Goal: Task Accomplishment & Management: Manage account settings

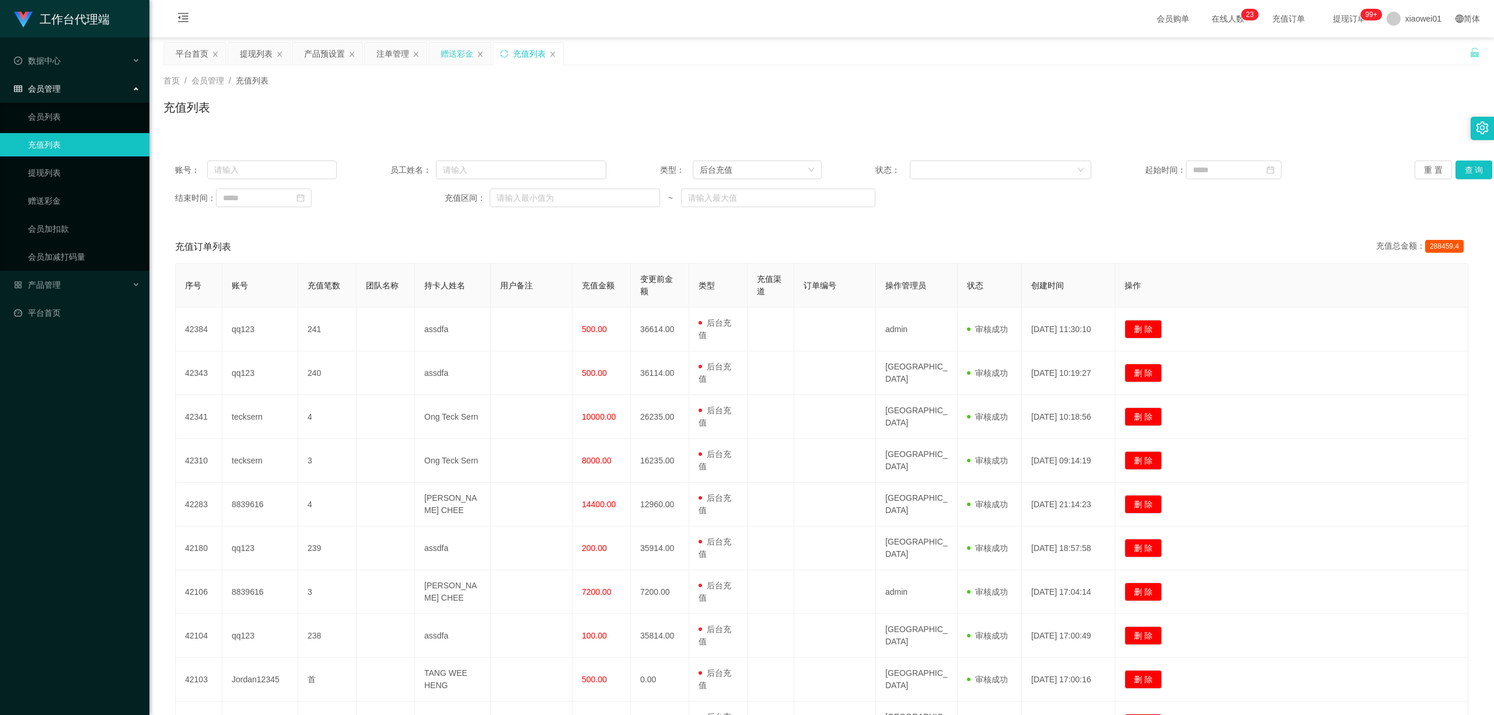
click at [451, 55] on div "赠送彩金" at bounding box center [456, 54] width 33 height 22
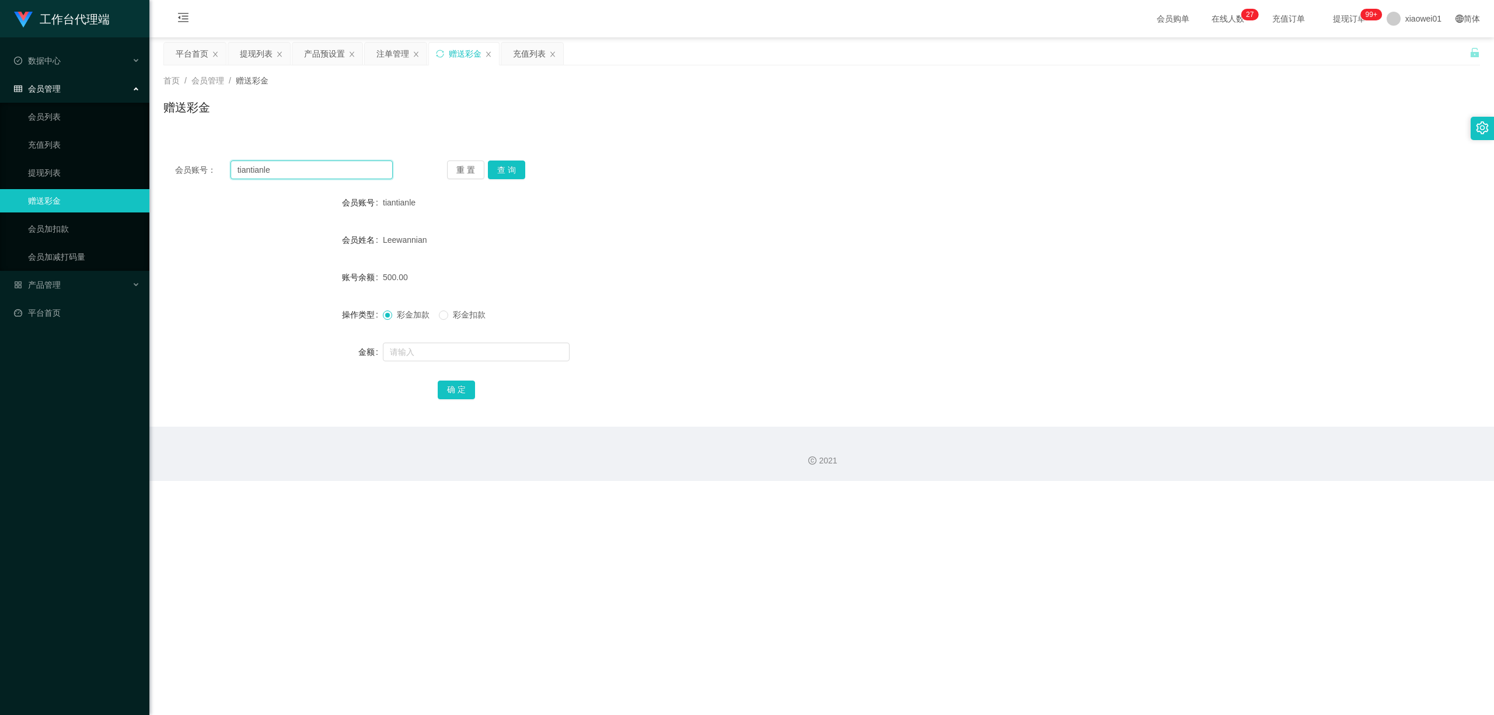
drag, startPoint x: 346, startPoint y: 169, endPoint x: 0, endPoint y: 182, distance: 346.2
click at [0, 180] on section "工作台代理端 数据中心 会员管理 会员列表 充值列表 提现列表 赠送彩金 会员加扣款 会员加减打码量 产品管理 平台首页 保存配置 重置配置 整体风格设置 主…" at bounding box center [747, 240] width 1494 height 481
paste input "haolian775"
type input "haolian775"
click at [523, 173] on button "查 询" at bounding box center [506, 169] width 37 height 19
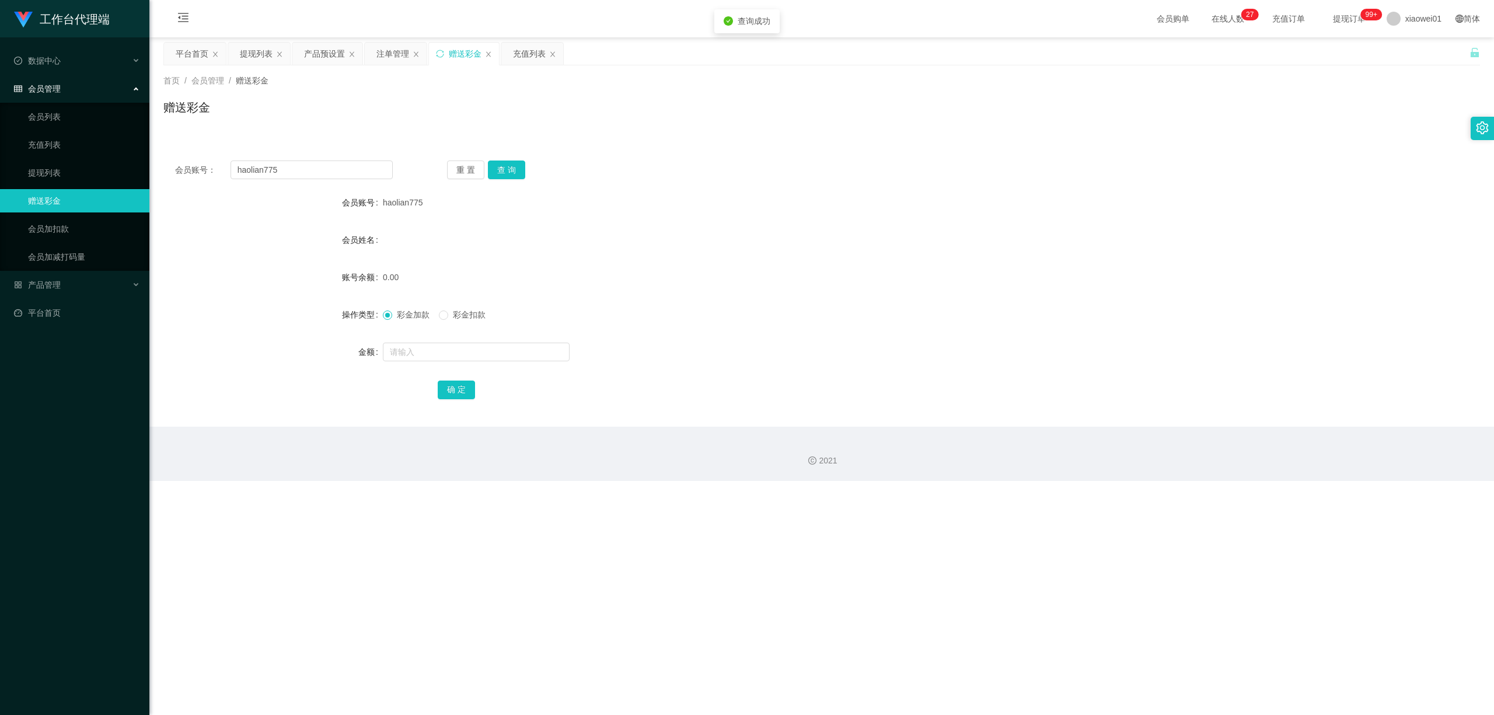
click at [495, 365] on form "会员账号 haolian775 会员姓名 账号余额 0.00 操作类型 彩金加款 彩金扣款 金额 确 定" at bounding box center [821, 296] width 1316 height 210
click at [493, 361] on input "text" at bounding box center [476, 351] width 187 height 19
type input "30"
click at [447, 386] on button "确 定" at bounding box center [456, 389] width 37 height 19
drag, startPoint x: 316, startPoint y: 176, endPoint x: 9, endPoint y: 173, distance: 306.3
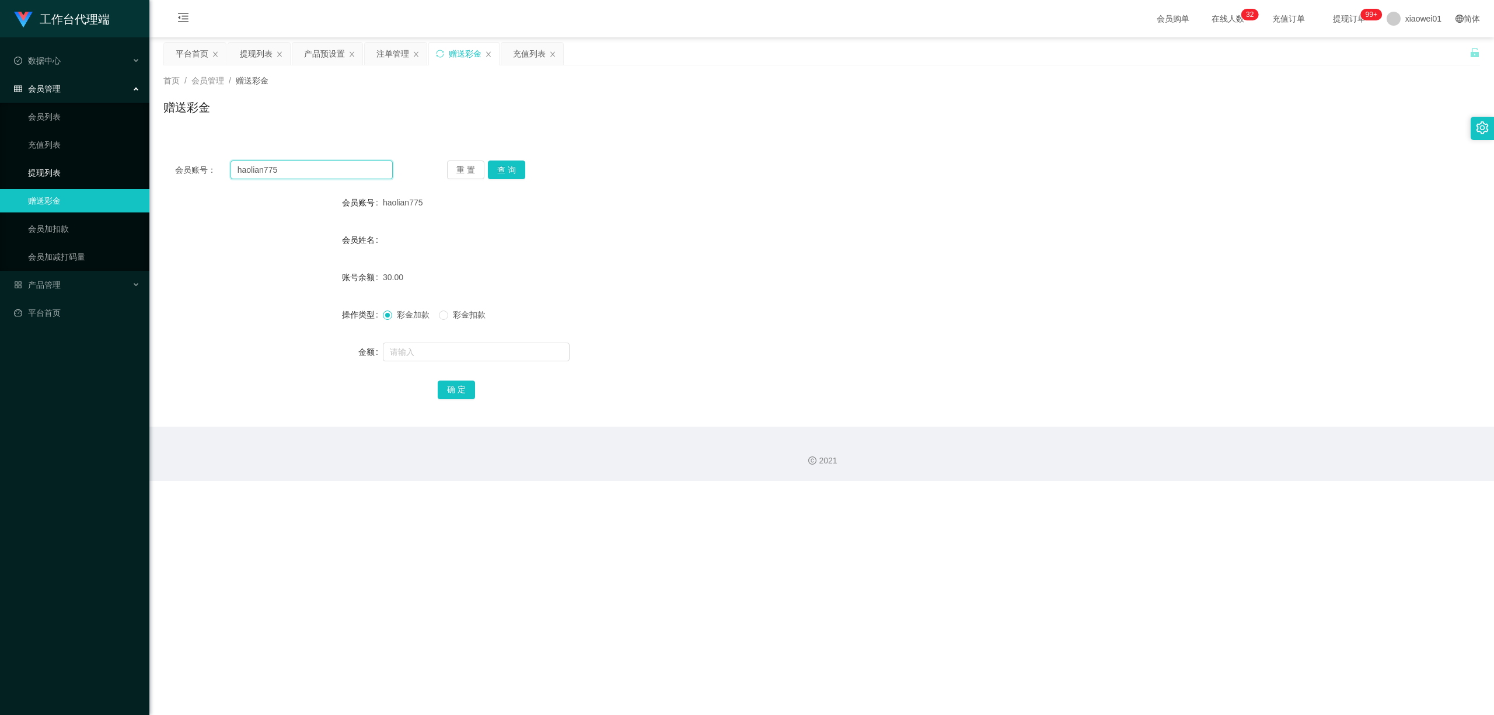
click at [15, 173] on section "工作台代理端 数据中心 会员管理 会员列表 充值列表 提现列表 赠送彩金 会员加扣款 会员加减打码量 产品管理 平台首页 保存配置 重置配置 整体风格设置 主…" at bounding box center [747, 240] width 1494 height 481
paste input "6666"
type input "6666"
click at [478, 171] on button "重 置" at bounding box center [465, 169] width 37 height 19
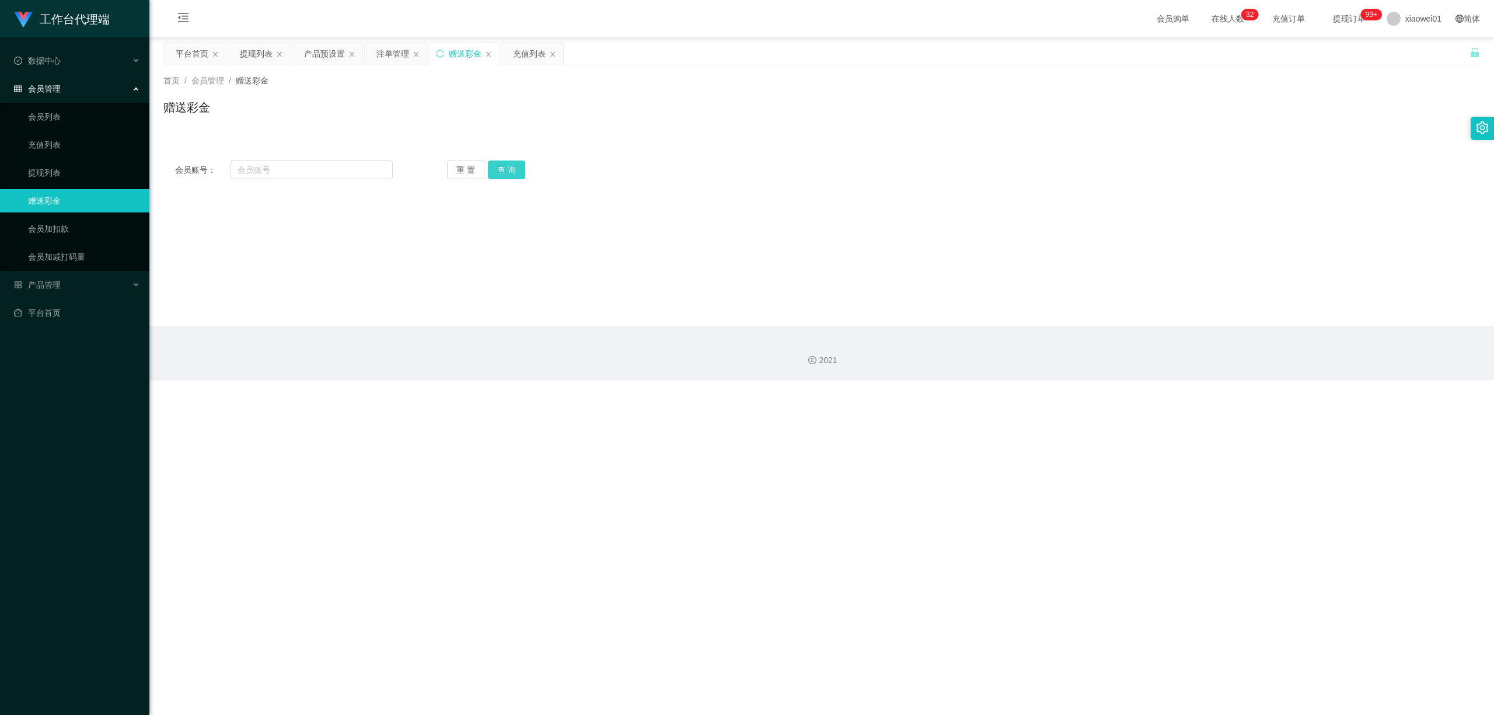
click at [493, 170] on button "查 询" at bounding box center [506, 169] width 37 height 19
click at [225, 164] on span "会员账号：" at bounding box center [202, 170] width 55 height 12
click at [288, 166] on input "text" at bounding box center [311, 169] width 162 height 19
paste input "6666"
type input "6666"
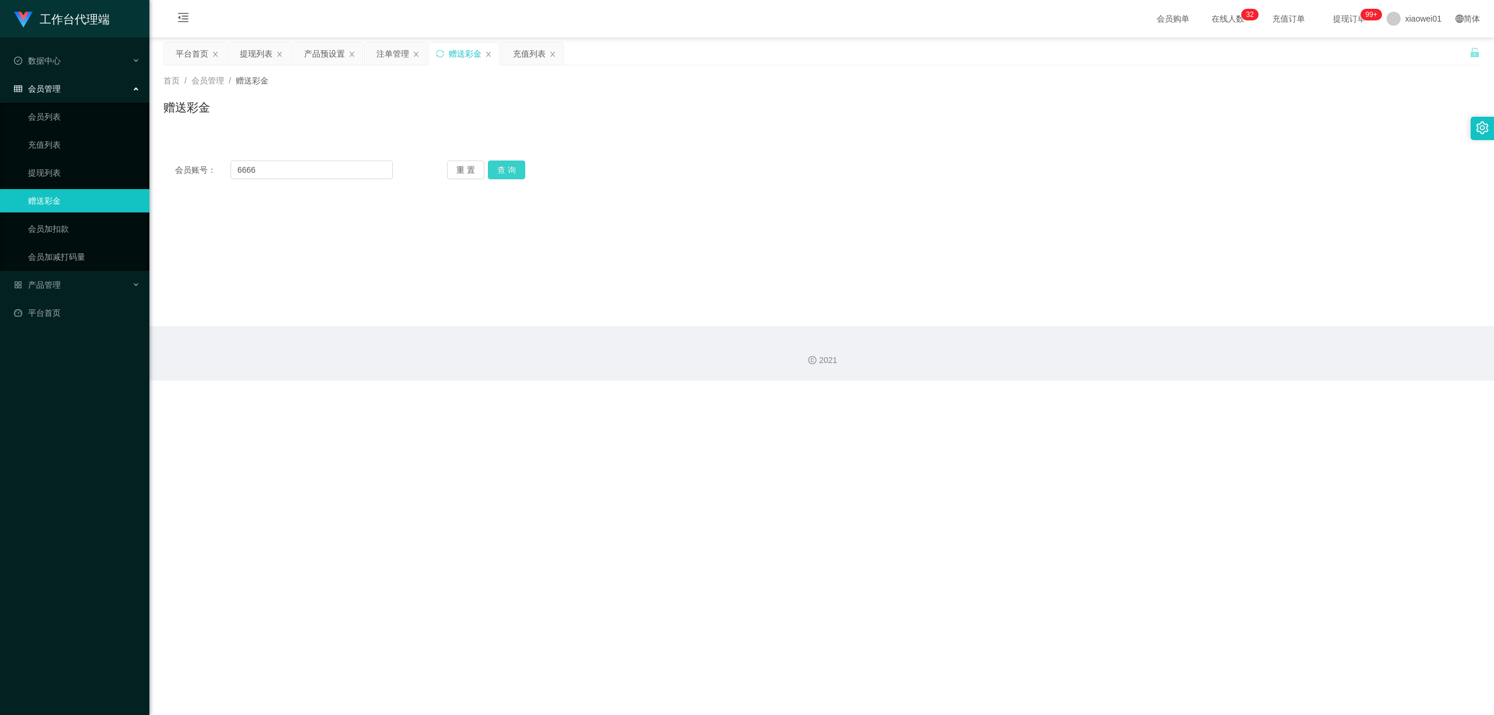
click at [503, 161] on button "查 询" at bounding box center [506, 169] width 37 height 19
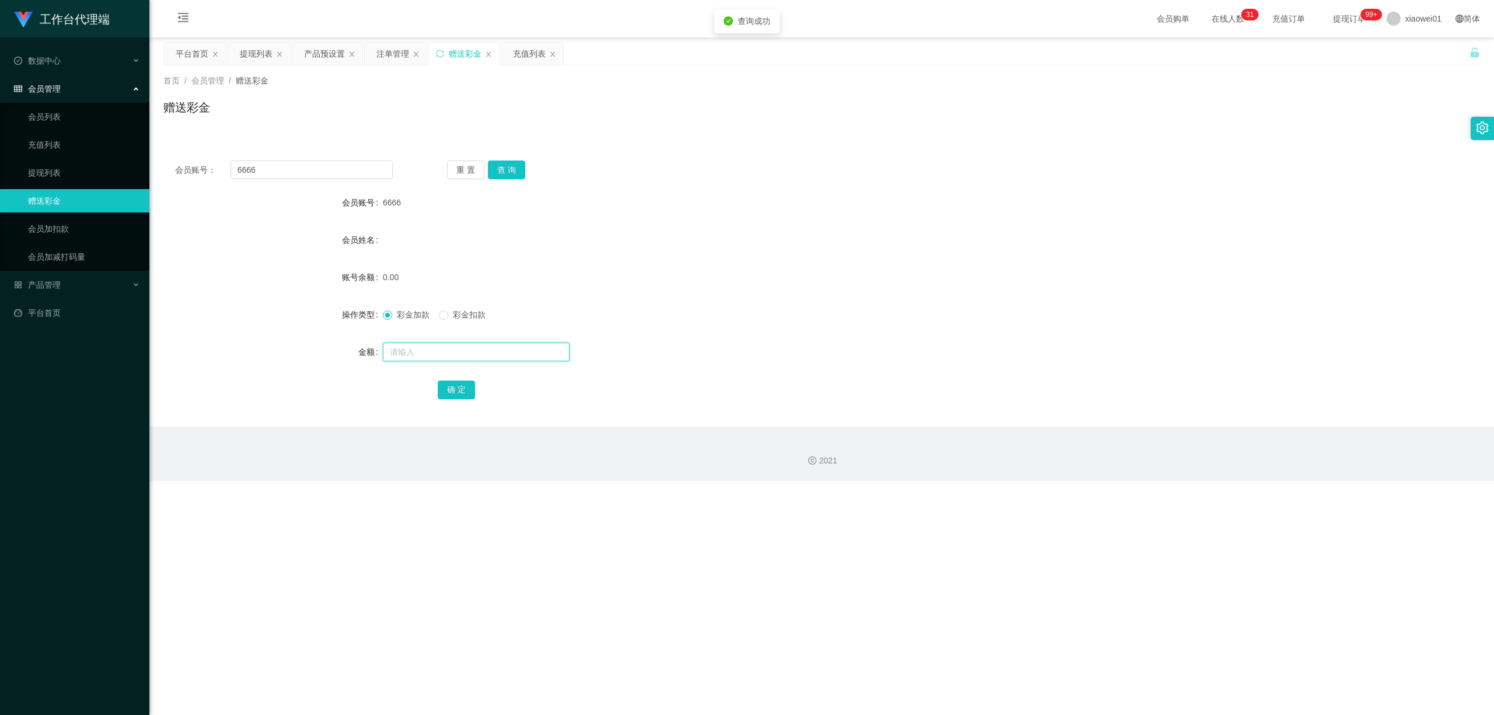
click at [449, 347] on input "text" at bounding box center [476, 351] width 187 height 19
type input "6"
type input "30"
click at [465, 393] on button "确 定" at bounding box center [456, 389] width 37 height 19
drag, startPoint x: 309, startPoint y: 166, endPoint x: 243, endPoint y: 160, distance: 66.2
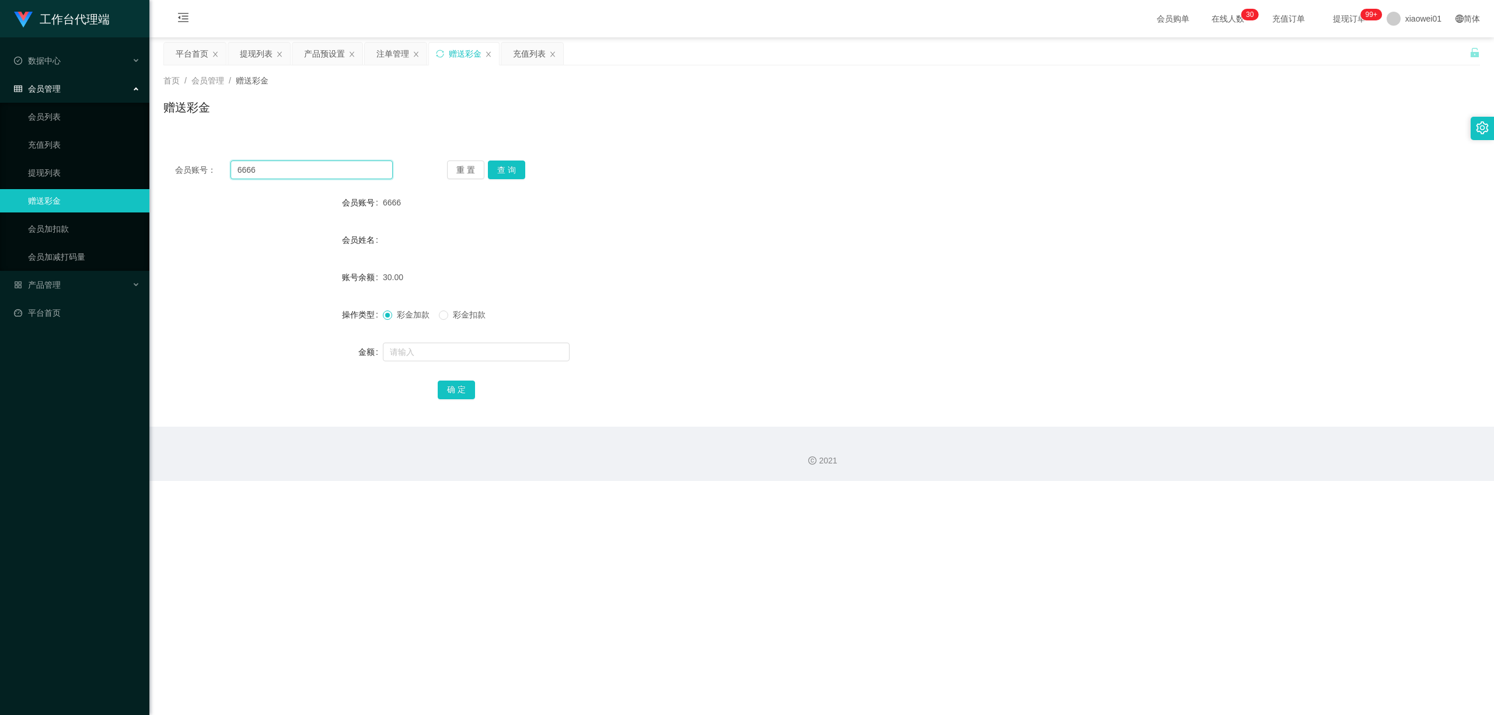
click at [83, 162] on section "工作台代理端 数据中心 会员管理 会员列表 充值列表 提现列表 赠送彩金 会员加扣款 会员加减打码量 产品管理 平台首页 保存配置 重置配置 整体风格设置 主…" at bounding box center [747, 240] width 1494 height 481
paste input "May99"
type input "May99"
click at [517, 170] on button "查 询" at bounding box center [506, 169] width 37 height 19
click at [443, 348] on input "text" at bounding box center [476, 351] width 187 height 19
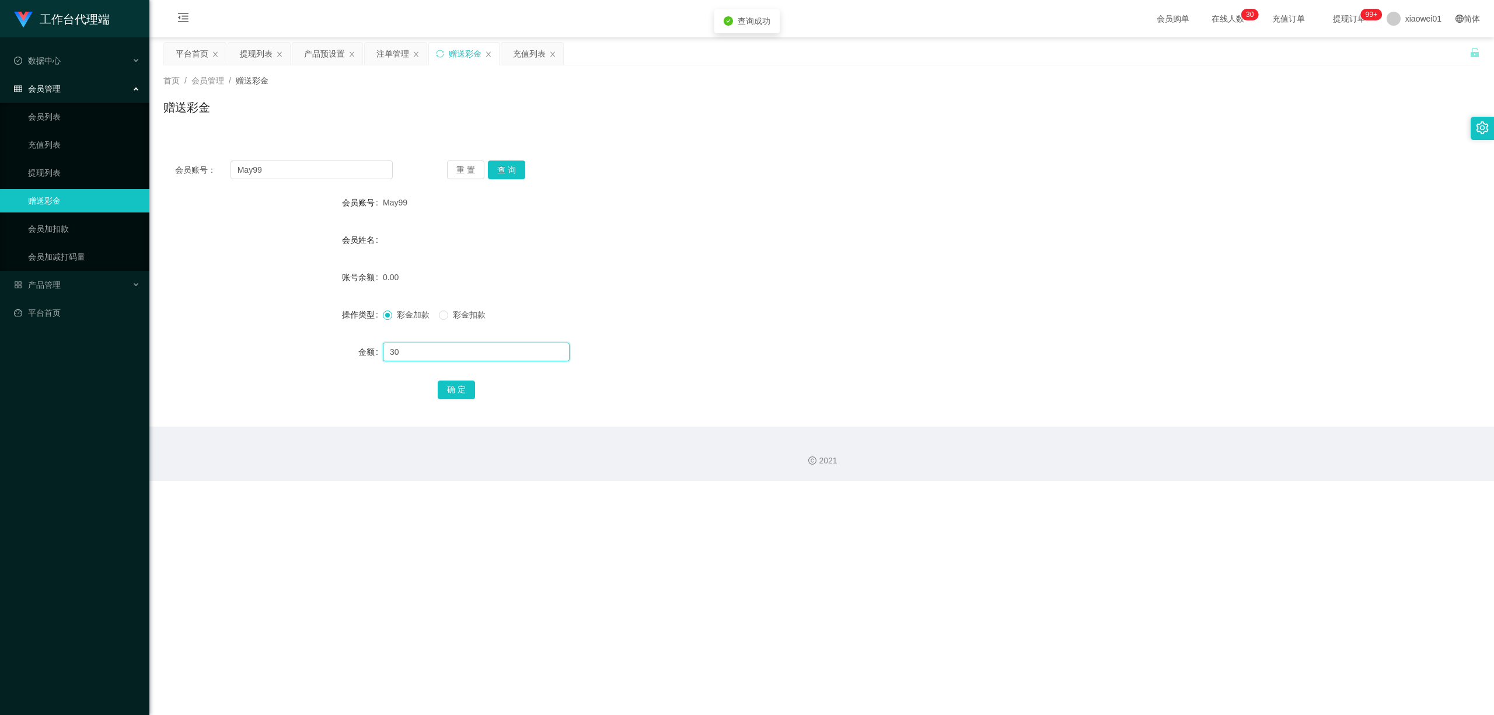
type input "30"
click at [473, 411] on div "会员账号： May99 重 置 查 询 会员账号 May99 会员姓名 账号余额 0.00 操作类型 彩金加款 彩金扣款 金额 30 确 定" at bounding box center [821, 288] width 1316 height 278
click at [467, 391] on button "确 定" at bounding box center [456, 389] width 37 height 19
drag, startPoint x: 334, startPoint y: 47, endPoint x: 341, endPoint y: 51, distance: 7.9
click at [334, 47] on div "产品预设置" at bounding box center [324, 54] width 41 height 22
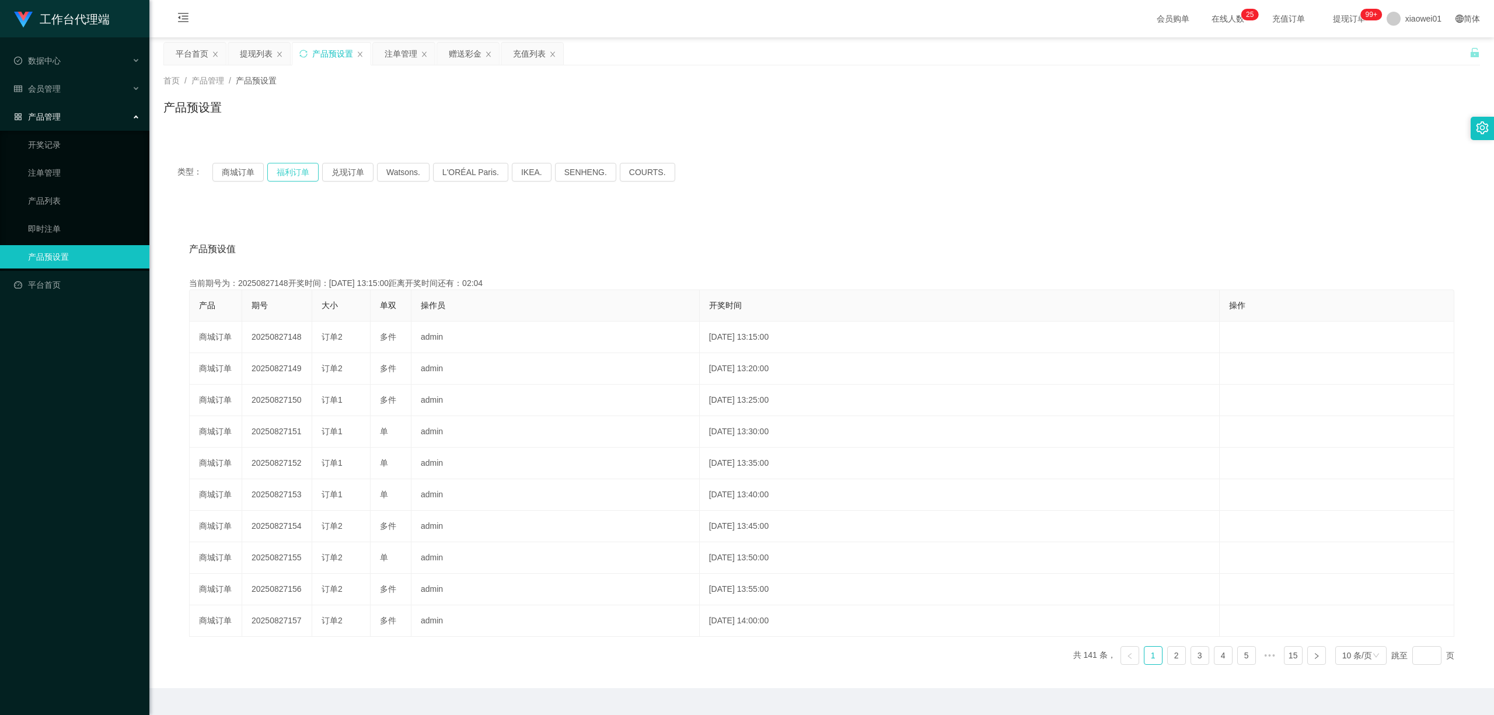
click at [297, 169] on button "福利订单" at bounding box center [292, 172] width 51 height 19
click at [232, 166] on button "商城订单" at bounding box center [237, 172] width 51 height 19
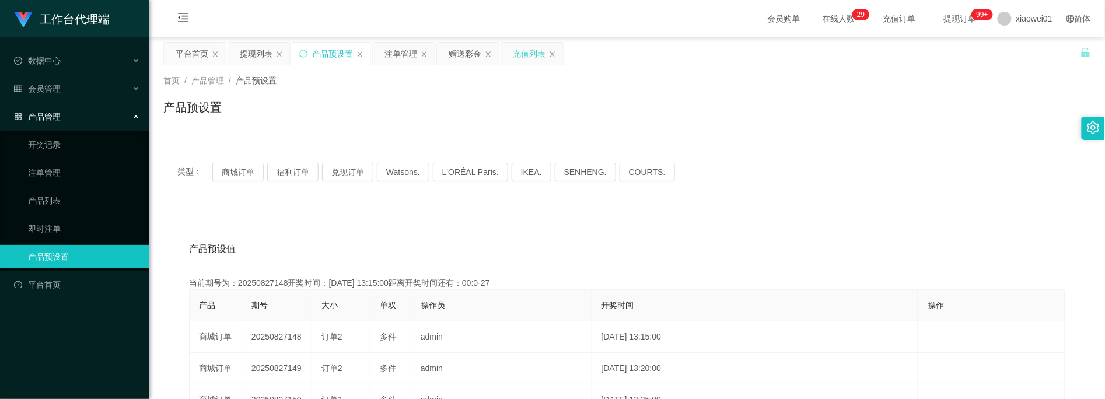
click at [519, 54] on div "充值列表" at bounding box center [529, 54] width 33 height 22
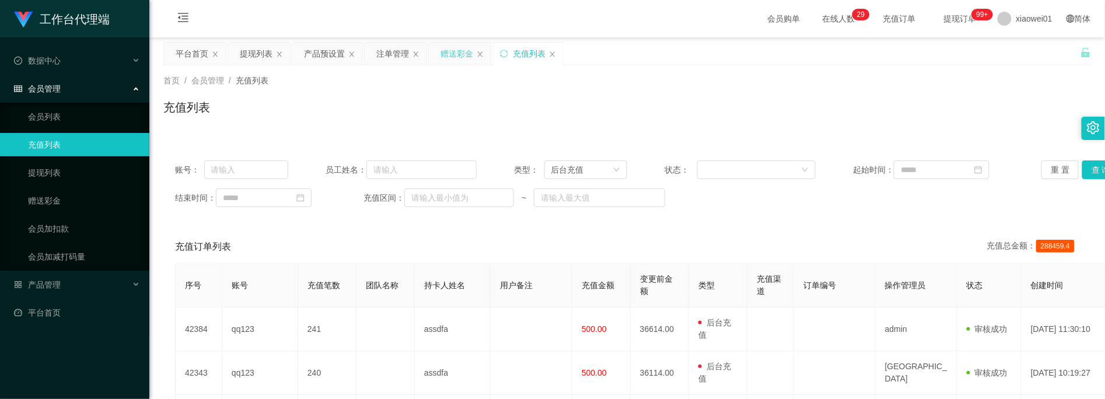
drag, startPoint x: 400, startPoint y: 59, endPoint x: 439, endPoint y: 61, distance: 39.7
click at [400, 59] on div "注单管理" at bounding box center [392, 54] width 33 height 22
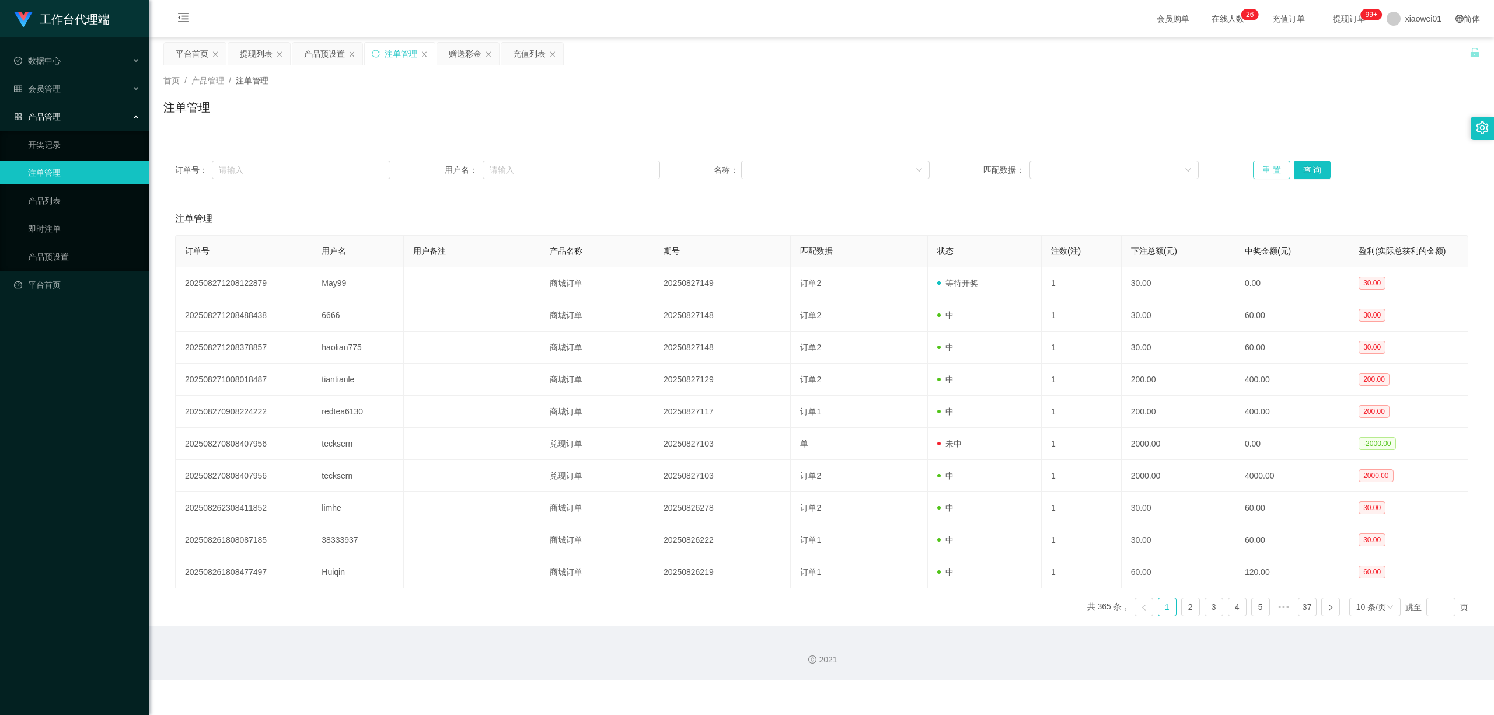
click at [1282, 169] on button "重 置" at bounding box center [1271, 169] width 37 height 19
click at [1293, 167] on button "查 询" at bounding box center [1311, 169] width 37 height 19
click at [1306, 166] on button "查 询" at bounding box center [1311, 169] width 37 height 19
click at [1314, 162] on button "查 询" at bounding box center [1311, 169] width 37 height 19
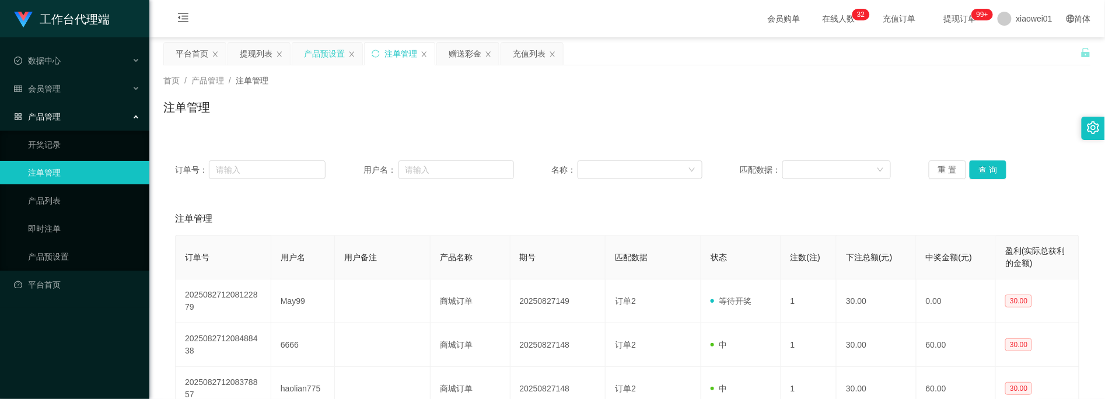
click at [340, 47] on div "产品预设置" at bounding box center [324, 54] width 41 height 22
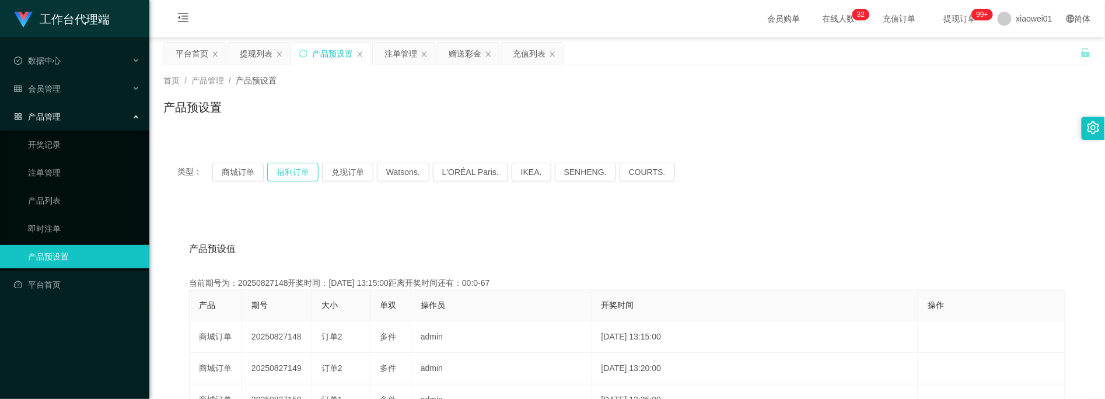
click at [280, 171] on button "福利订单" at bounding box center [292, 172] width 51 height 19
click at [244, 169] on button "商城订单" at bounding box center [237, 172] width 51 height 19
click at [241, 175] on button "商城订单" at bounding box center [237, 172] width 51 height 19
click at [281, 164] on button "福利订单" at bounding box center [292, 172] width 51 height 19
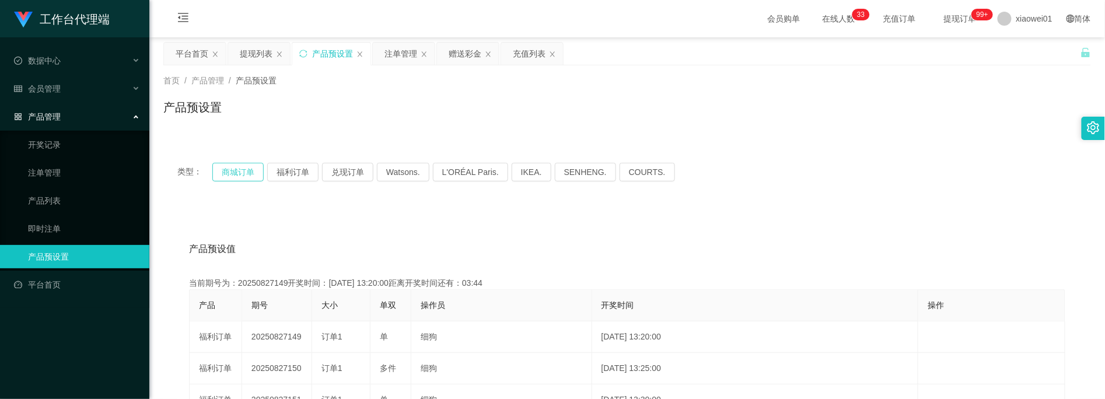
click at [233, 170] on button "商城订单" at bounding box center [237, 172] width 51 height 19
click at [395, 47] on div "注单管理" at bounding box center [400, 54] width 33 height 22
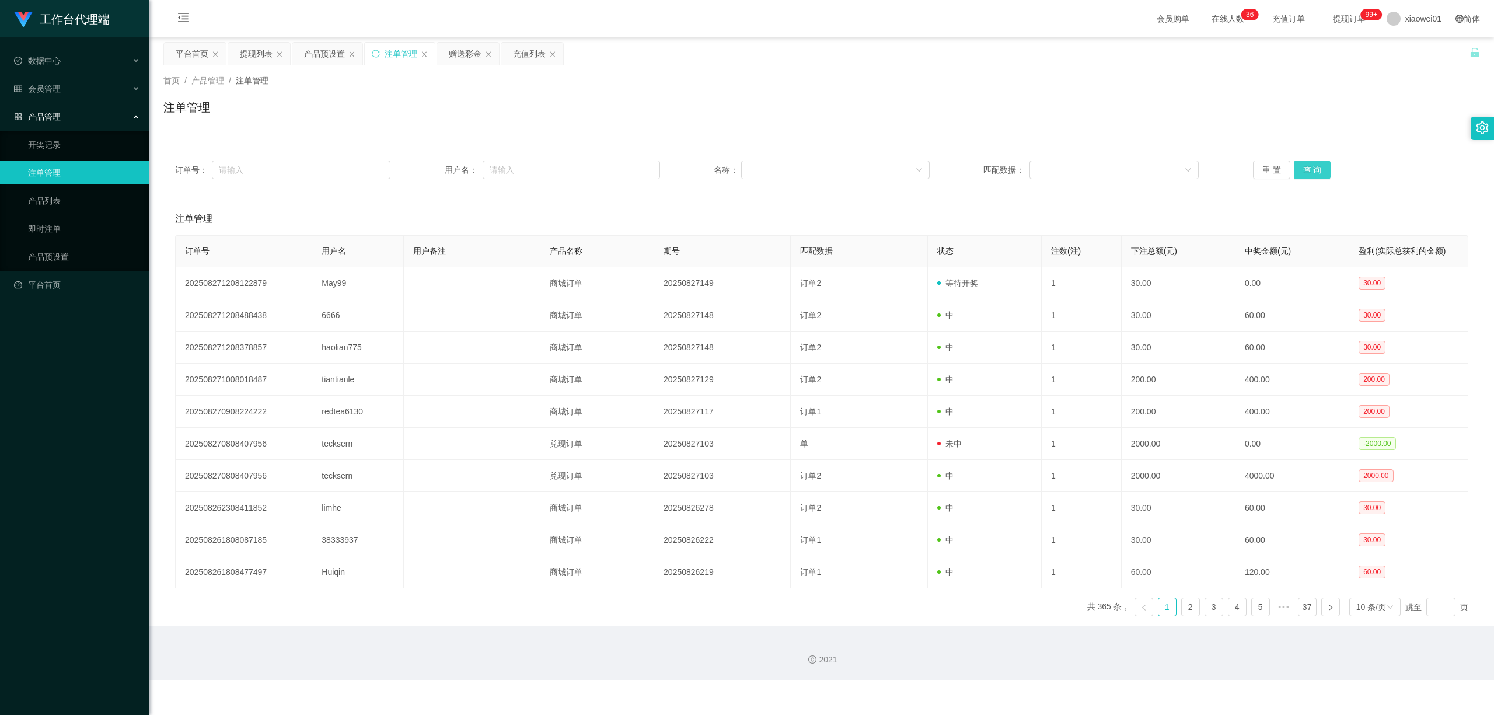
click at [1298, 165] on button "查 询" at bounding box center [1311, 169] width 37 height 19
click at [1300, 165] on button "查 询" at bounding box center [1311, 169] width 37 height 19
click at [1319, 166] on button "查 询" at bounding box center [1311, 169] width 37 height 19
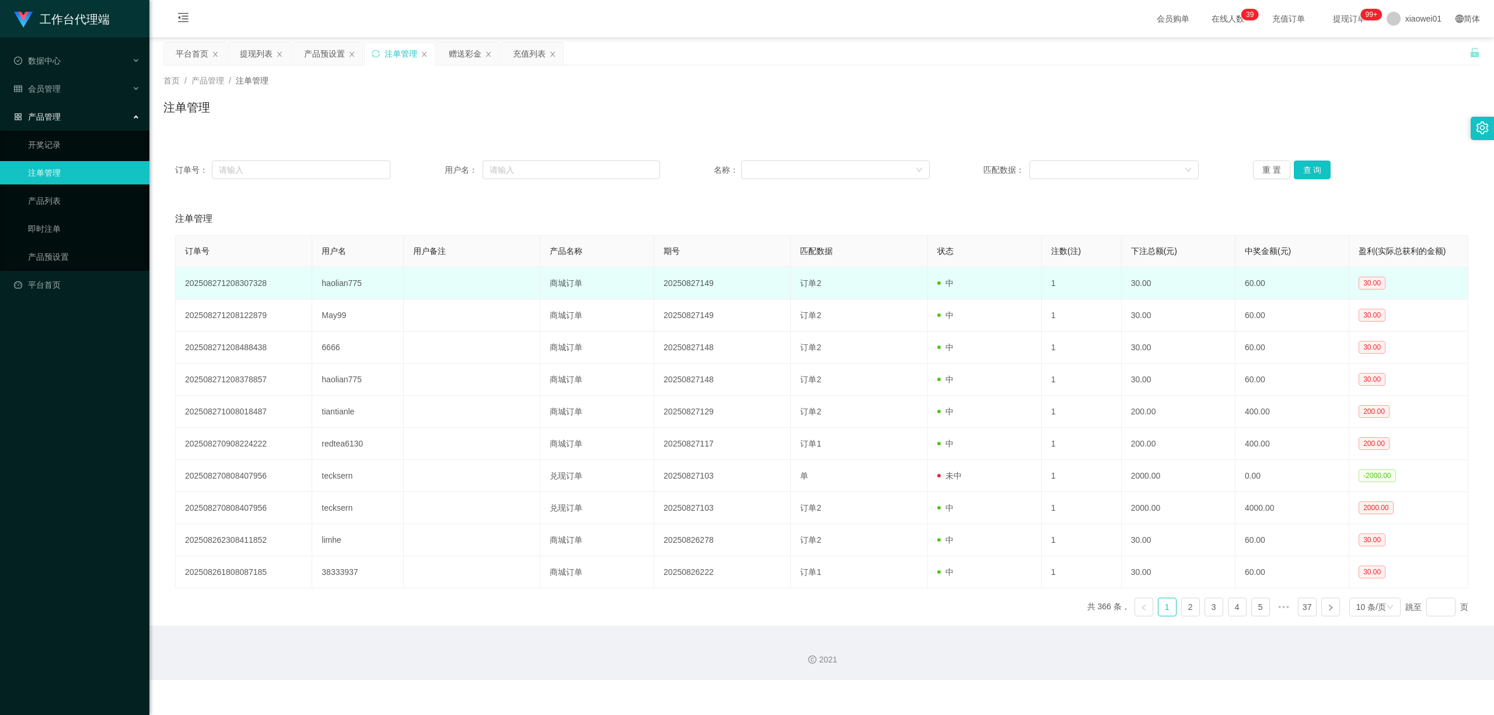
click at [334, 286] on td "haolian775" at bounding box center [357, 283] width 91 height 32
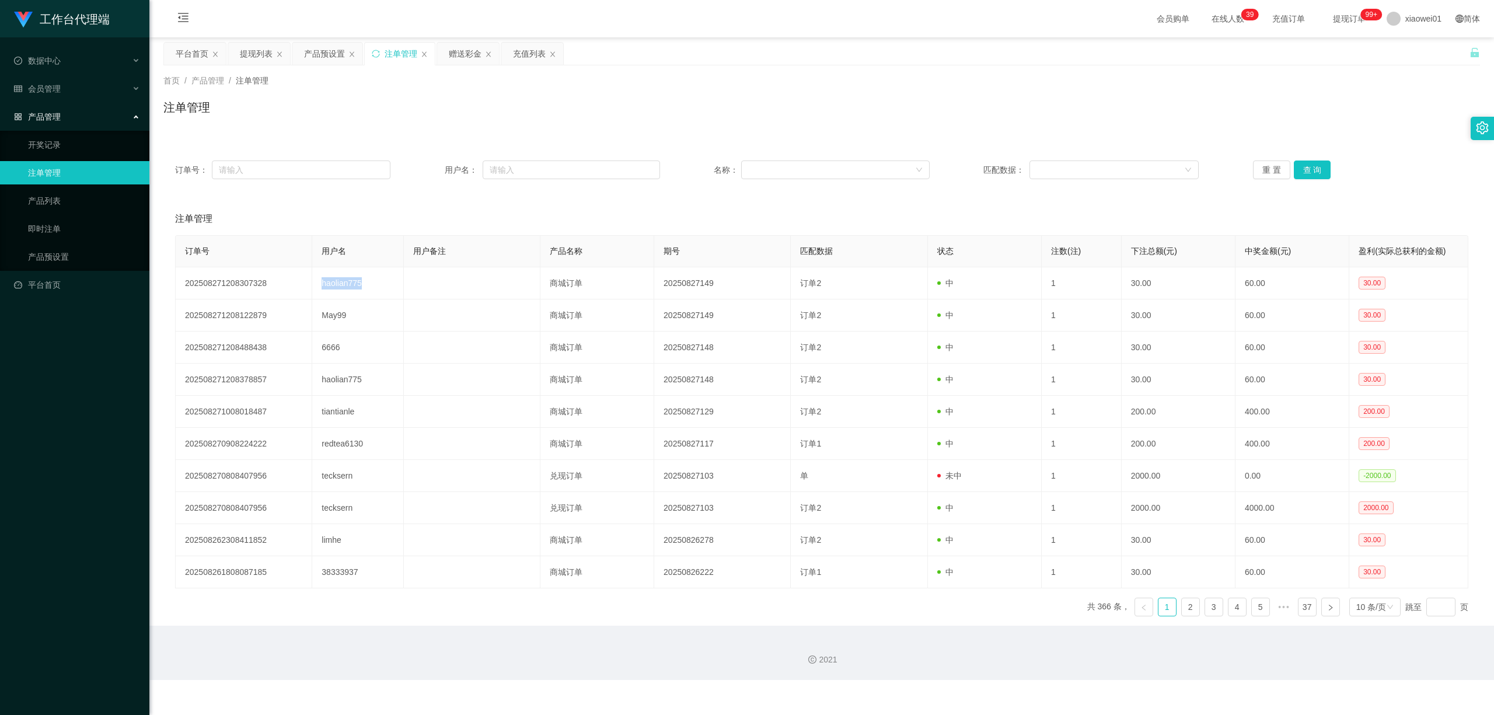
copy td "haolian775"
click at [475, 52] on div "赠送彩金" at bounding box center [465, 54] width 33 height 22
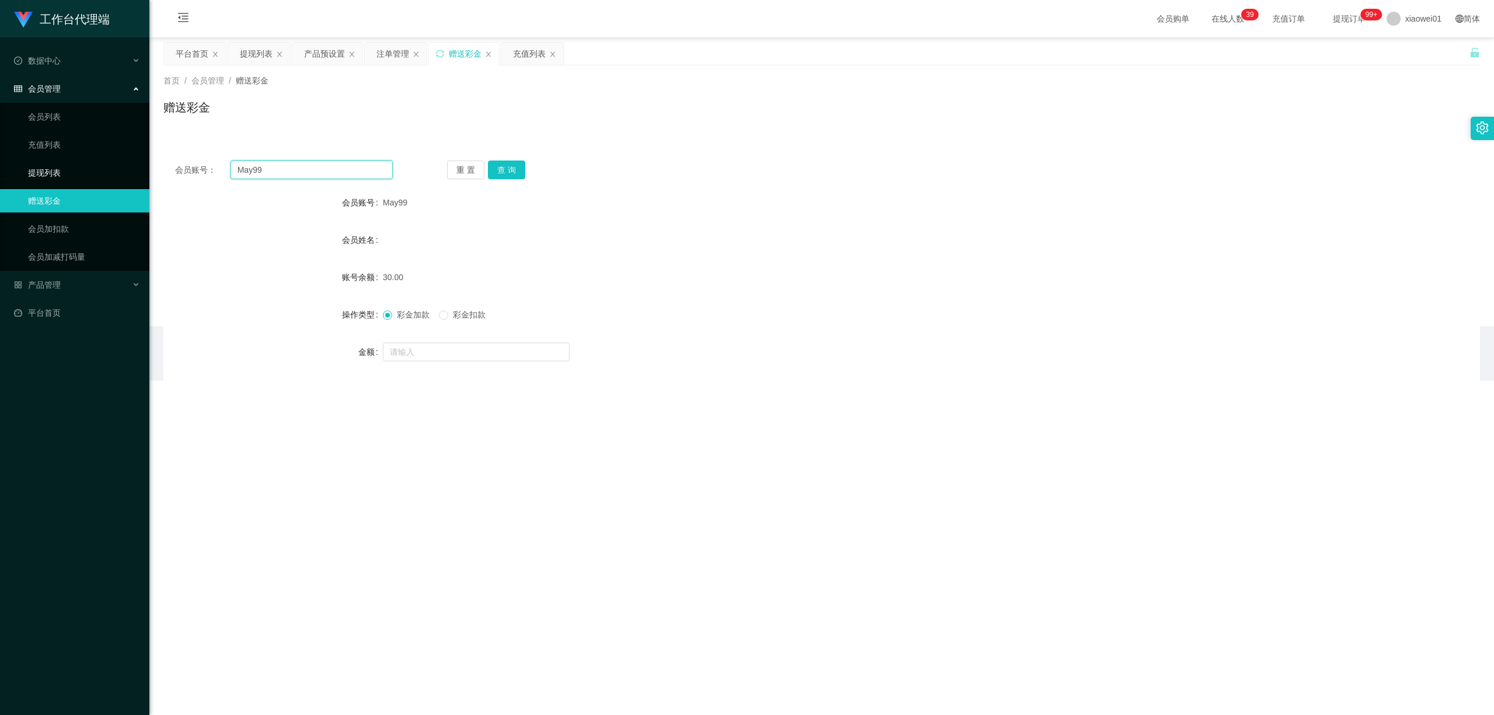
drag, startPoint x: 205, startPoint y: 170, endPoint x: 122, endPoint y: 170, distance: 83.4
click at [132, 170] on section "工作台代理端 数据中心 会员管理 会员列表 充值列表 提现列表 赠送彩金 会员加扣款 会员加减打码量 产品管理 开奖记录 注单管理 产品列表 即时注单 产品预…" at bounding box center [747, 190] width 1494 height 380
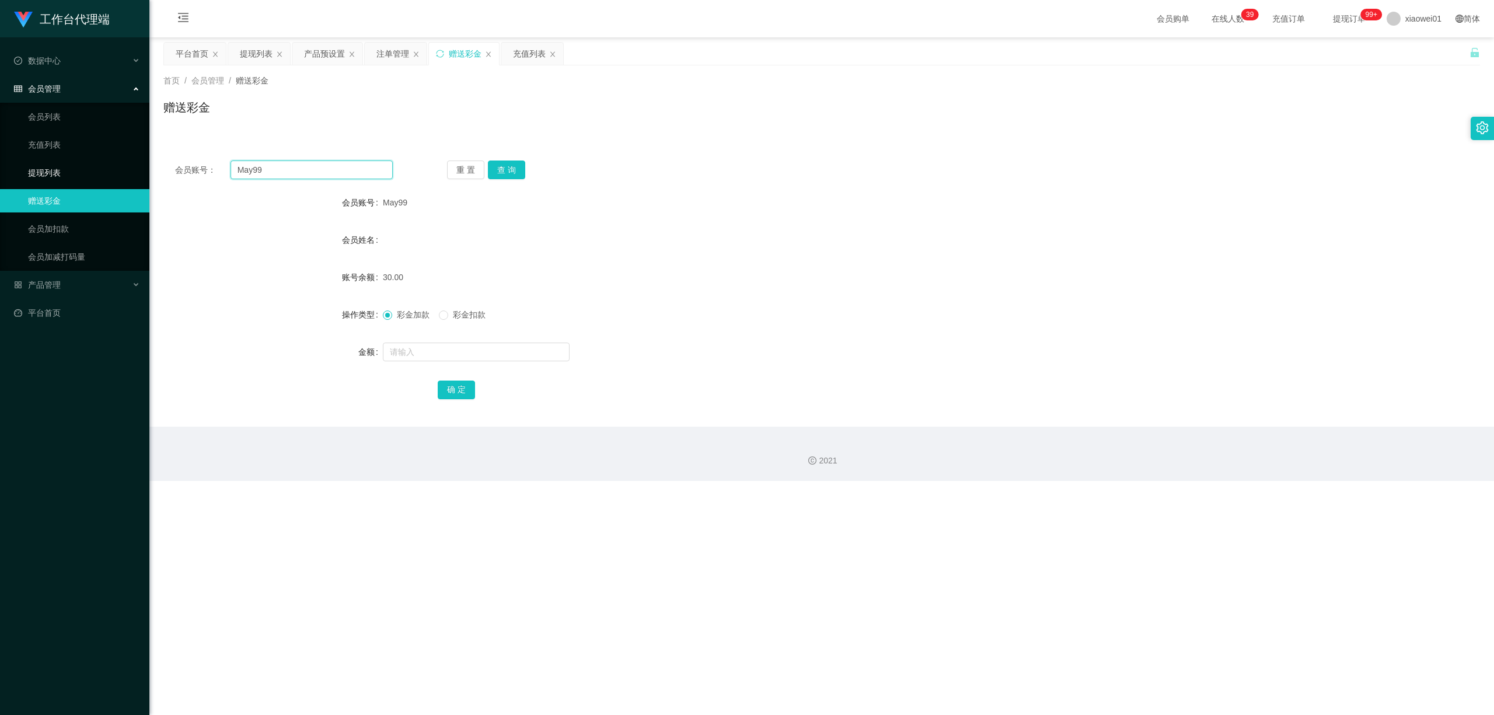
paste input "haolian775"
type input "haolian775"
click at [510, 162] on button "查 询" at bounding box center [506, 169] width 37 height 19
click at [460, 347] on input "text" at bounding box center [476, 351] width 187 height 19
type input "30"
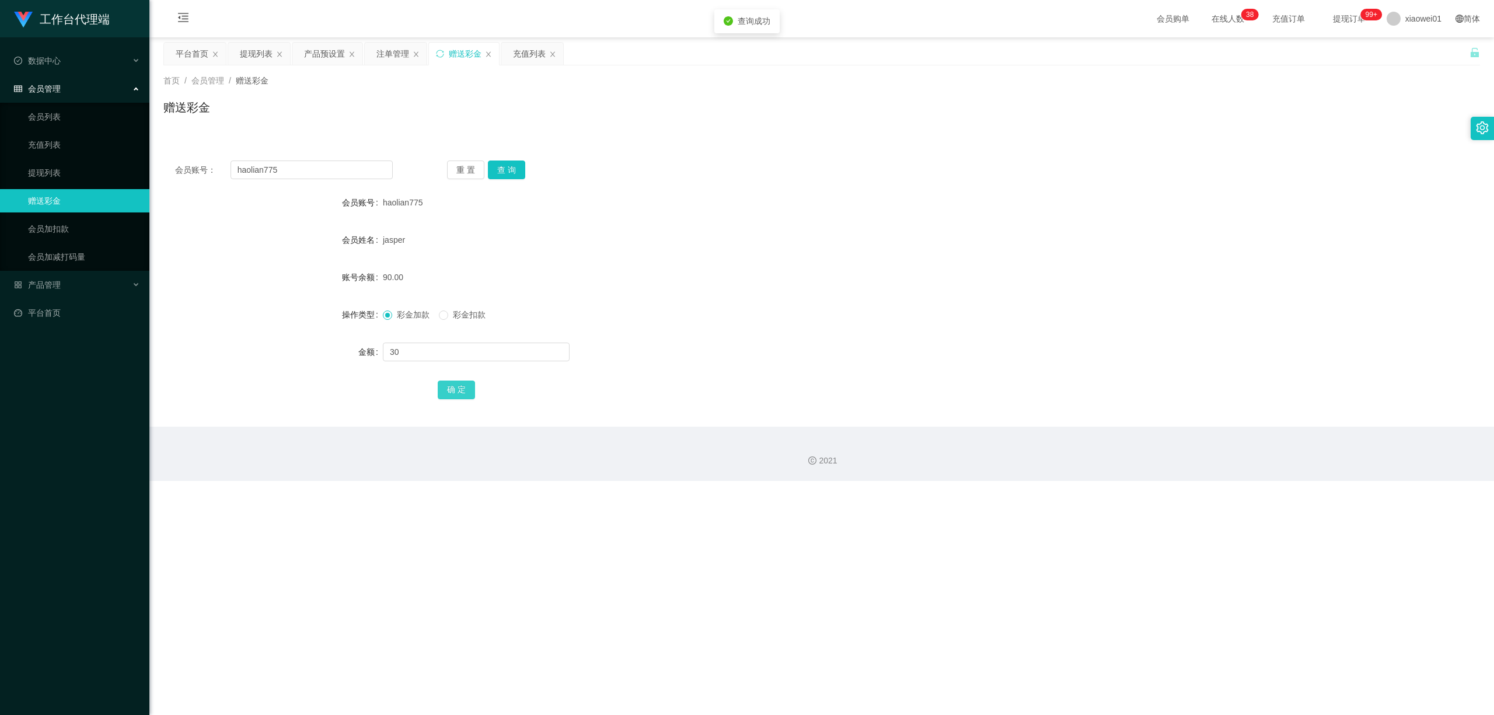
drag, startPoint x: 467, startPoint y: 393, endPoint x: 475, endPoint y: 393, distance: 7.6
click at [467, 393] on button "确 定" at bounding box center [456, 389] width 37 height 19
click at [822, 316] on div "彩金加款 彩金扣款" at bounding box center [767, 314] width 768 height 23
click at [467, 324] on div "彩金加款 彩金扣款" at bounding box center [767, 314] width 768 height 23
drag, startPoint x: 453, startPoint y: 312, endPoint x: 447, endPoint y: 337, distance: 26.3
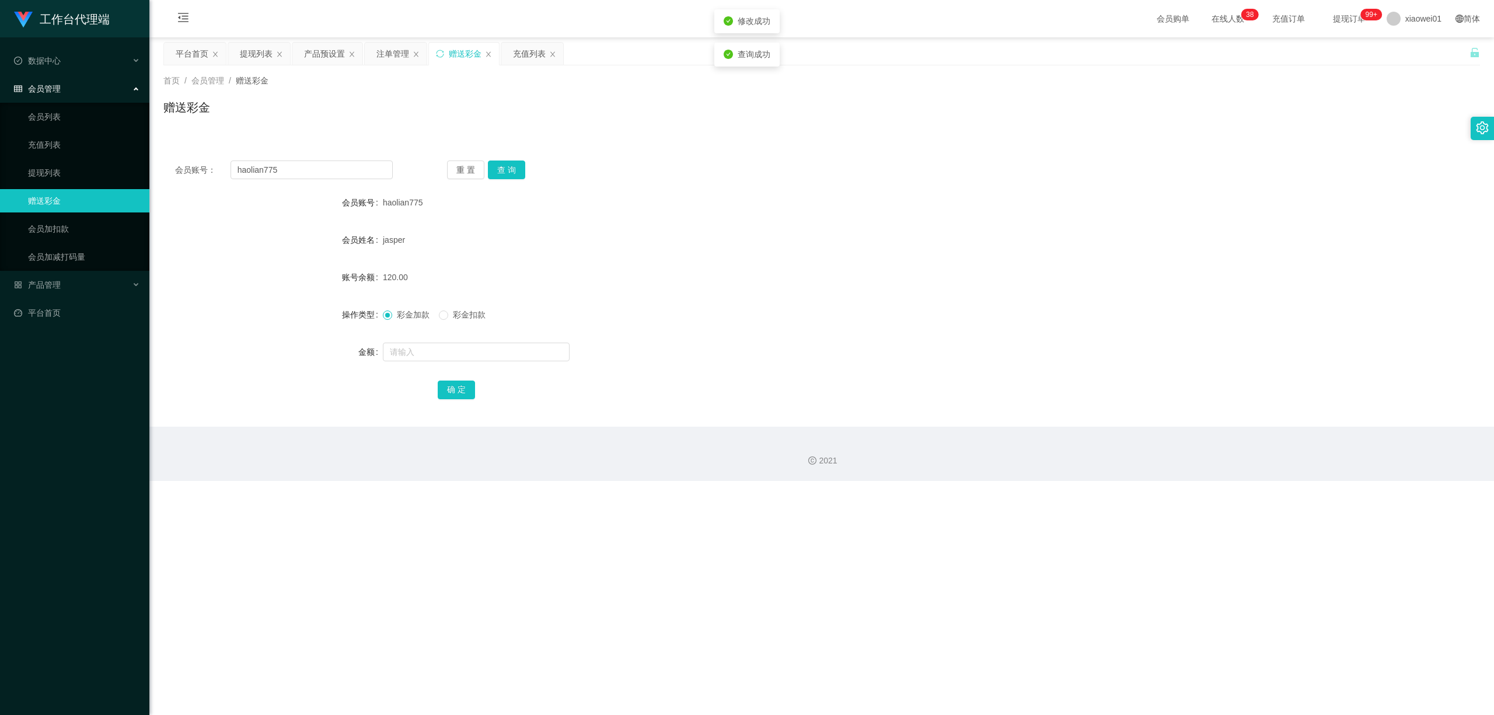
click at [452, 313] on span "彩金扣款" at bounding box center [469, 314] width 42 height 9
click at [448, 351] on input "text" at bounding box center [476, 351] width 187 height 19
type input "60"
drag, startPoint x: 460, startPoint y: 392, endPoint x: 467, endPoint y: 390, distance: 7.9
click at [460, 392] on button "确 定" at bounding box center [456, 389] width 37 height 19
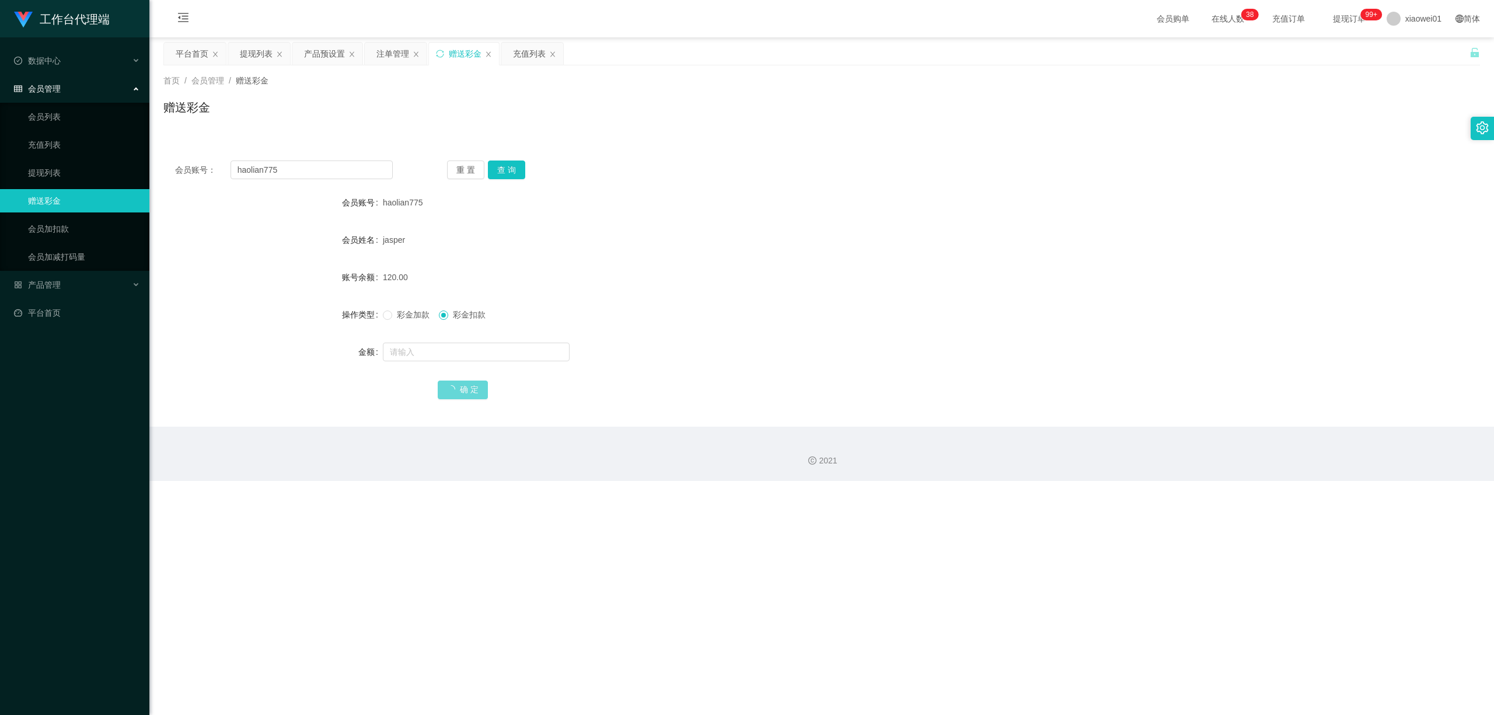
click at [723, 286] on div "120.00" at bounding box center [767, 276] width 768 height 23
click at [242, 49] on div "提现列表" at bounding box center [256, 54] width 33 height 22
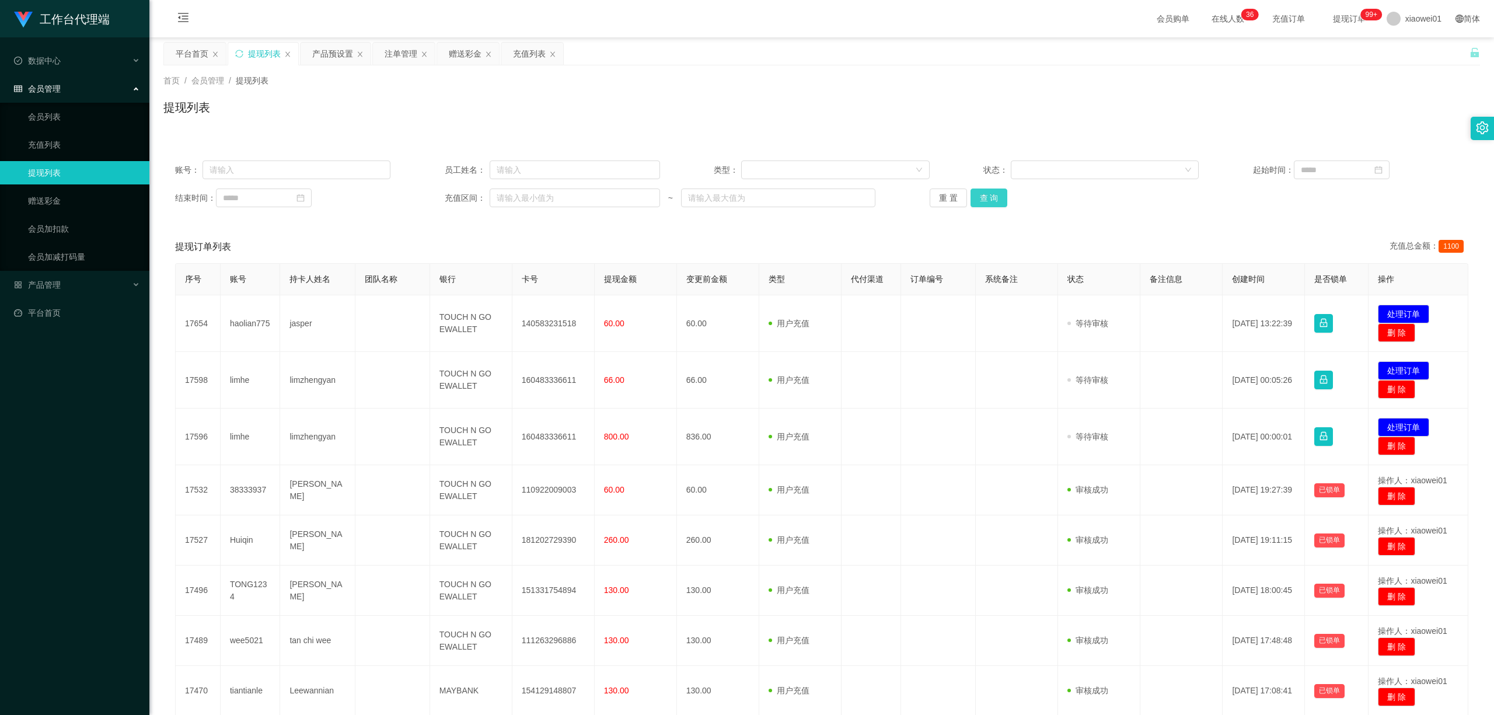
click at [993, 202] on button "查 询" at bounding box center [988, 197] width 37 height 19
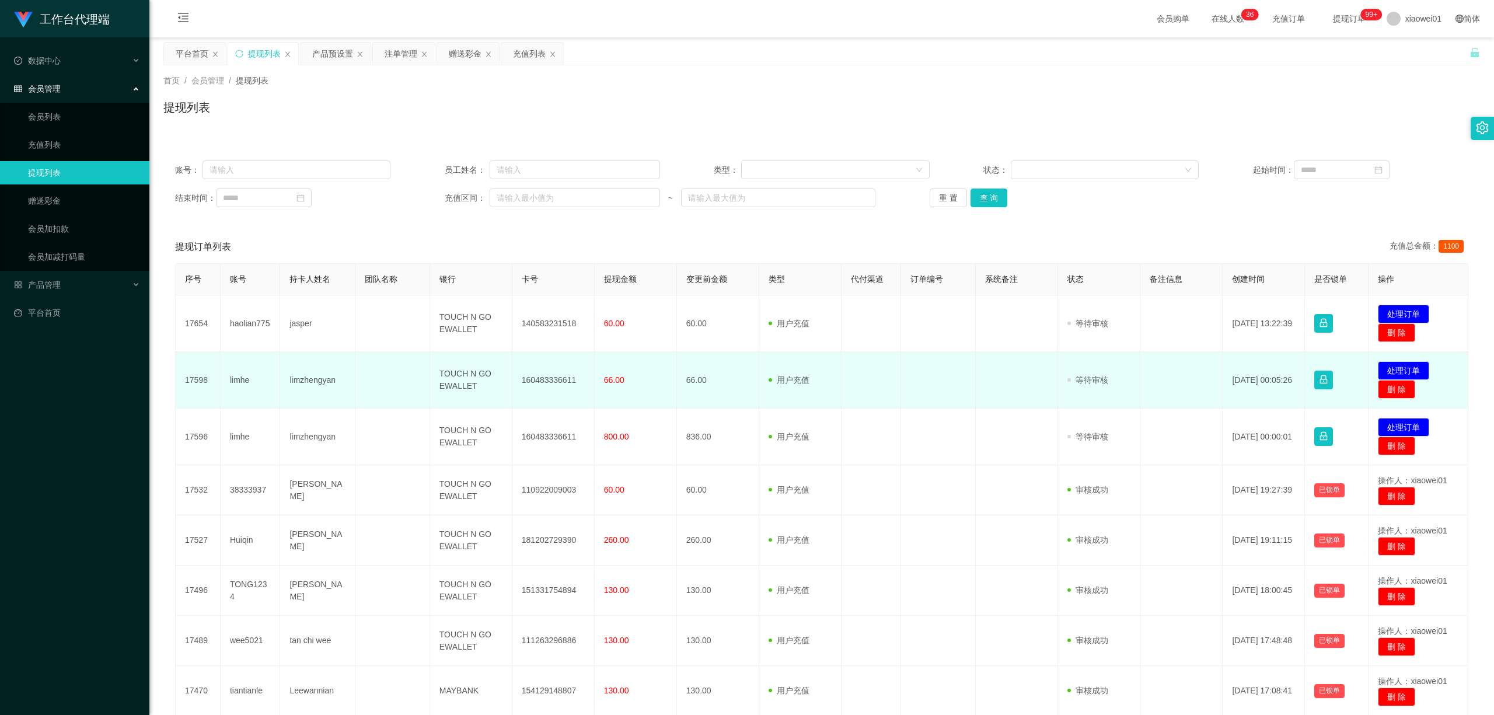
click at [546, 382] on td "160483336611" at bounding box center [553, 380] width 82 height 57
copy td "160483336611"
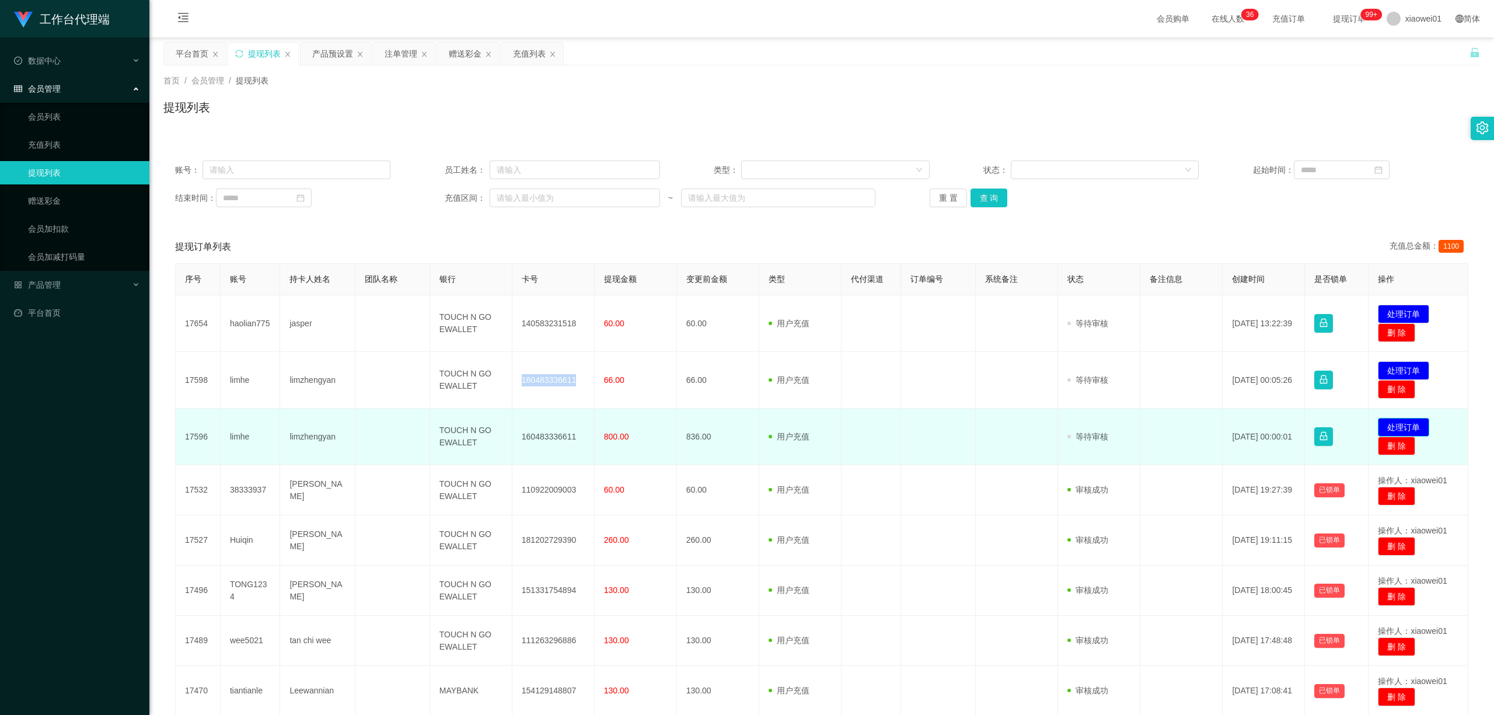
click at [1406, 422] on button "处理订单" at bounding box center [1402, 427] width 51 height 19
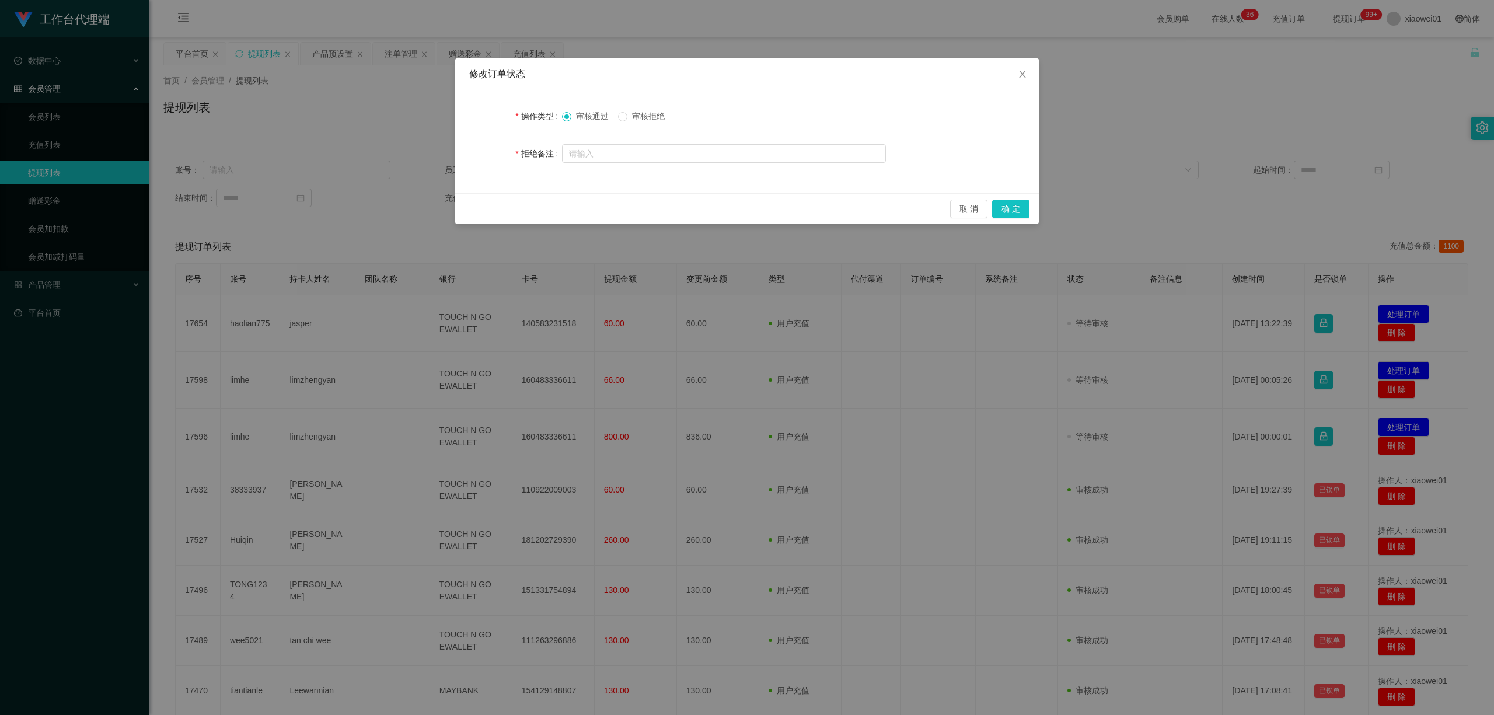
click at [1009, 219] on div "取 消 确 定" at bounding box center [746, 208] width 583 height 31
click at [1018, 215] on button "确 定" at bounding box center [1010, 209] width 37 height 19
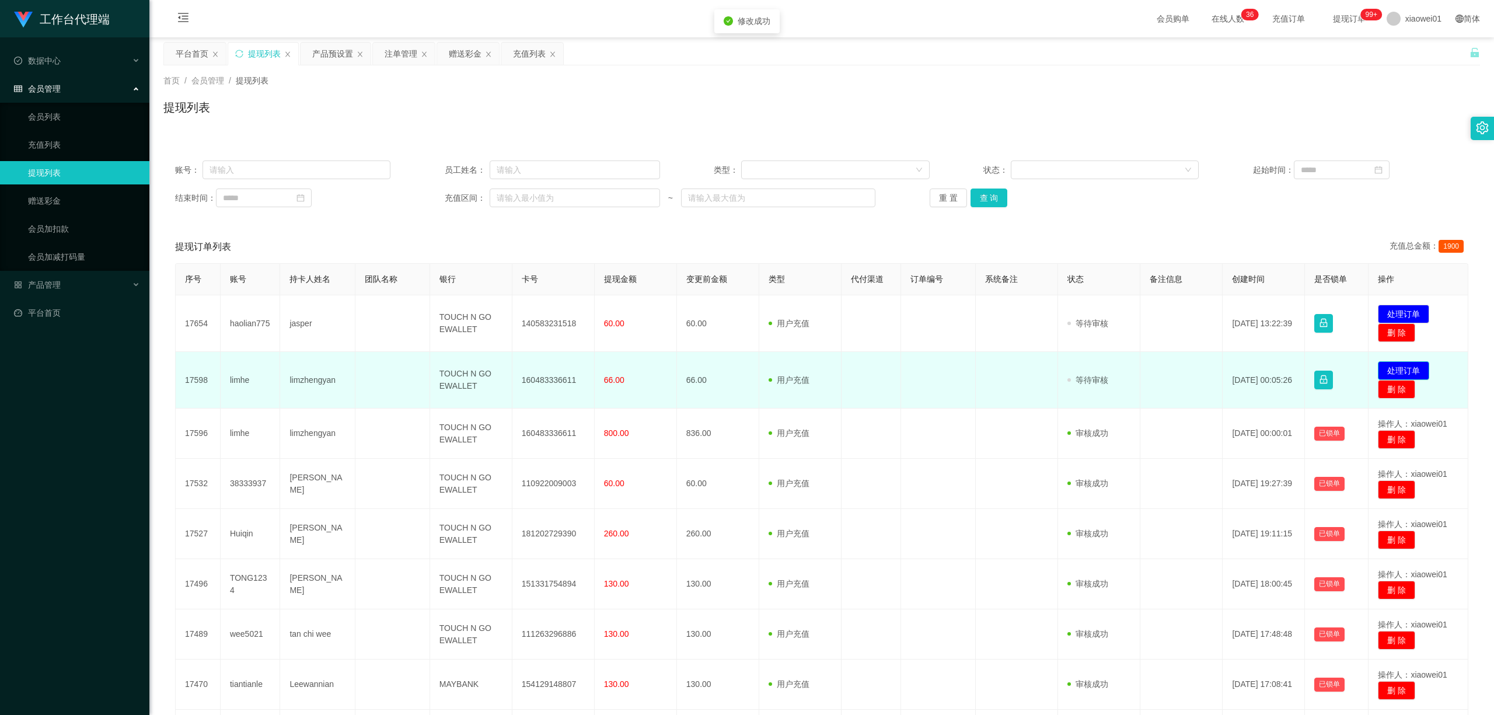
click at [1396, 365] on button "处理订单" at bounding box center [1402, 370] width 51 height 19
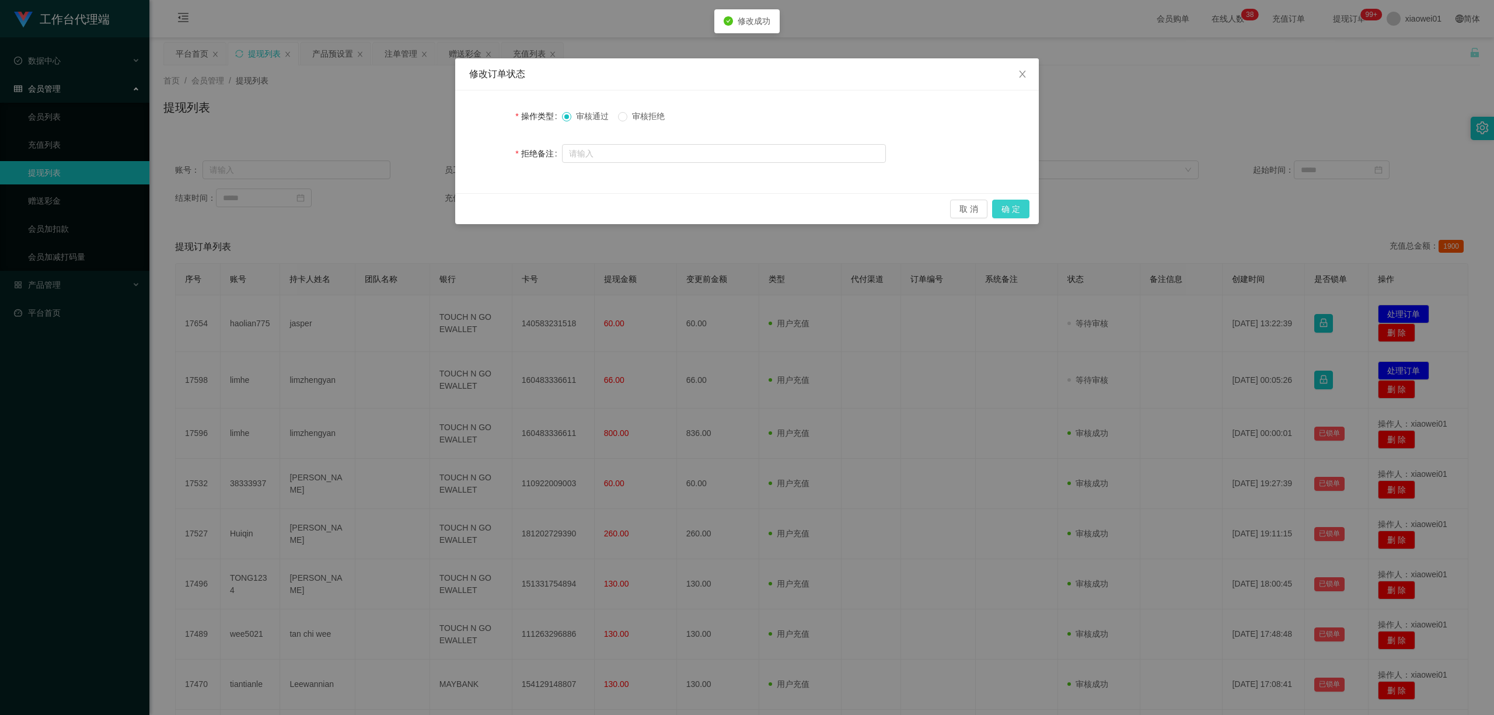
click at [999, 208] on button "确 定" at bounding box center [1010, 209] width 37 height 19
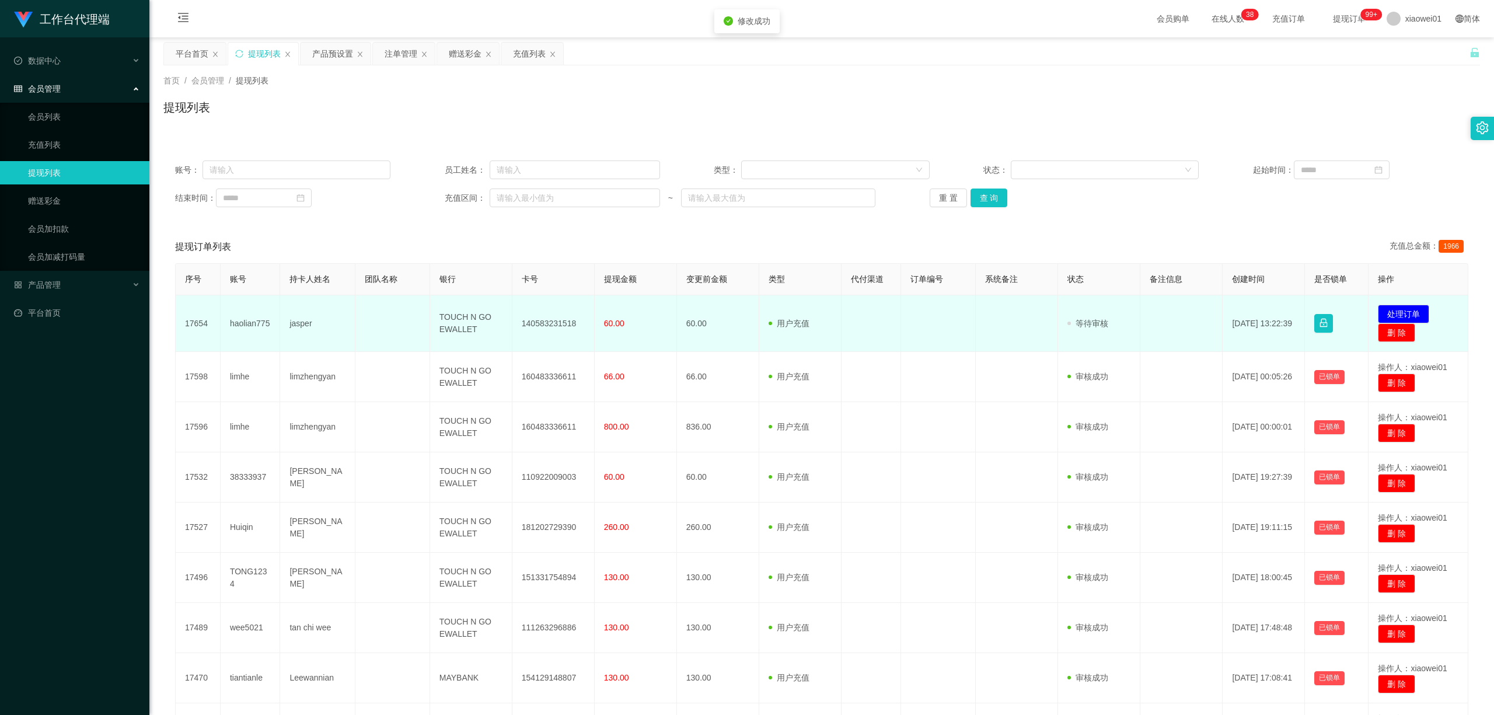
click at [552, 323] on td "140583231518" at bounding box center [553, 323] width 82 height 57
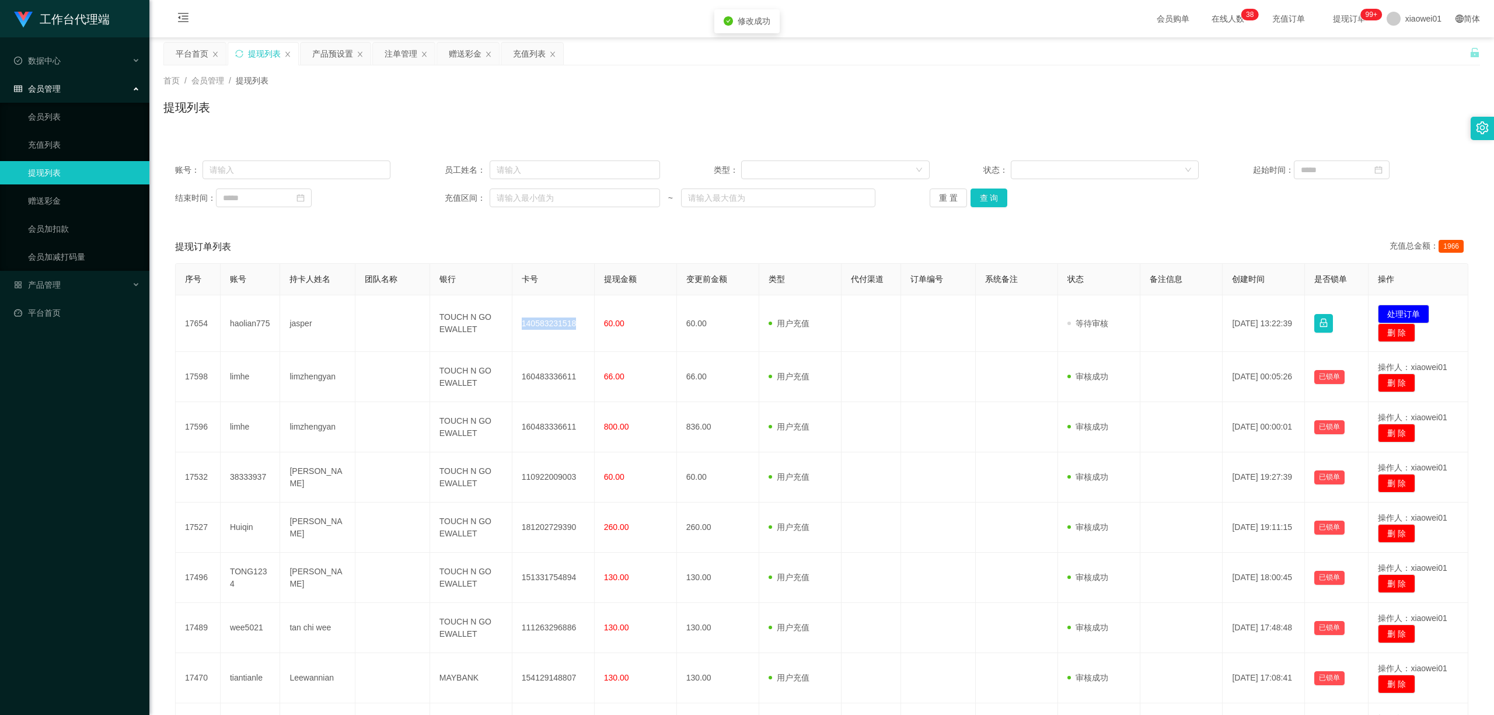
copy td "140583231518"
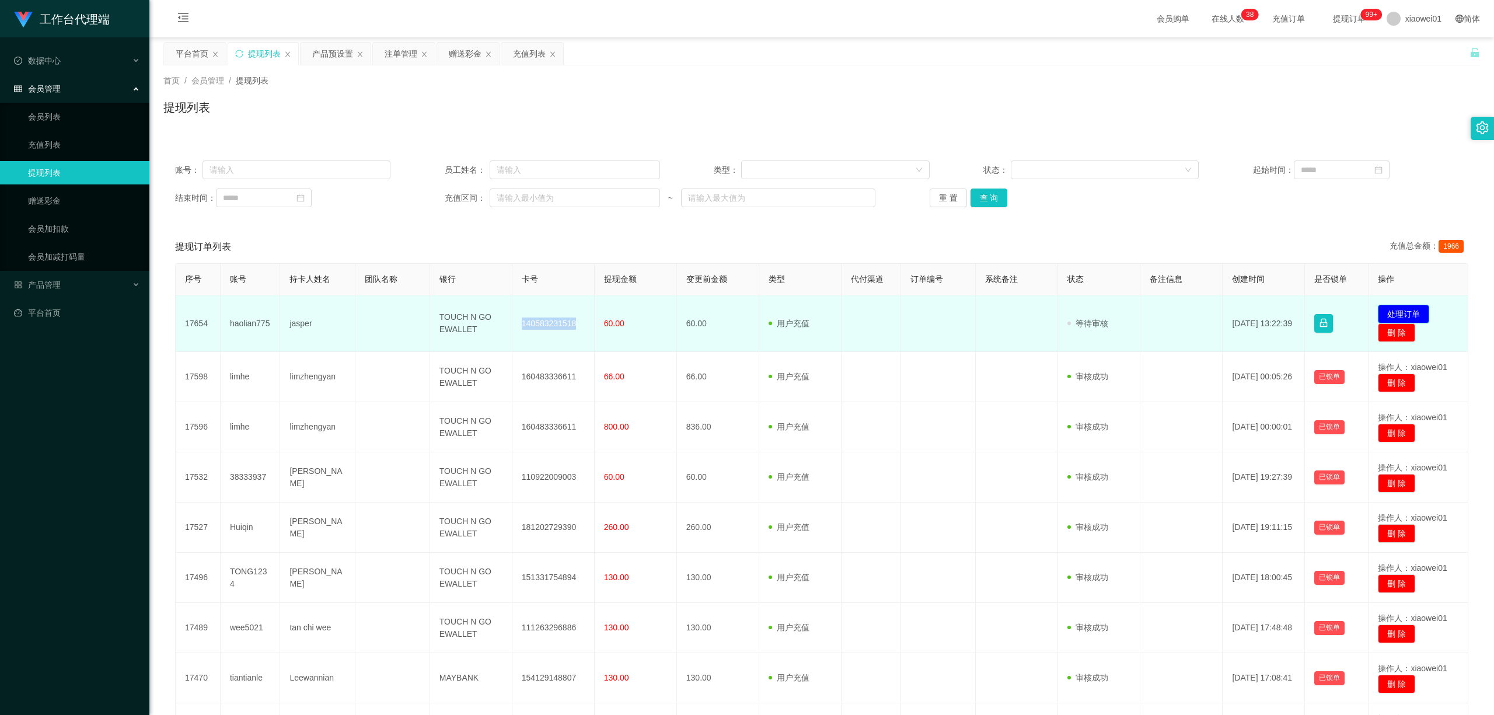
click at [1406, 305] on button "处理订单" at bounding box center [1402, 314] width 51 height 19
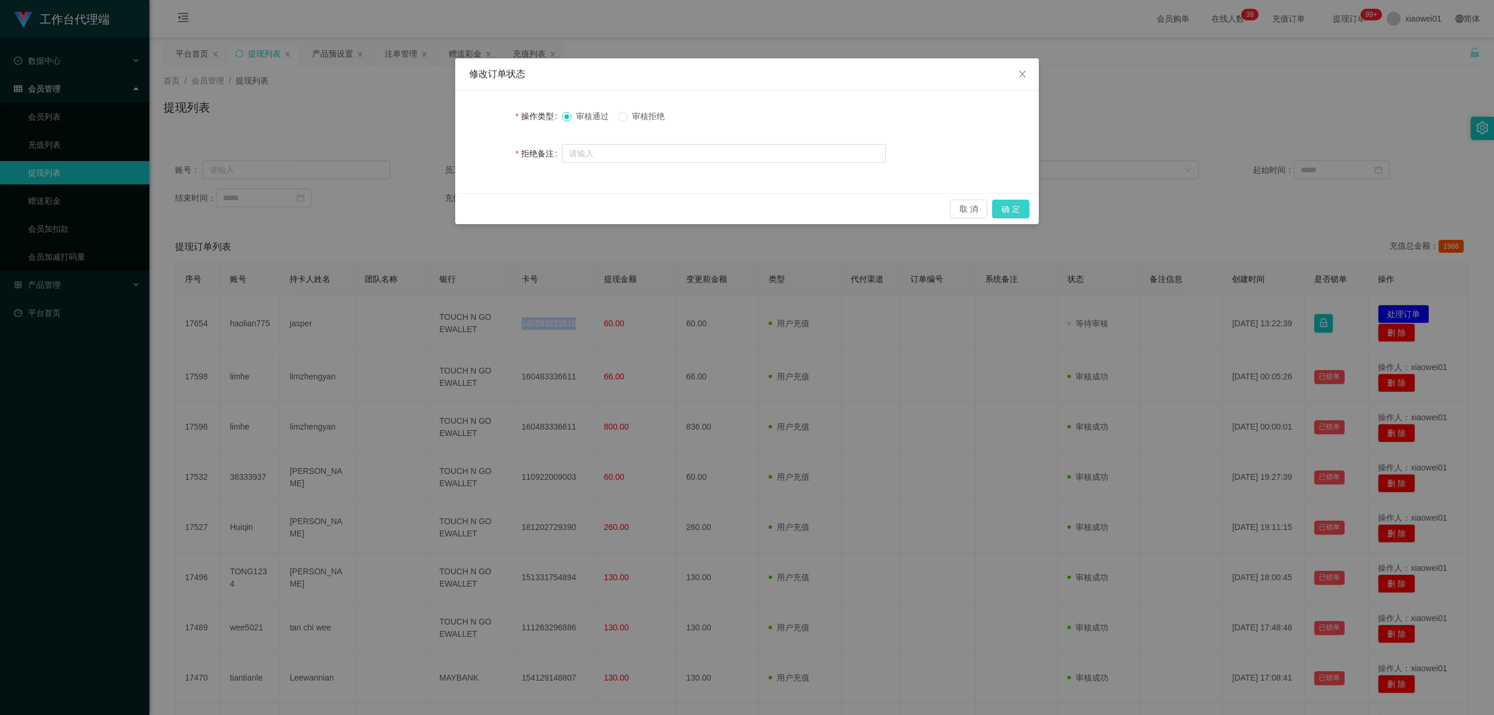
click at [1006, 213] on button "确 定" at bounding box center [1010, 209] width 37 height 19
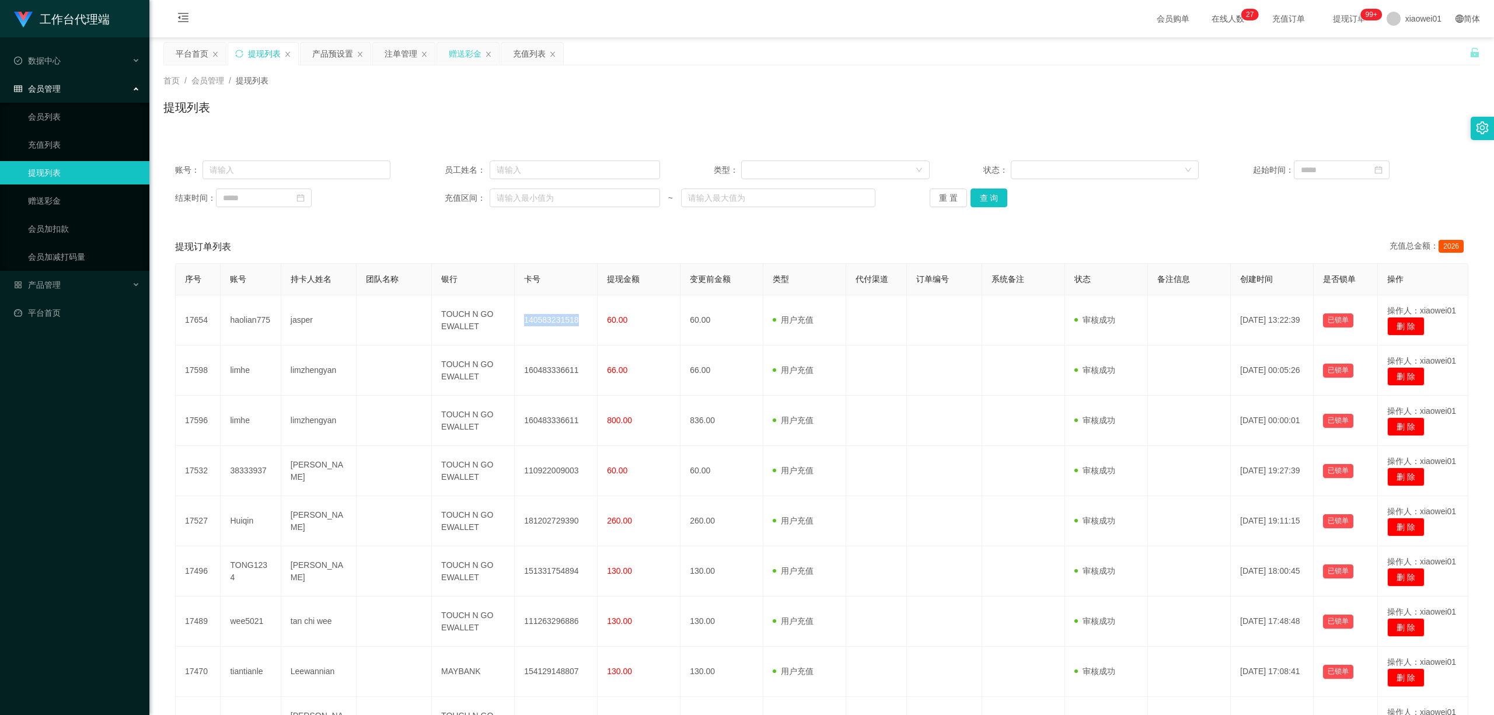
click at [448, 54] on div "赠送彩金" at bounding box center [468, 54] width 62 height 22
click at [398, 57] on div "注单管理" at bounding box center [400, 54] width 33 height 22
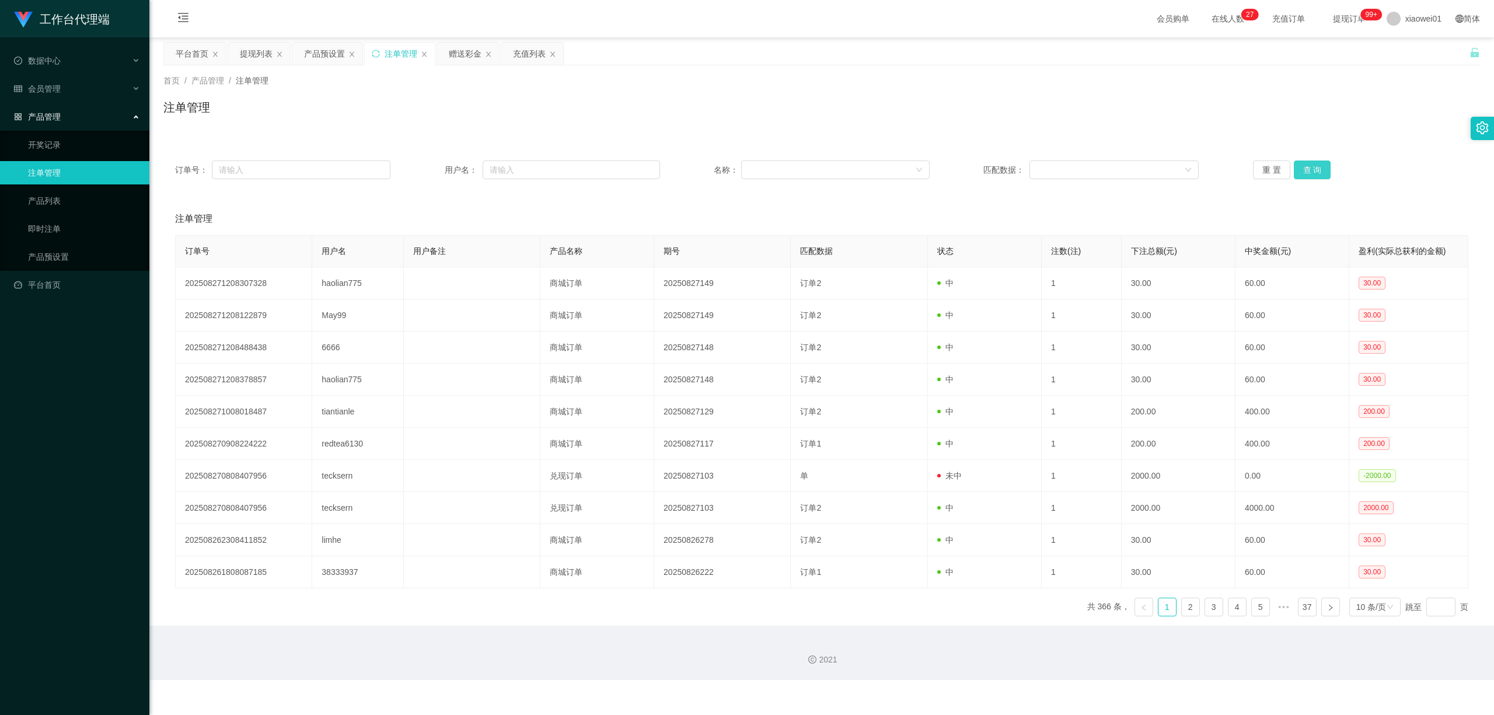
drag, startPoint x: 1330, startPoint y: 174, endPoint x: 1313, endPoint y: 173, distance: 17.5
click at [1328, 174] on div "重 置 查 询" at bounding box center [1360, 169] width 215 height 19
click at [1313, 173] on button "查 询" at bounding box center [1311, 169] width 37 height 19
click at [470, 52] on div "赠送彩金" at bounding box center [465, 54] width 33 height 22
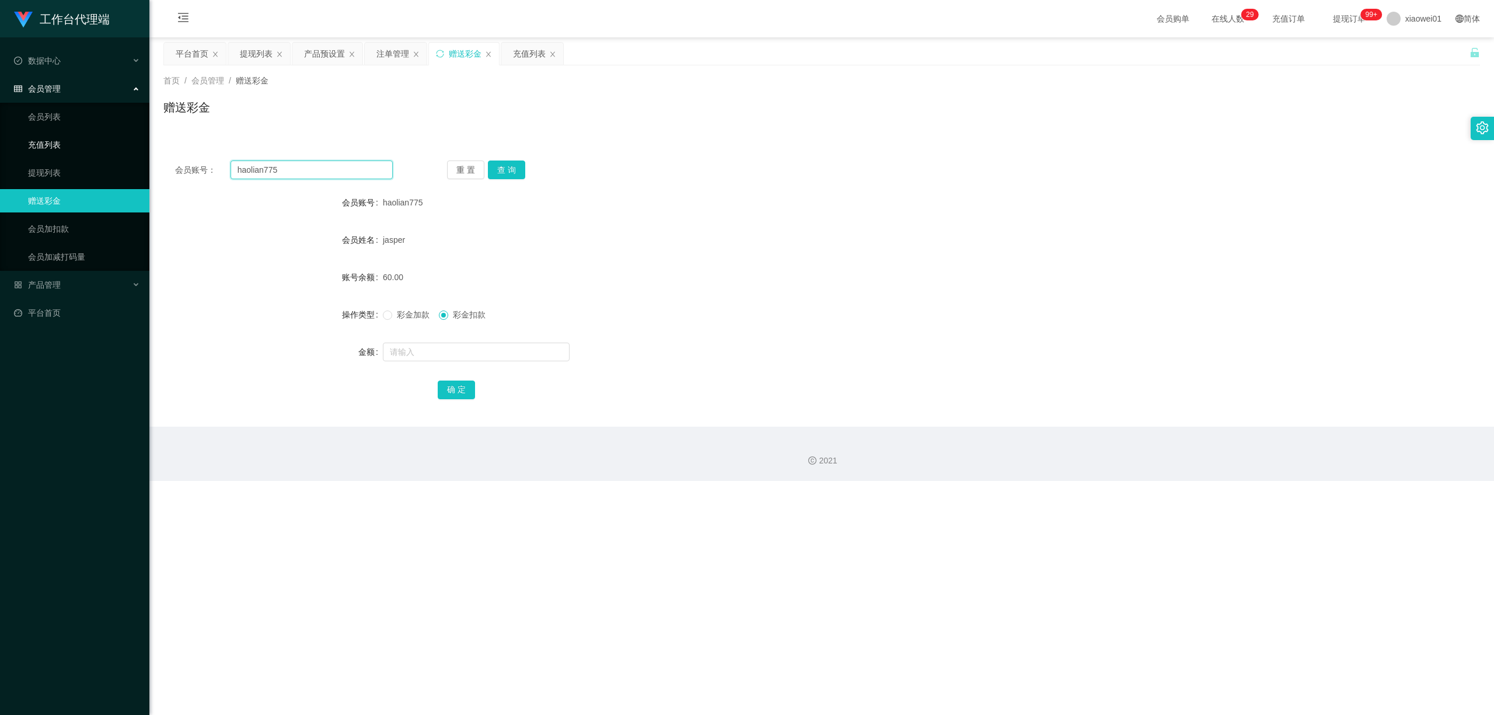
drag, startPoint x: 316, startPoint y: 179, endPoint x: 48, endPoint y: 150, distance: 269.3
click at [48, 151] on section "工作台代理端 数据中心 会员管理 会员列表 充值列表 提现列表 赠送彩金 会员加扣款 会员加减打码量 产品管理 开奖记录 注单管理 产品列表 即时注单 产品预…" at bounding box center [747, 240] width 1494 height 481
paste input "Kuangzan3027"
type input "Kuangzan3027"
click at [523, 175] on button "查 询" at bounding box center [506, 169] width 37 height 19
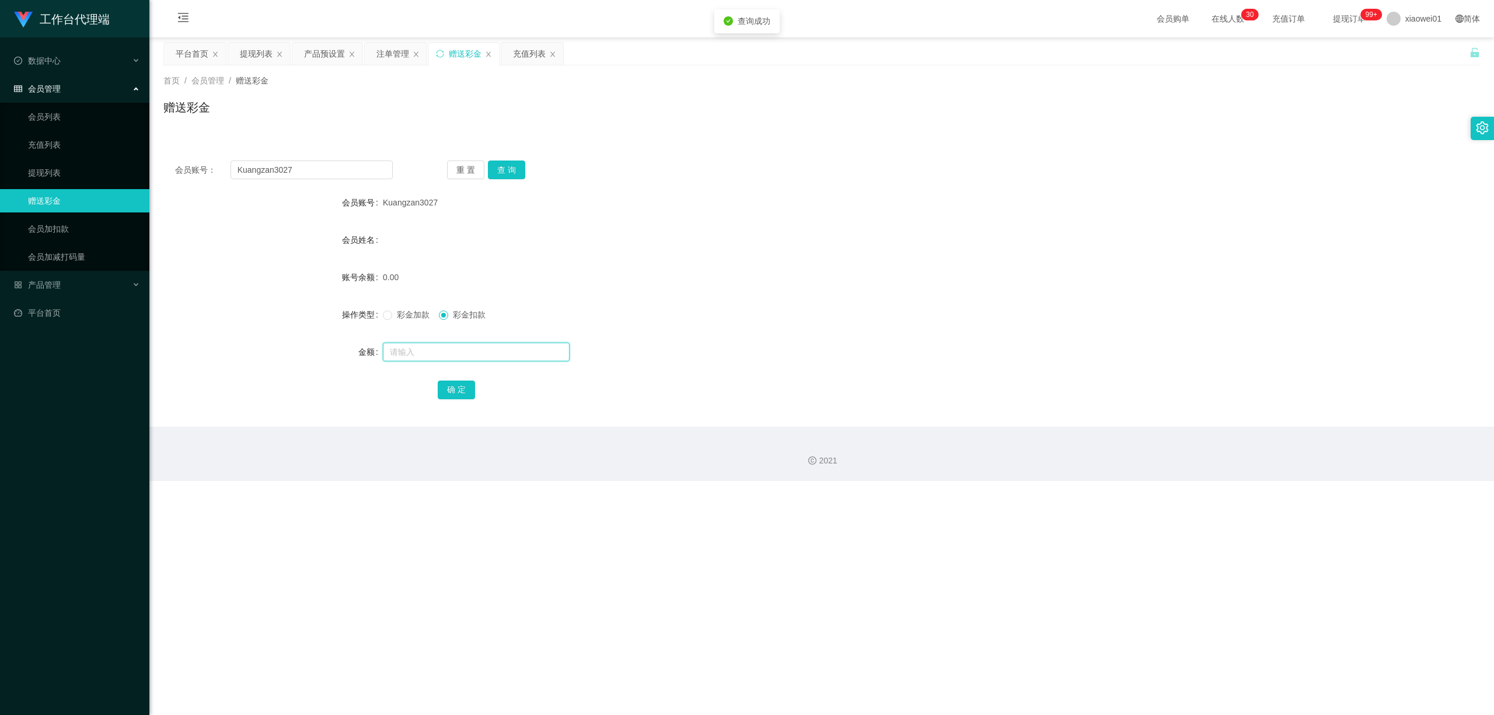
click at [471, 348] on input "text" at bounding box center [476, 351] width 187 height 19
click at [433, 320] on label "彩金加款" at bounding box center [408, 315] width 51 height 12
click at [411, 317] on span "彩金加款" at bounding box center [413, 314] width 42 height 9
click at [425, 348] on input "text" at bounding box center [476, 351] width 187 height 19
type input "30"
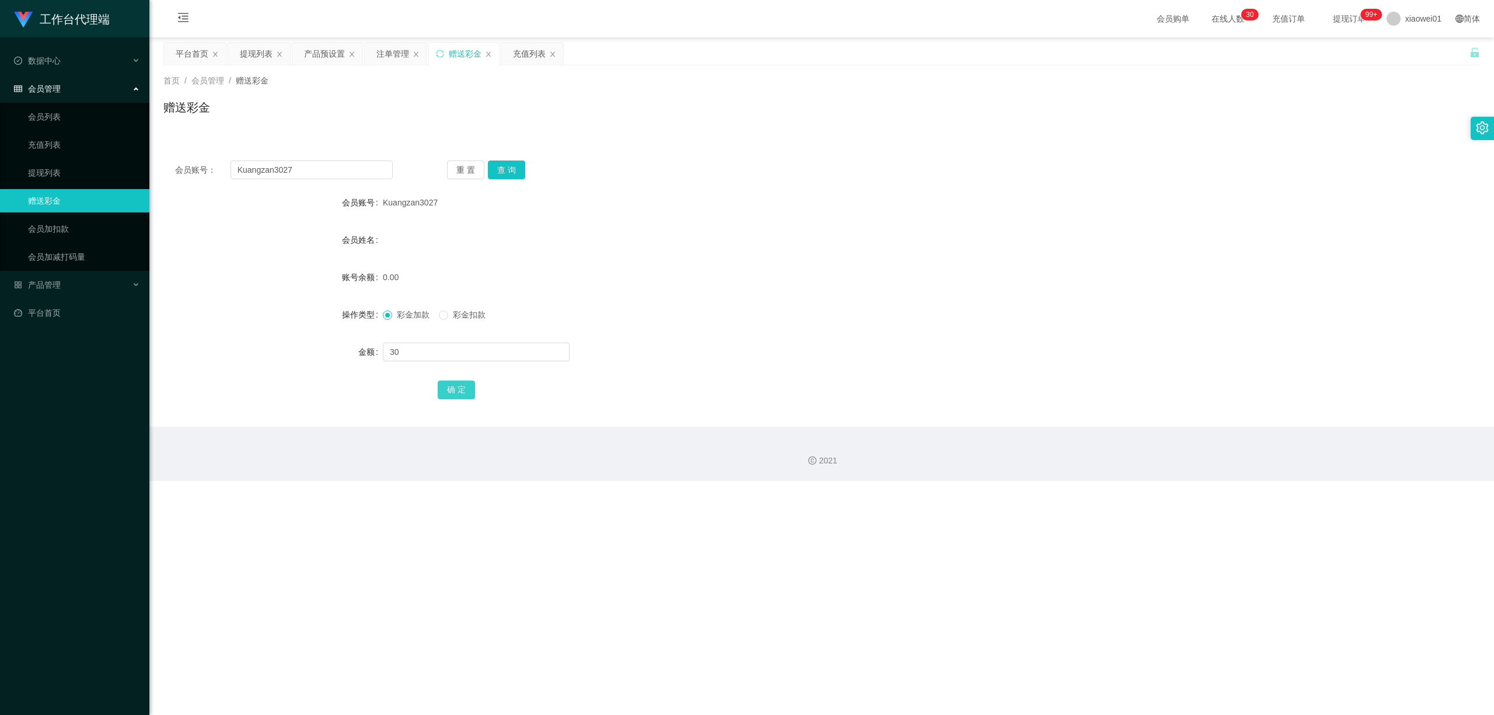
click at [463, 381] on button "确 定" at bounding box center [456, 389] width 37 height 19
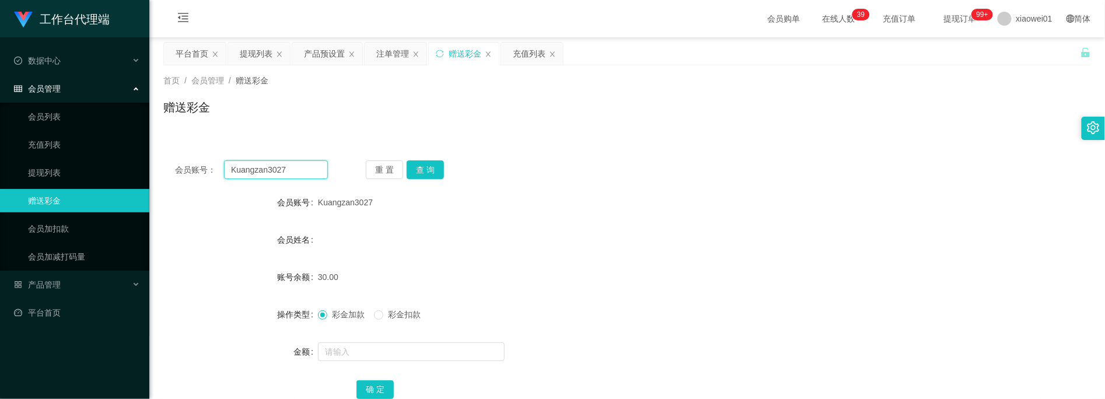
click at [302, 170] on input "Kuangzan3027" at bounding box center [276, 169] width 104 height 19
click at [266, 55] on div "提现列表" at bounding box center [256, 54] width 33 height 22
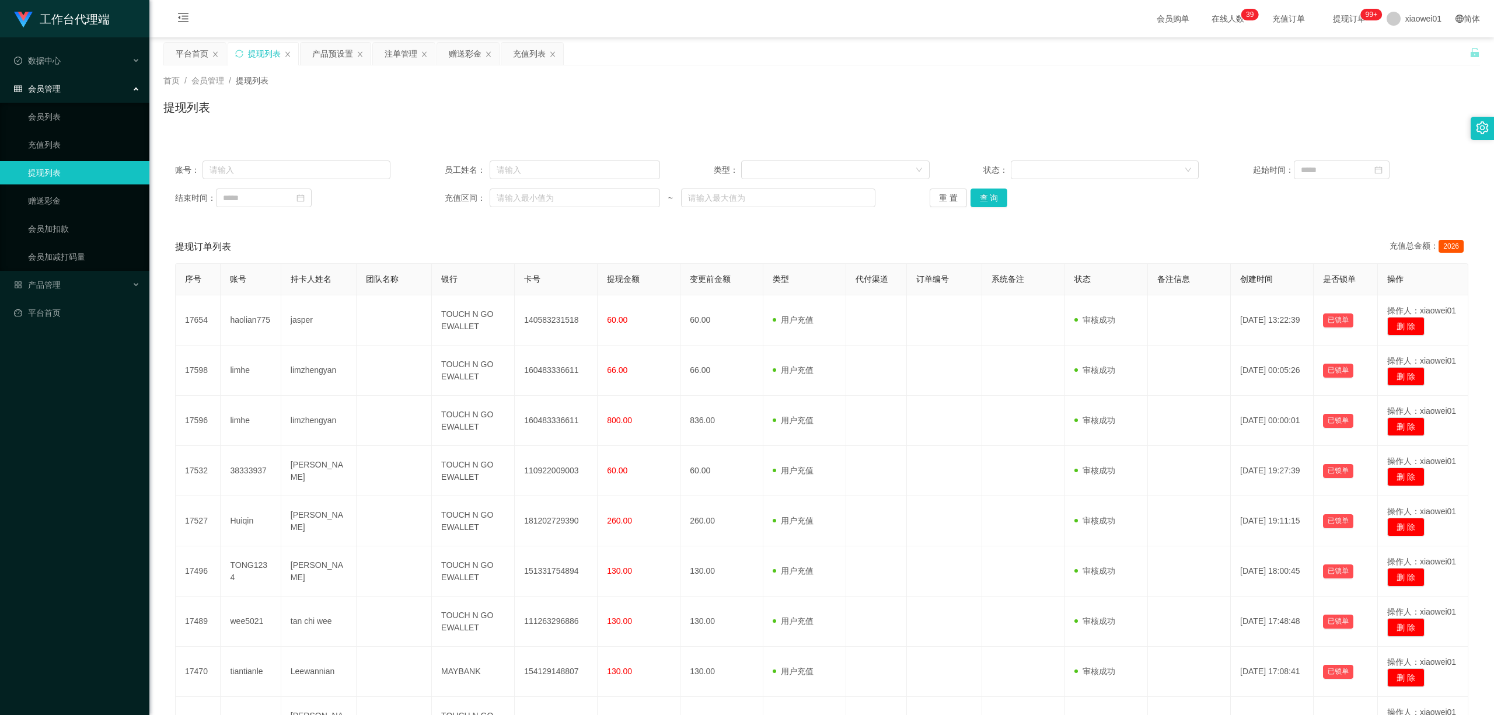
click at [981, 211] on div "账号： 员工姓名： 类型： 状态： 起始时间： 结束时间： 充值区间： ~ 重 置 查 询" at bounding box center [821, 184] width 1316 height 70
click at [982, 204] on button "查 询" at bounding box center [988, 197] width 37 height 19
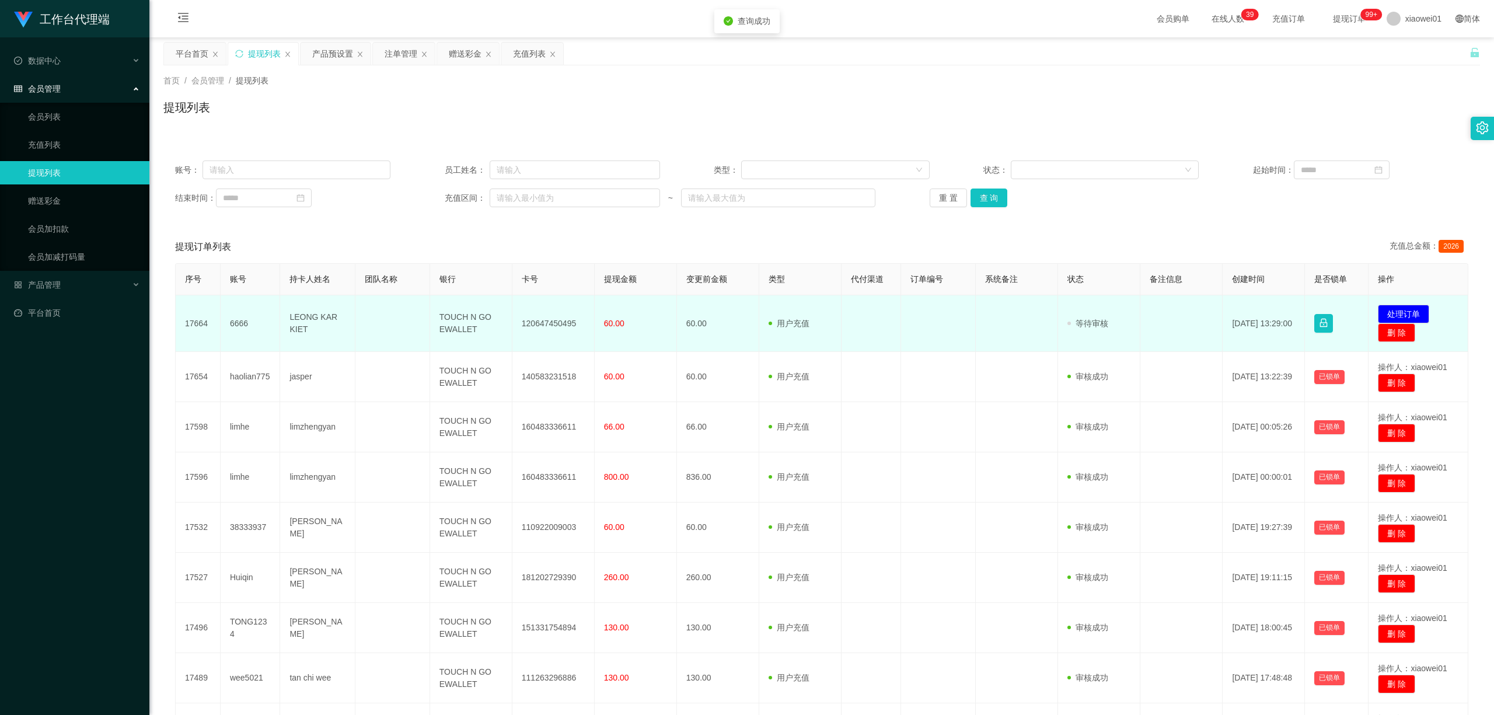
click at [549, 315] on td "120647450495" at bounding box center [553, 323] width 82 height 57
copy td "120647450495"
click at [1396, 309] on button "处理订单" at bounding box center [1402, 314] width 51 height 19
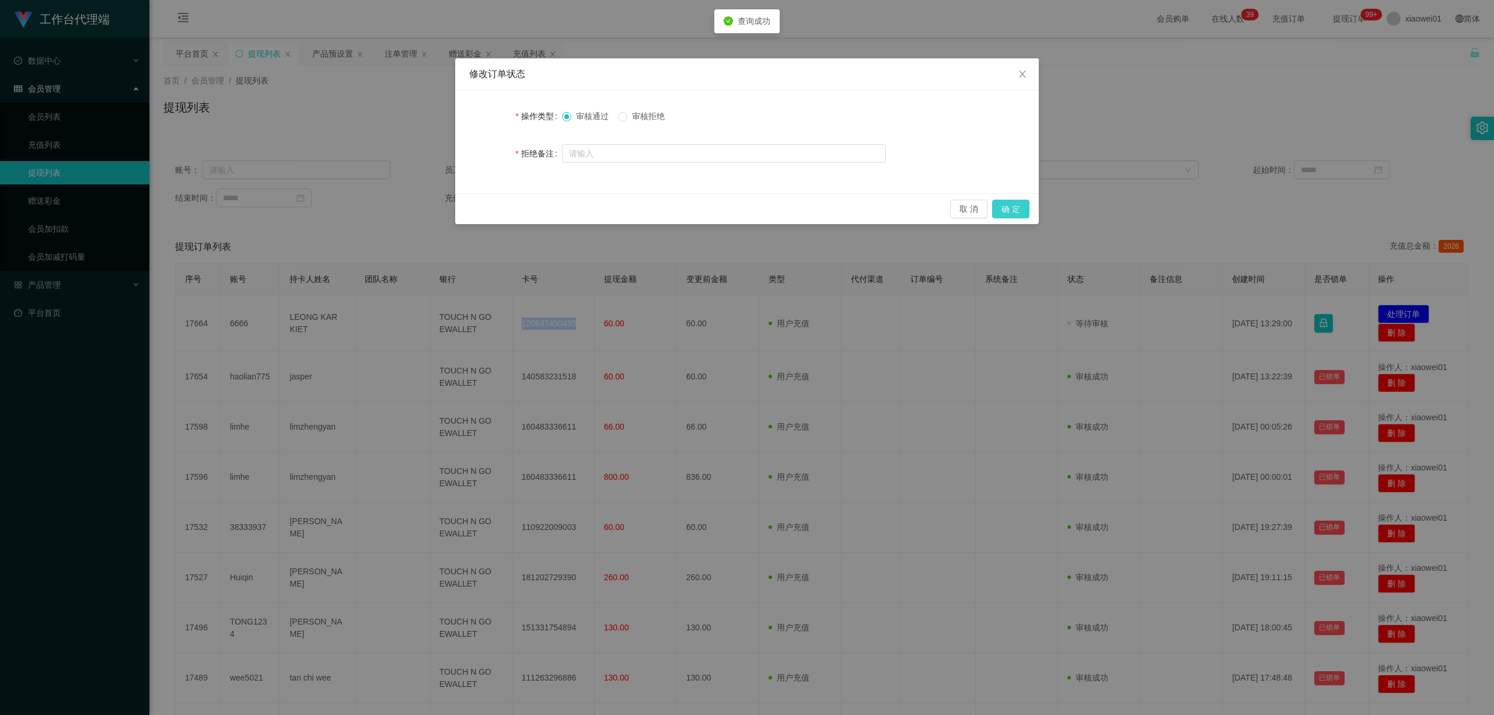
click at [1022, 206] on button "确 定" at bounding box center [1010, 209] width 37 height 19
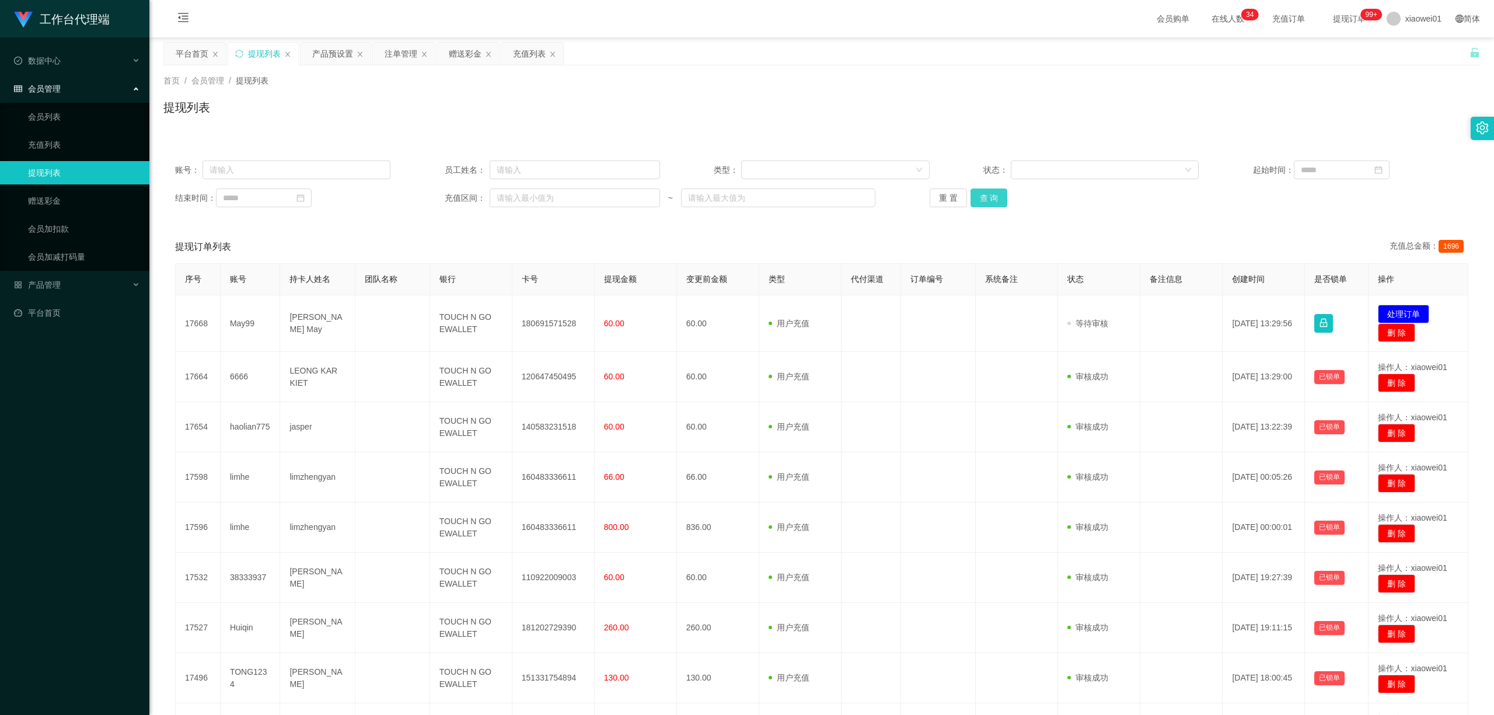
click at [982, 197] on button "查 询" at bounding box center [988, 197] width 37 height 19
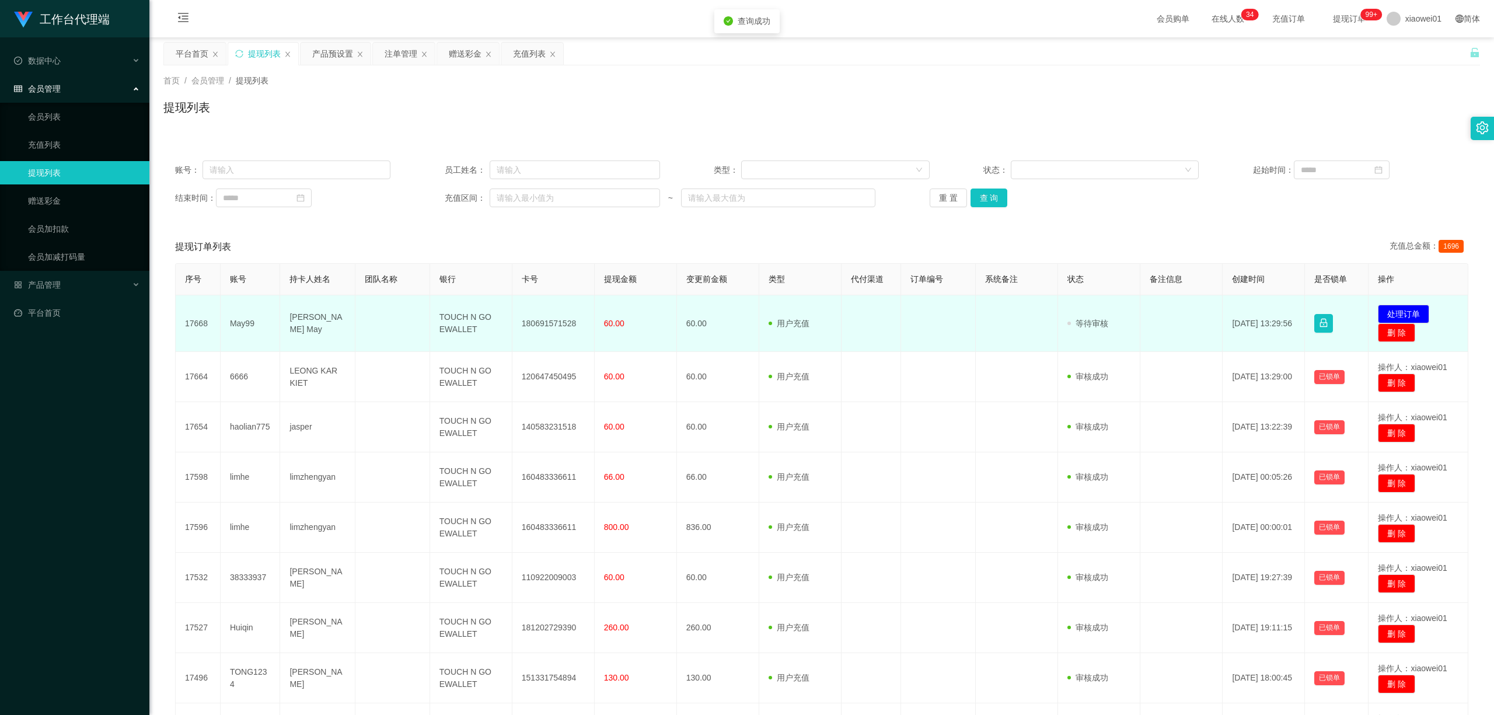
click at [552, 325] on td "180691571528" at bounding box center [553, 323] width 82 height 57
copy td "180691571528"
click at [1412, 309] on button "处理订单" at bounding box center [1402, 314] width 51 height 19
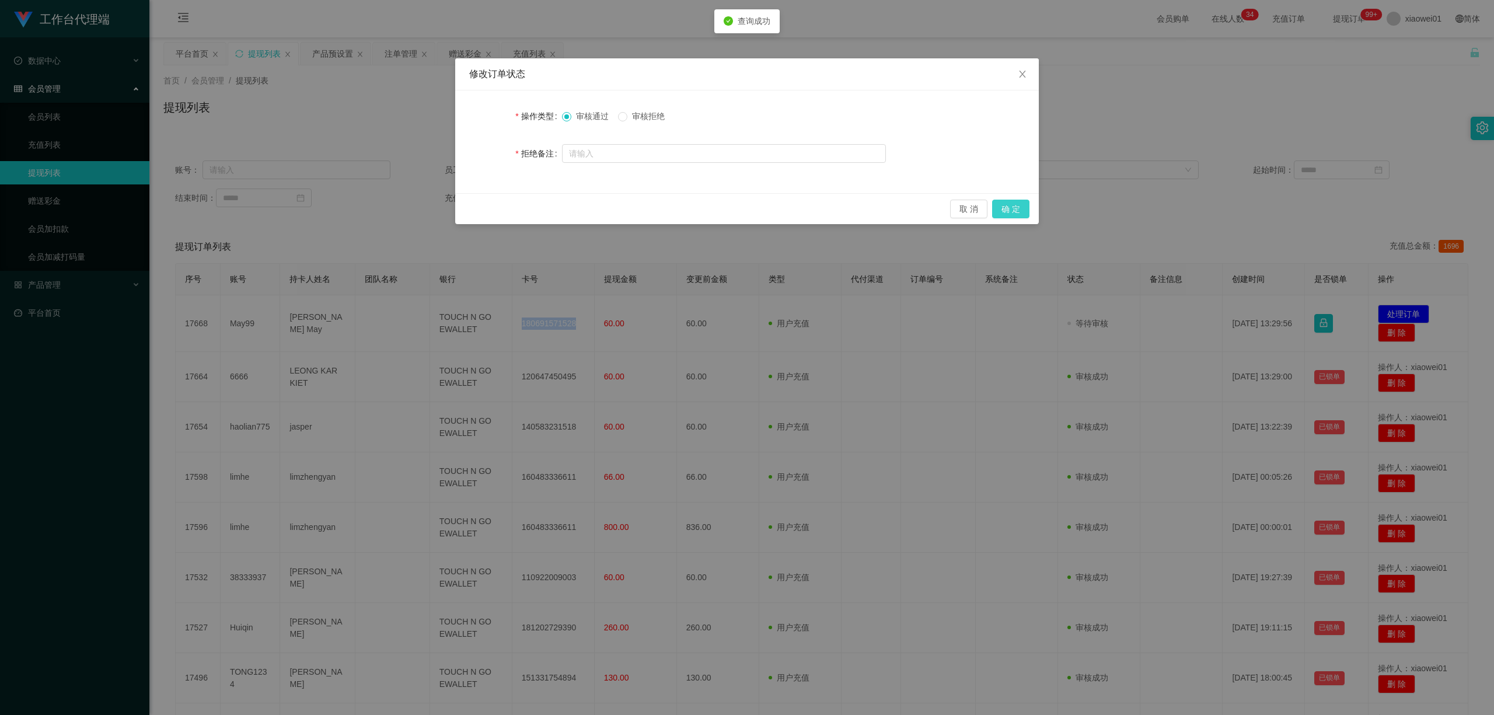
click at [1006, 204] on button "确 定" at bounding box center [1010, 209] width 37 height 19
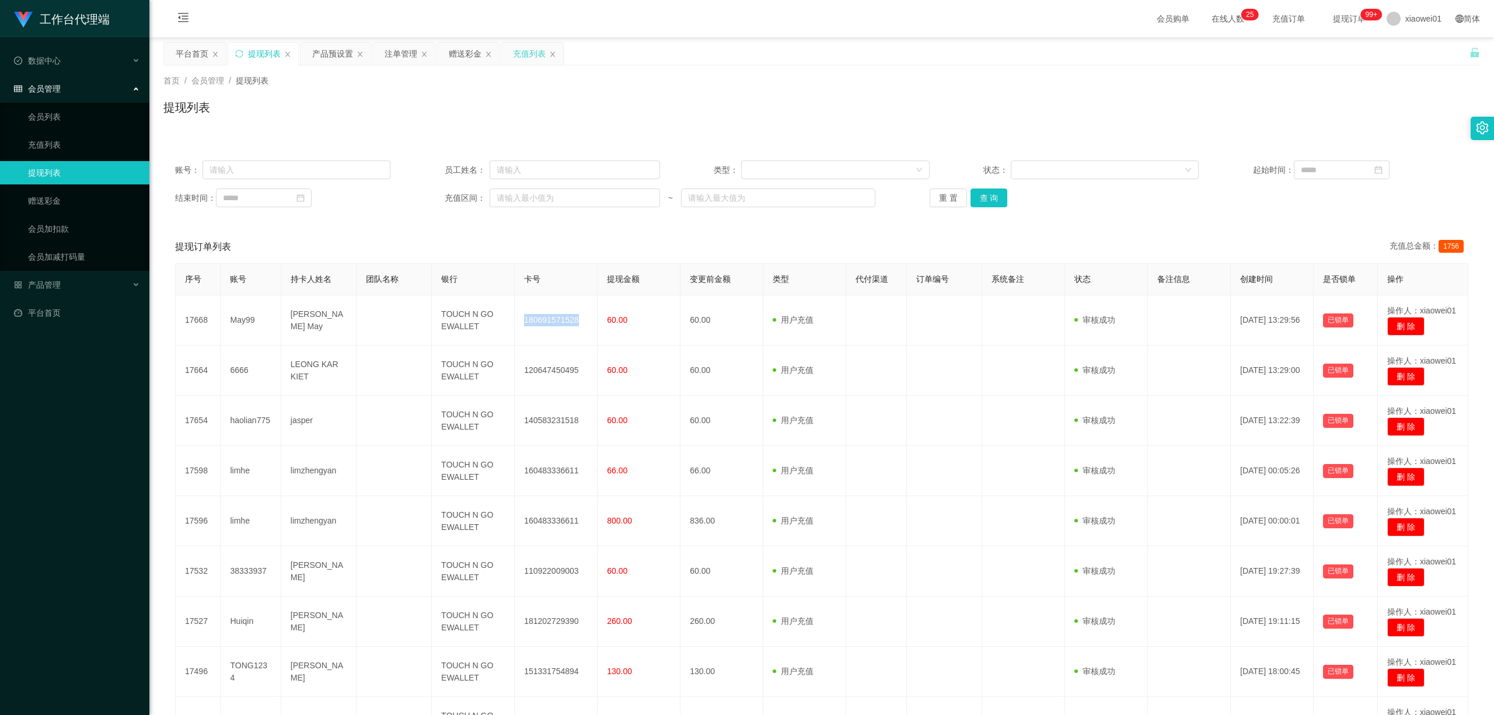
click at [519, 51] on div "充值列表" at bounding box center [529, 54] width 33 height 22
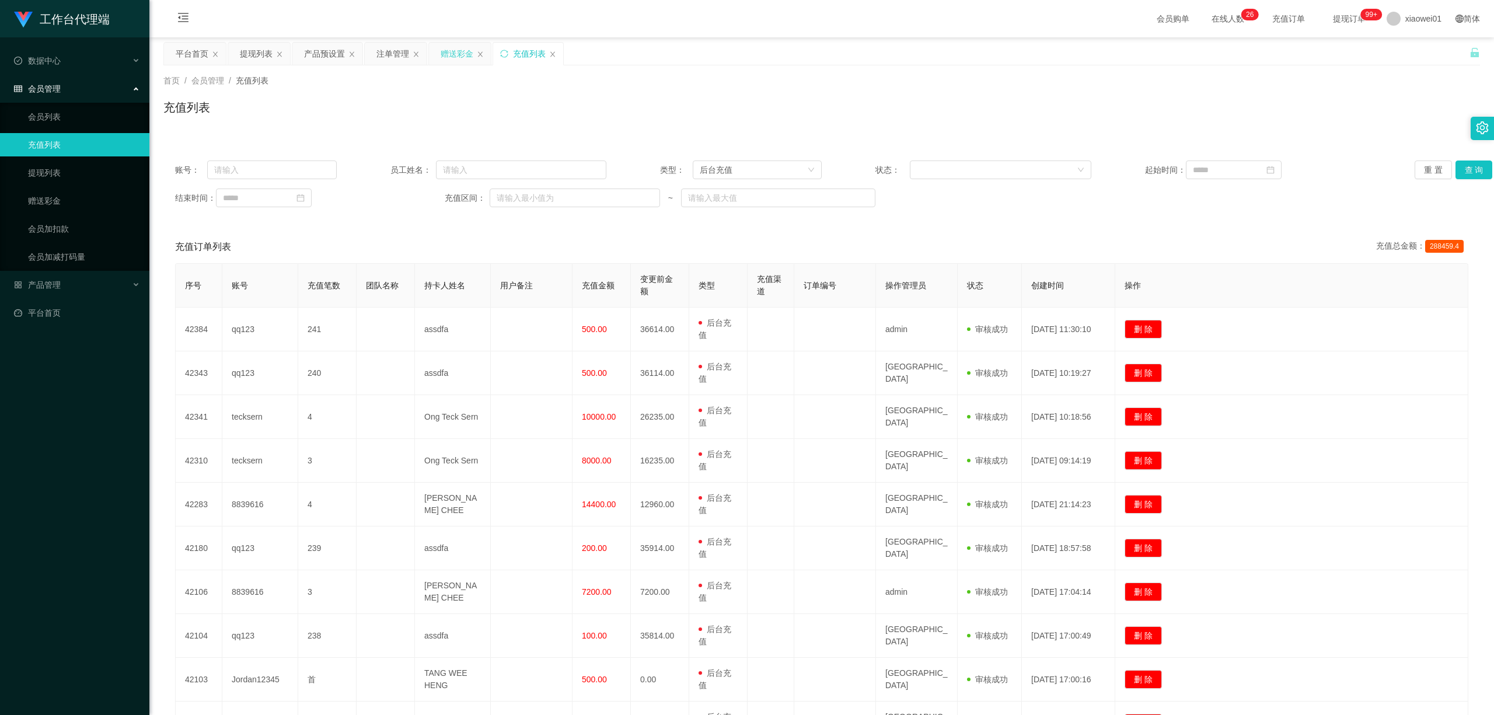
click at [457, 52] on div "赠送彩金" at bounding box center [456, 54] width 33 height 22
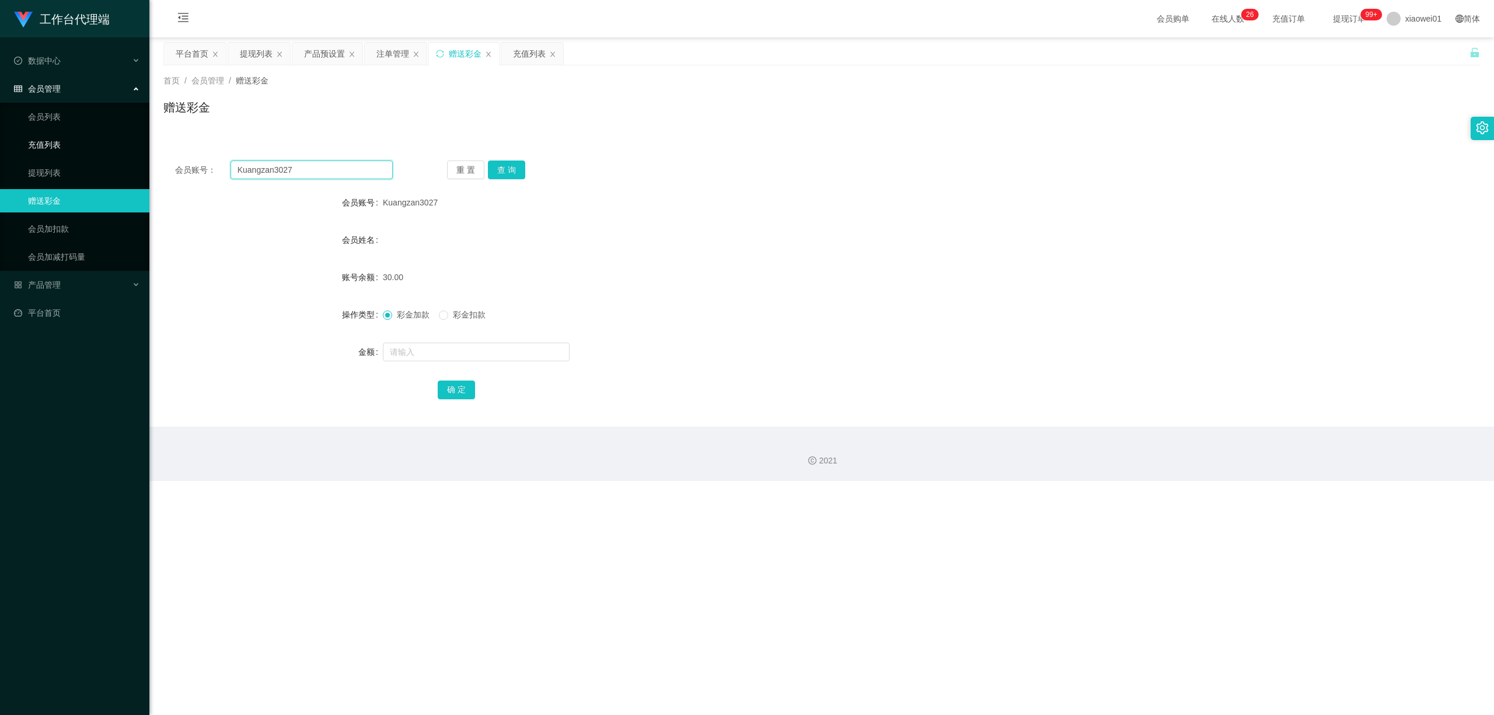
drag, startPoint x: 348, startPoint y: 167, endPoint x: 103, endPoint y: 144, distance: 246.2
click at [104, 144] on section "工作台代理端 数据中心 会员管理 会员列表 充值列表 提现列表 赠送彩金 会员加扣款 会员加减打码量 产品管理 开奖记录 注单管理 产品列表 即时注单 产品预…" at bounding box center [747, 240] width 1494 height 481
paste input "ng66"
type input "ng66"
click at [500, 163] on button "查 询" at bounding box center [506, 169] width 37 height 19
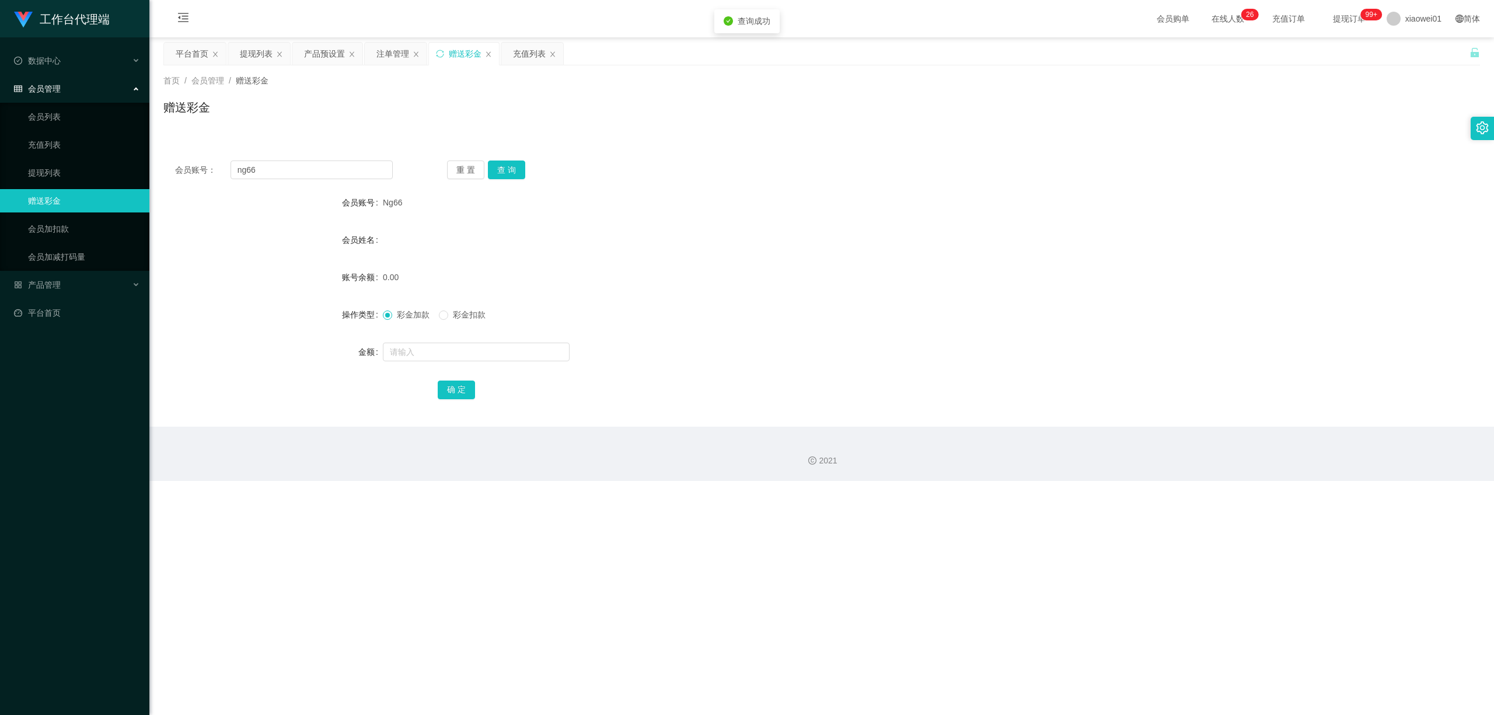
click at [467, 338] on form "会员账号 Ng66 会员姓名 账号余额 0.00 操作类型 彩金加款 彩金扣款 金额 确 定" at bounding box center [821, 296] width 1316 height 210
click at [460, 365] on form "会员账号 Ng66 会员姓名 账号余额 0.00 操作类型 彩金加款 彩金扣款 金额 确 定" at bounding box center [821, 296] width 1316 height 210
click at [464, 355] on input "text" at bounding box center [476, 351] width 187 height 19
type input "30"
click at [442, 385] on button "确 定" at bounding box center [456, 389] width 37 height 19
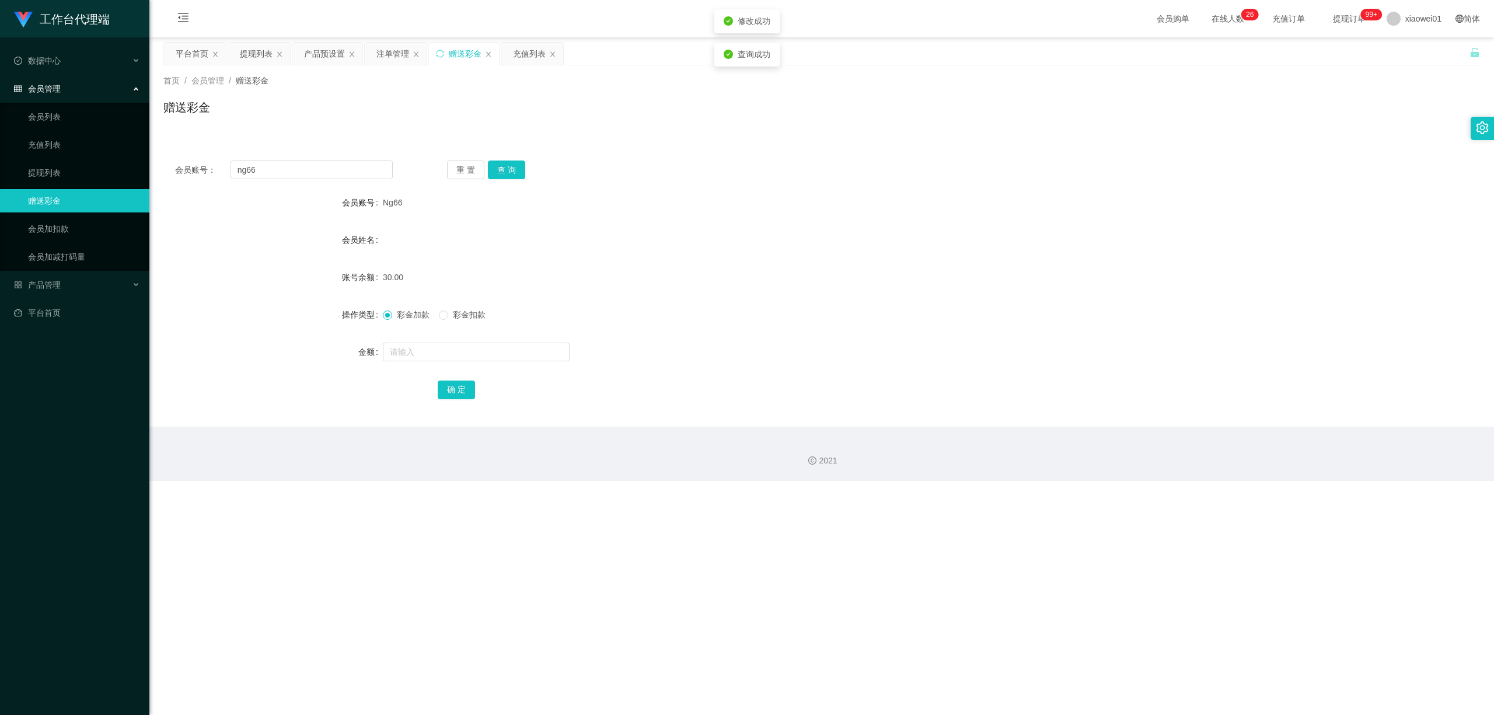
click at [992, 170] on div "会员账号： ng66 重 置 查 询" at bounding box center [821, 169] width 1316 height 19
drag, startPoint x: 326, startPoint y: 173, endPoint x: 49, endPoint y: 152, distance: 277.4
click at [51, 152] on section "工作台代理端 数据中心 会员管理 会员列表 充值列表 提现列表 赠送彩金 会员加扣款 会员加减打码量 产品管理 开奖记录 注单管理 产品列表 即时注单 产品预…" at bounding box center [747, 240] width 1494 height 481
paste input "A060"
type input "A0606"
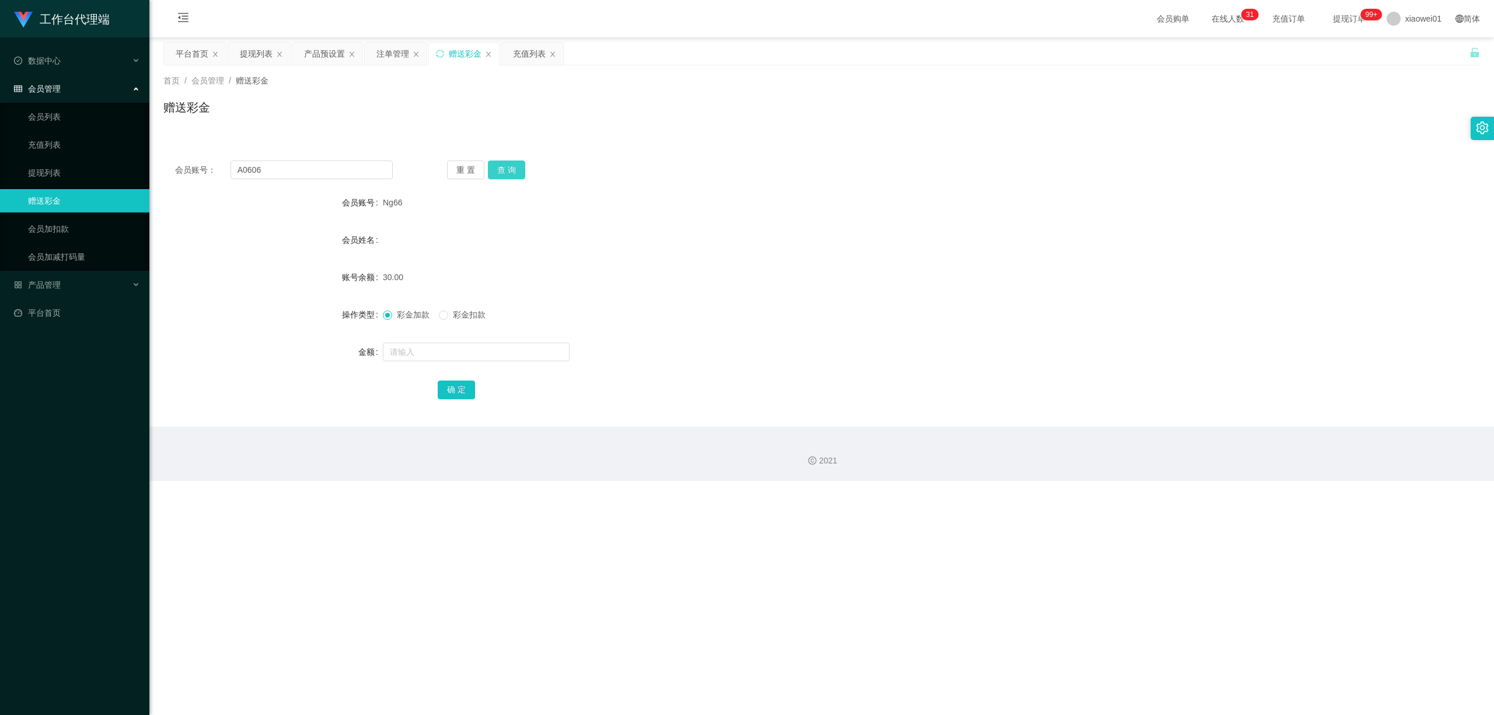
click at [501, 170] on button "查 询" at bounding box center [506, 169] width 37 height 19
click at [442, 352] on input "text" at bounding box center [476, 351] width 187 height 19
type input "30"
click at [459, 386] on button "确 定" at bounding box center [456, 389] width 37 height 19
click at [790, 274] on div "30.00" at bounding box center [767, 276] width 768 height 23
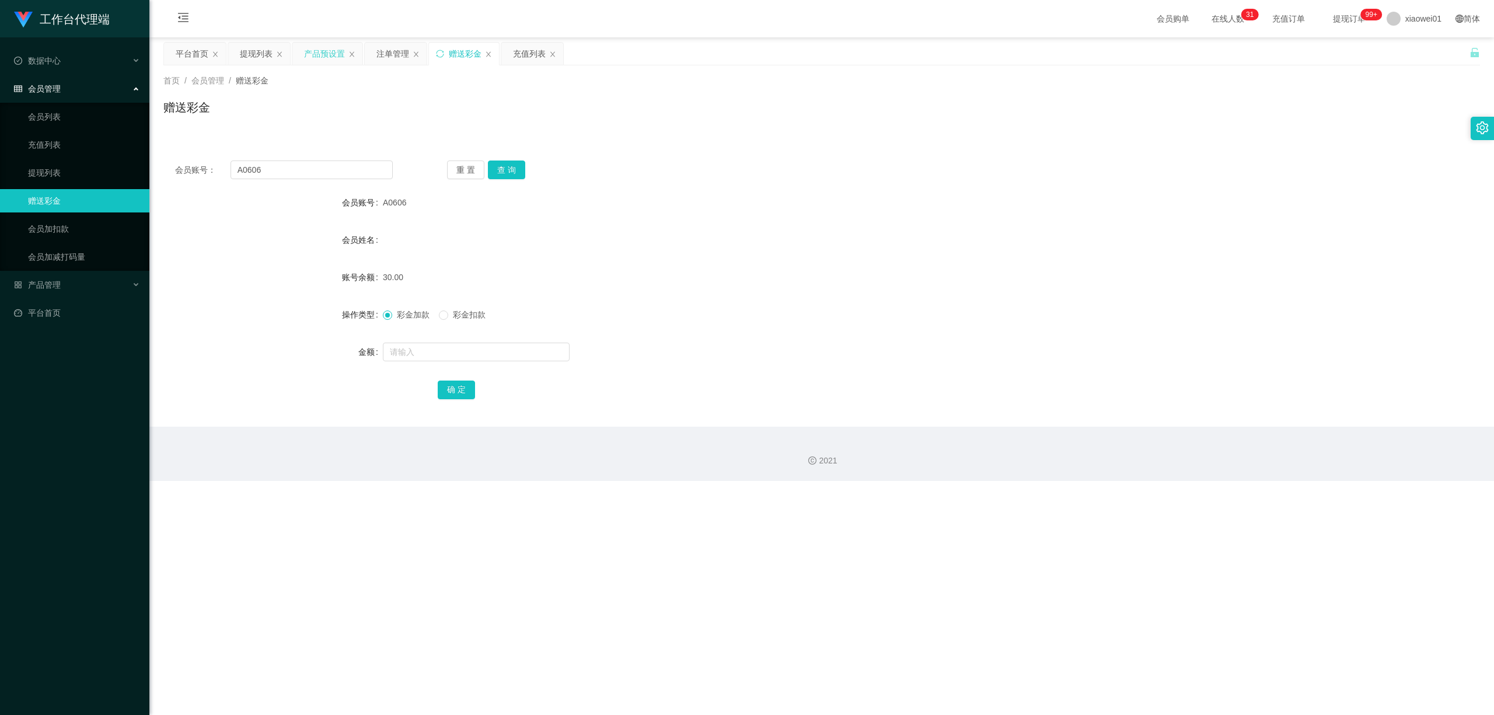
click at [322, 47] on div "产品预设置" at bounding box center [324, 54] width 41 height 22
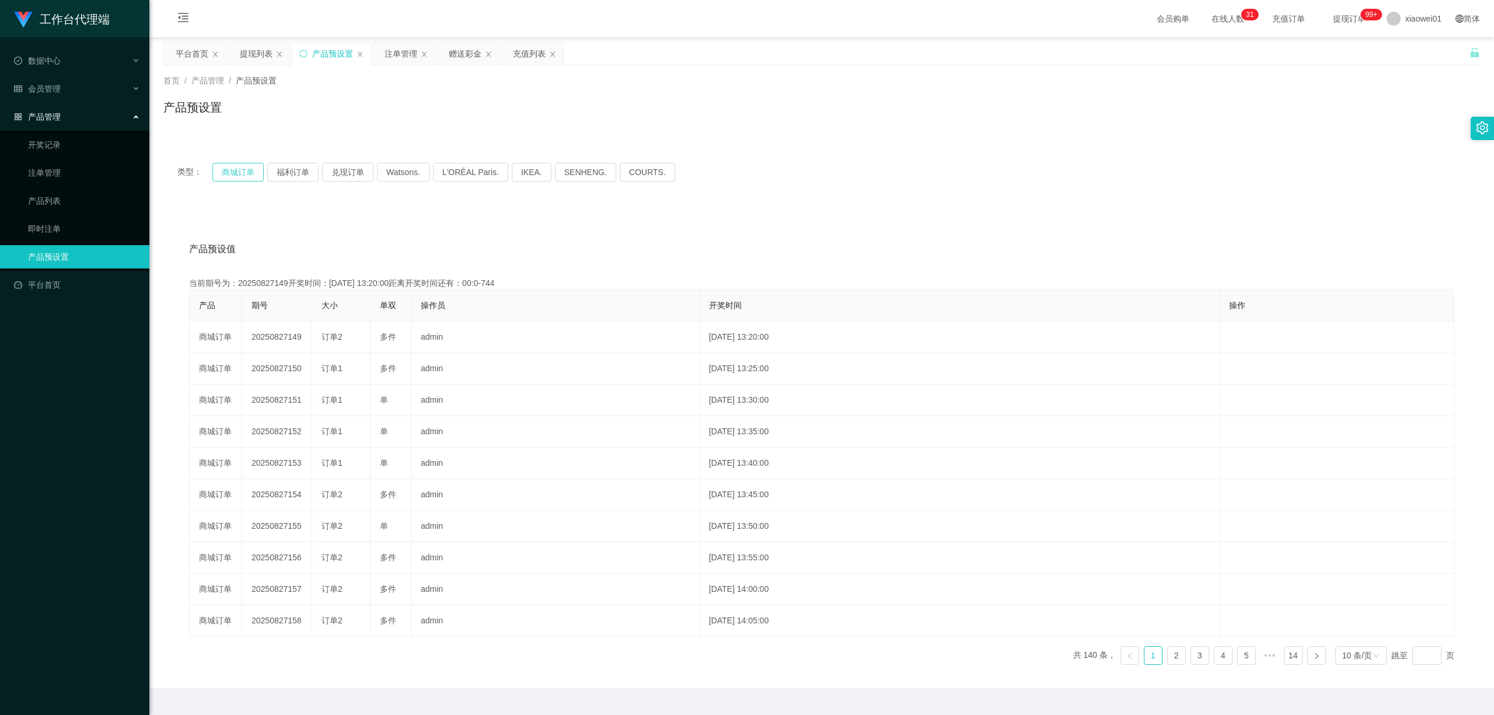
click at [262, 164] on button "商城订单" at bounding box center [237, 172] width 51 height 19
click at [229, 173] on button "商城订单" at bounding box center [237, 172] width 51 height 19
click at [530, 51] on div "充值列表" at bounding box center [529, 54] width 33 height 22
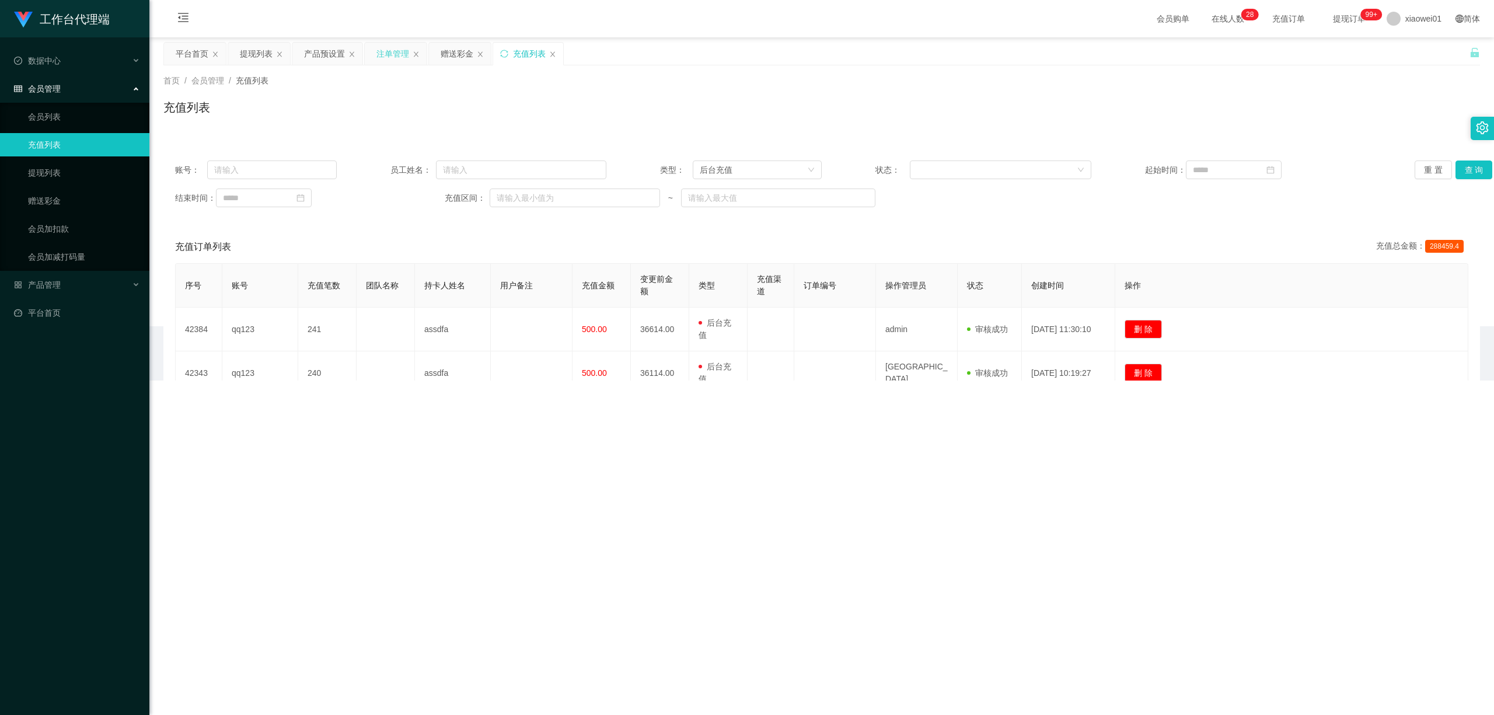
click at [390, 52] on div "注单管理" at bounding box center [392, 54] width 33 height 22
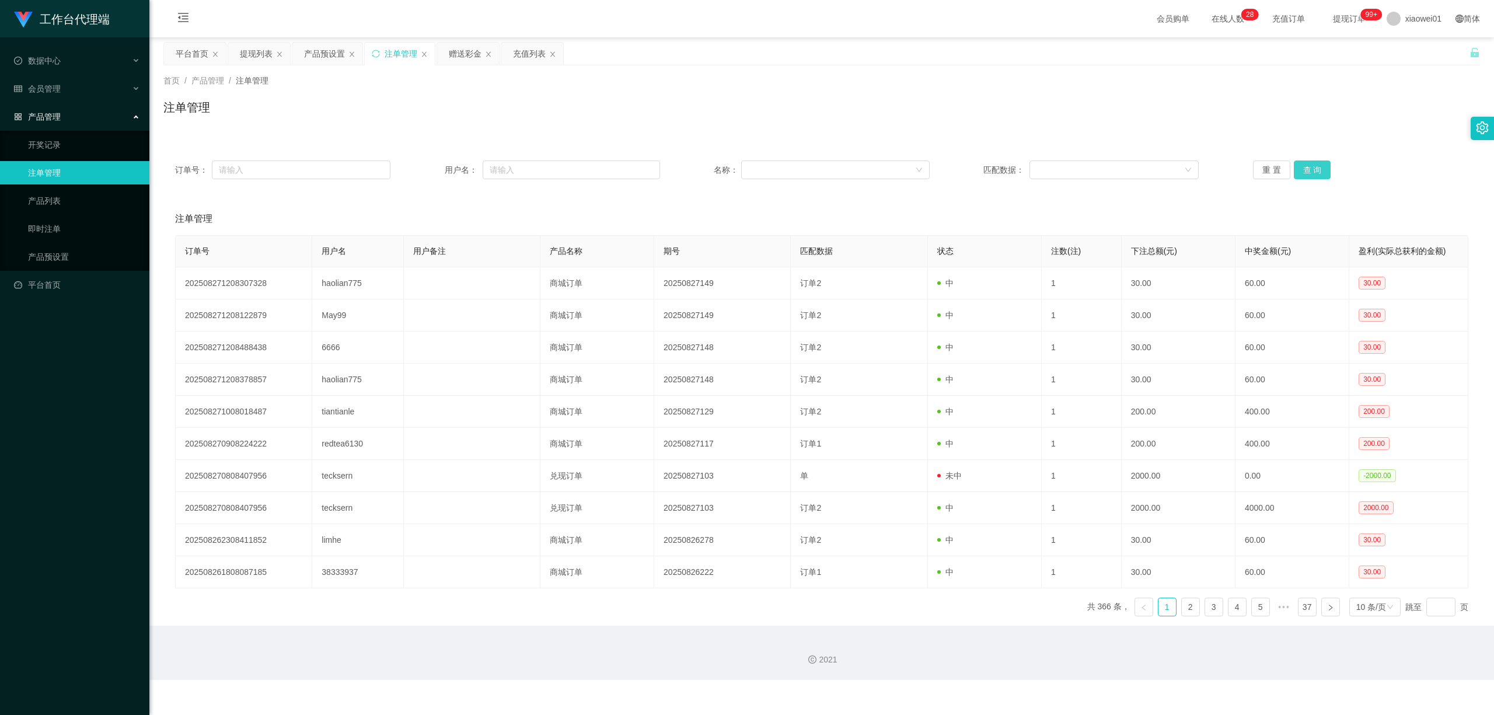
click at [1307, 171] on button "查 询" at bounding box center [1311, 169] width 37 height 19
click at [459, 48] on div "赠送彩金" at bounding box center [465, 54] width 33 height 22
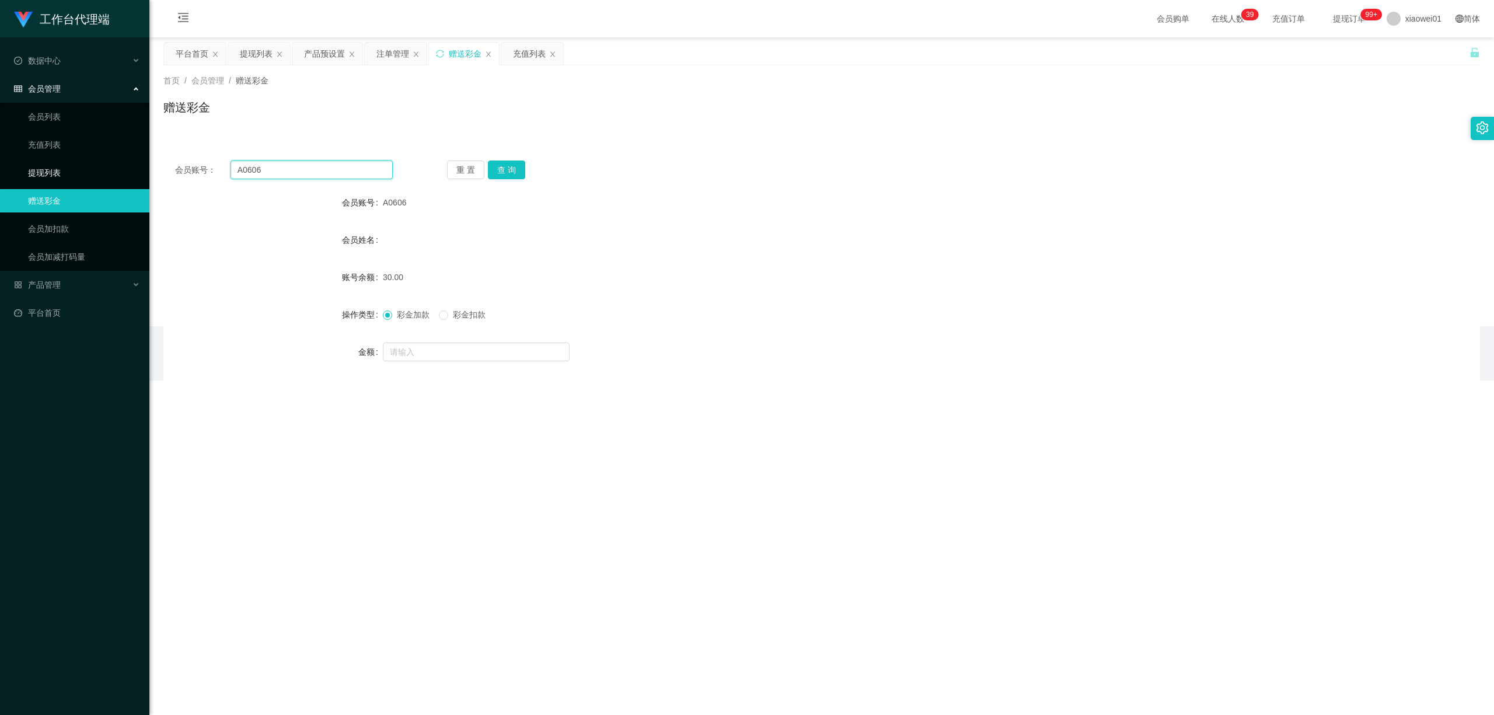
drag, startPoint x: 310, startPoint y: 172, endPoint x: 136, endPoint y: 174, distance: 174.5
click at [136, 174] on section "工作台代理端 数据中心 会员管理 会员列表 充值列表 提现列表 赠送彩金 会员加扣款 会员加减打码量 产品管理 开奖记录 注单管理 产品列表 即时注单 产品预…" at bounding box center [747, 190] width 1494 height 380
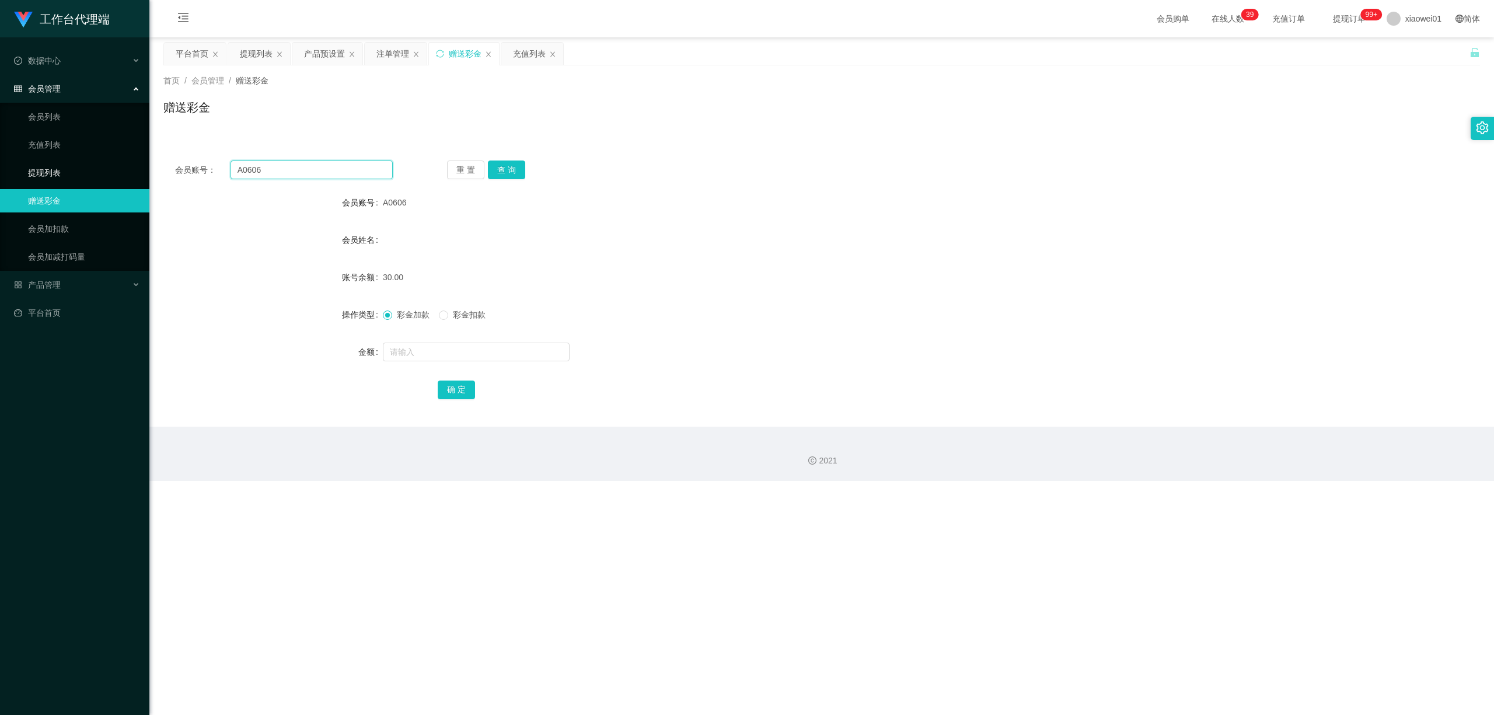
paste input "ng6"
type input "ng66"
click at [522, 159] on div "会员账号： ng66 重 置 查 询 会员账号 A0606 会员姓名 账号余额 30.00 操作类型 彩金加款 彩金扣款 金额 确 定" at bounding box center [821, 288] width 1316 height 278
click at [518, 164] on button "查 询" at bounding box center [506, 169] width 37 height 19
click at [554, 257] on form "会员账号 Ng66 会员姓名 账号余额 60.00 操作类型 彩金加款 彩金扣款 金额 确 定" at bounding box center [821, 296] width 1316 height 210
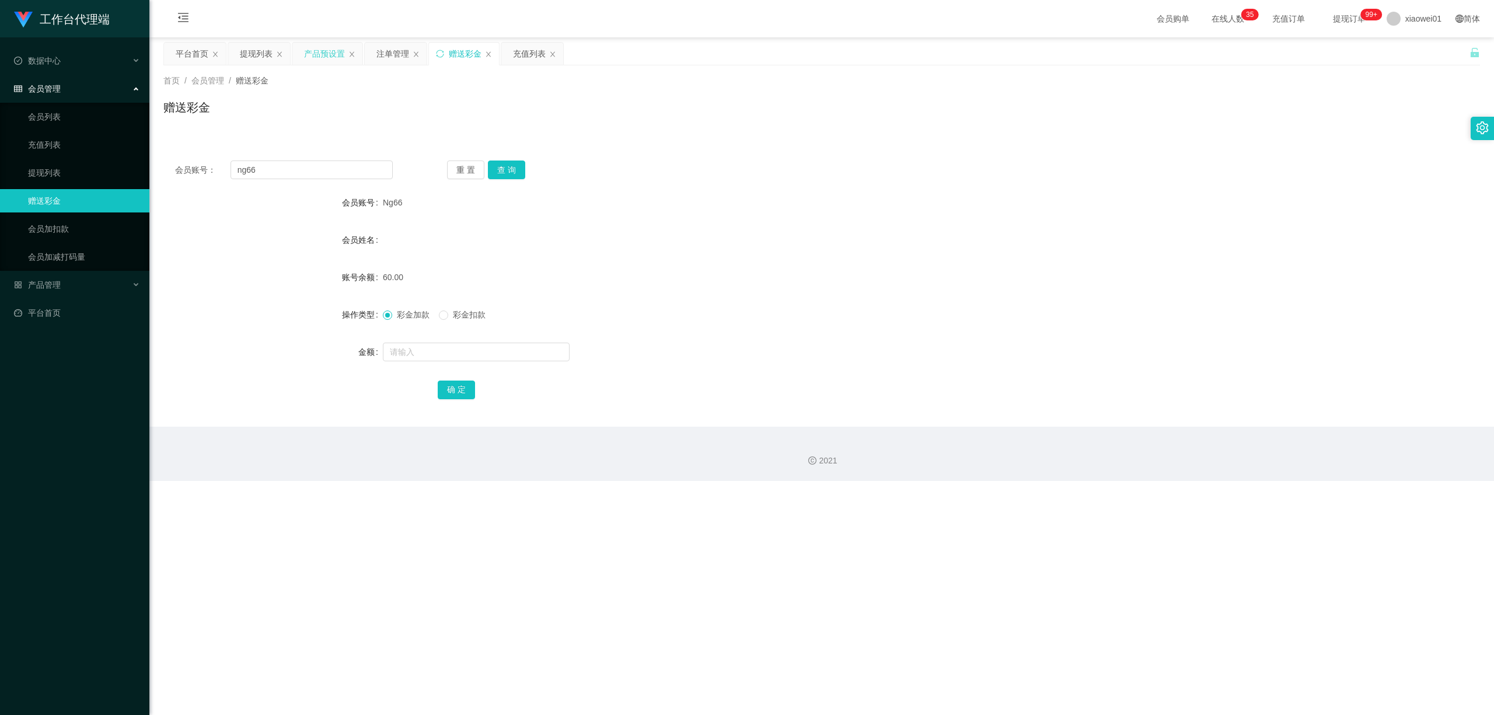
click at [330, 55] on div "产品预设置" at bounding box center [324, 54] width 41 height 22
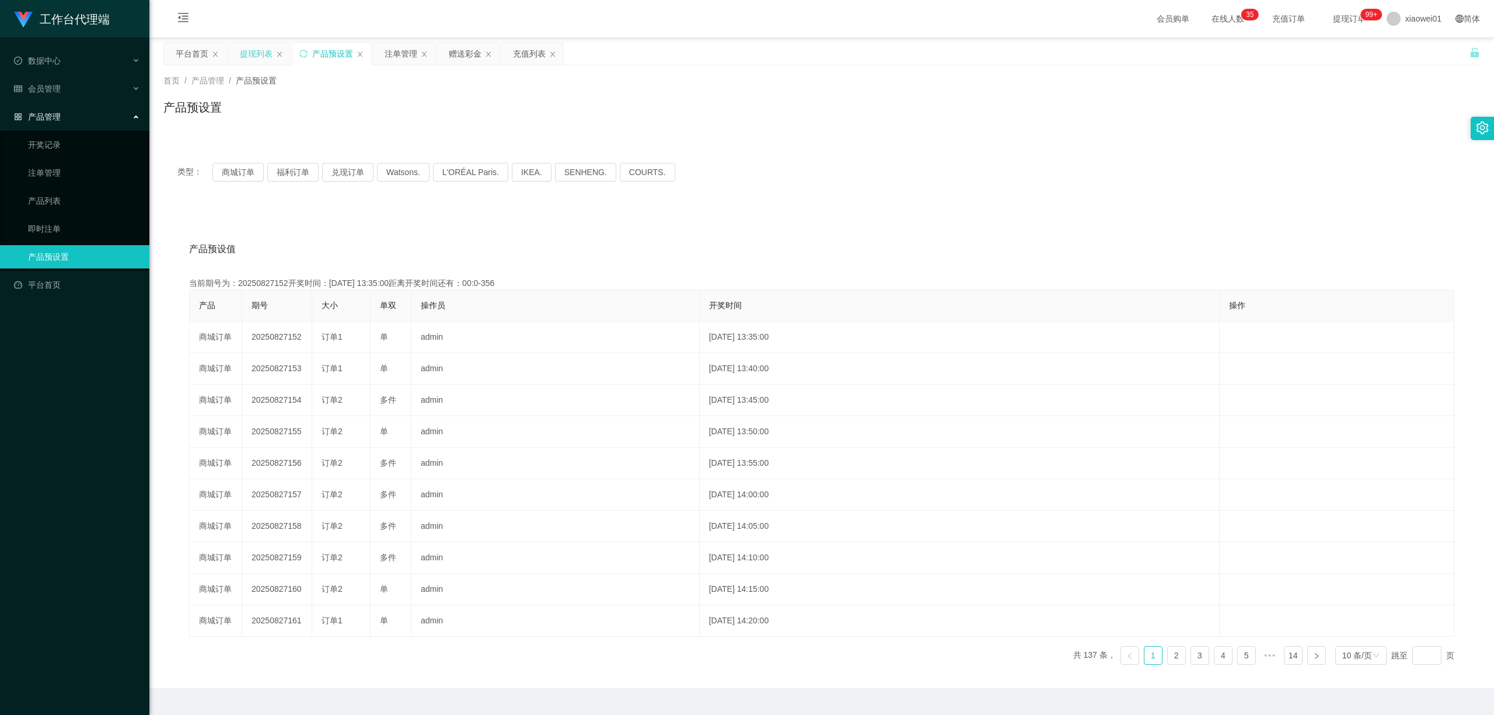
click at [243, 54] on div "提现列表" at bounding box center [256, 54] width 33 height 22
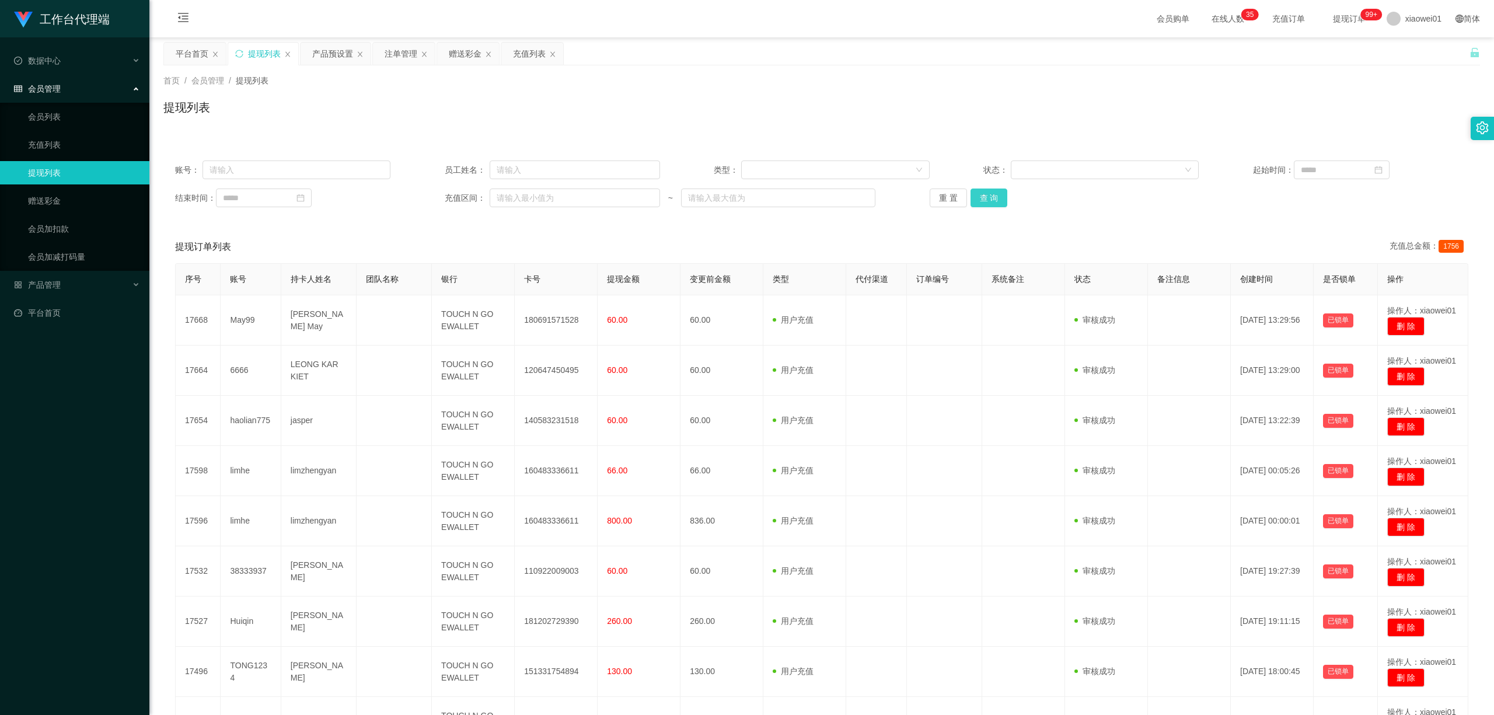
click at [974, 203] on button "查 询" at bounding box center [988, 197] width 37 height 19
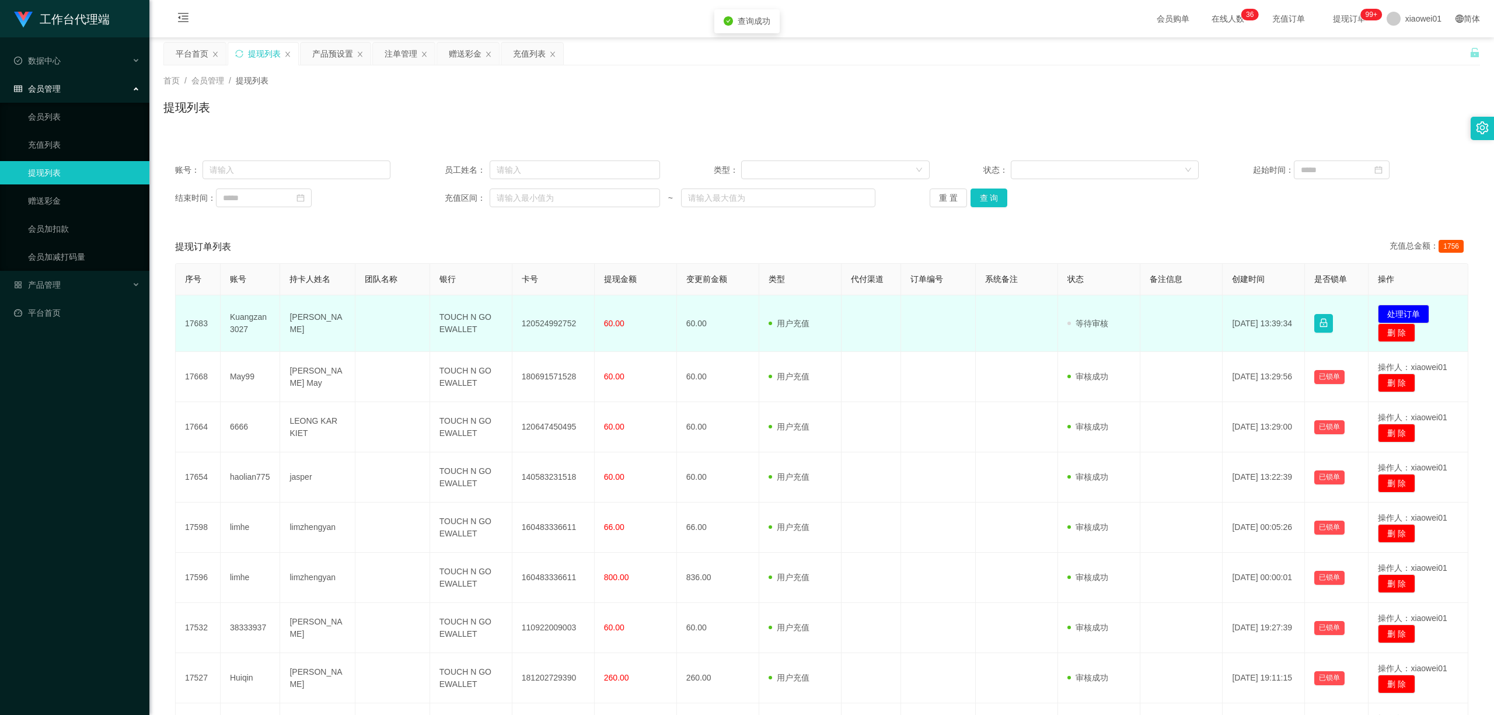
click at [530, 332] on td "120524992752" at bounding box center [553, 323] width 82 height 57
copy td "120524992752"
click at [1401, 307] on button "处理订单" at bounding box center [1402, 314] width 51 height 19
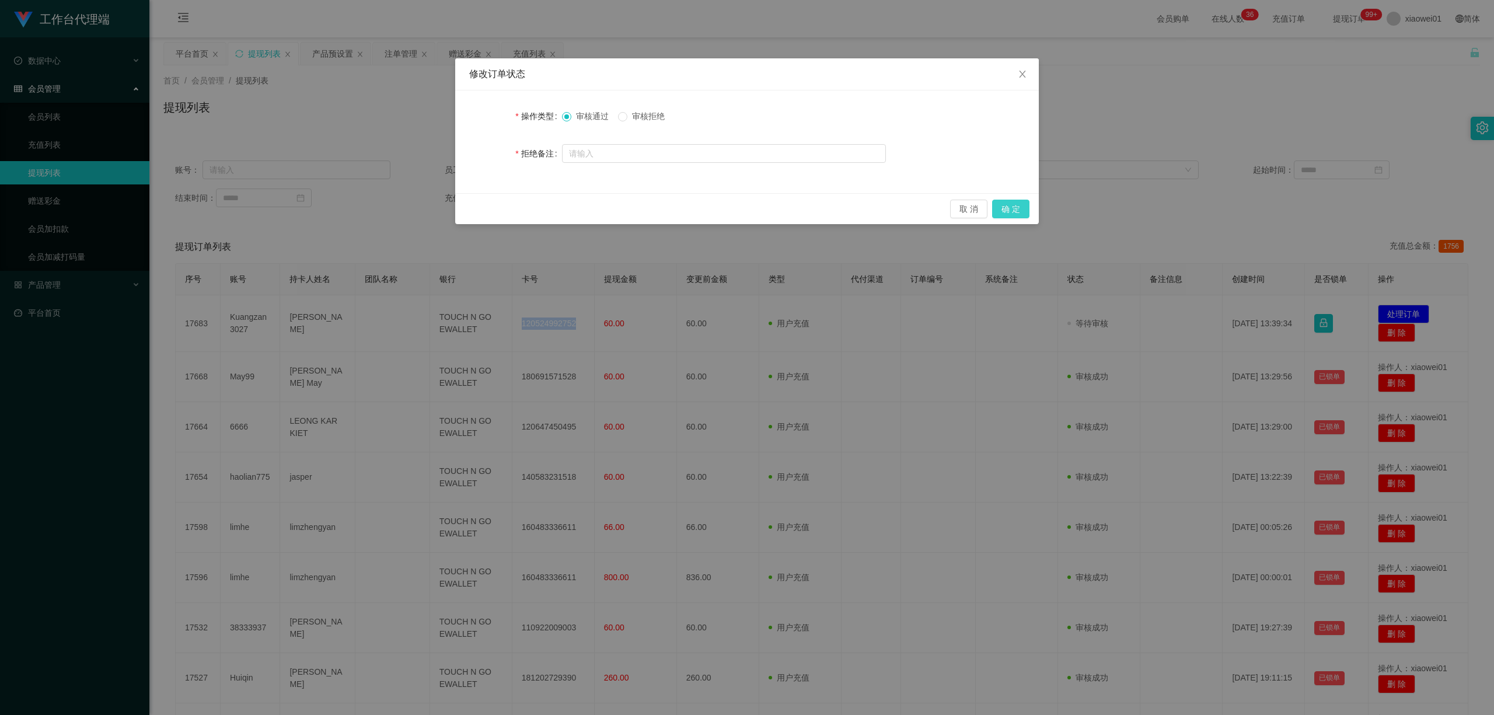
drag, startPoint x: 1019, startPoint y: 203, endPoint x: 1041, endPoint y: 208, distance: 22.7
click at [1018, 203] on button "确 定" at bounding box center [1010, 209] width 37 height 19
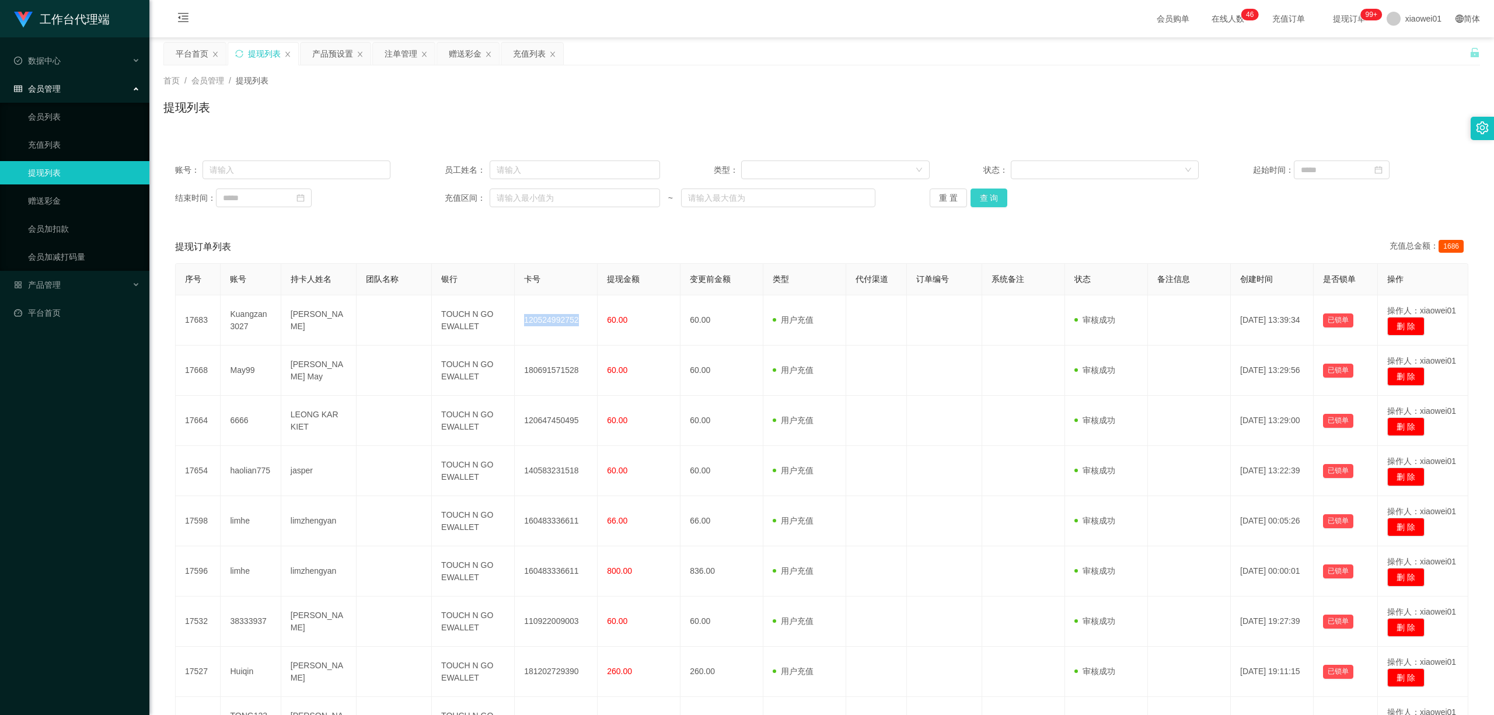
click at [999, 200] on button "查 询" at bounding box center [988, 197] width 37 height 19
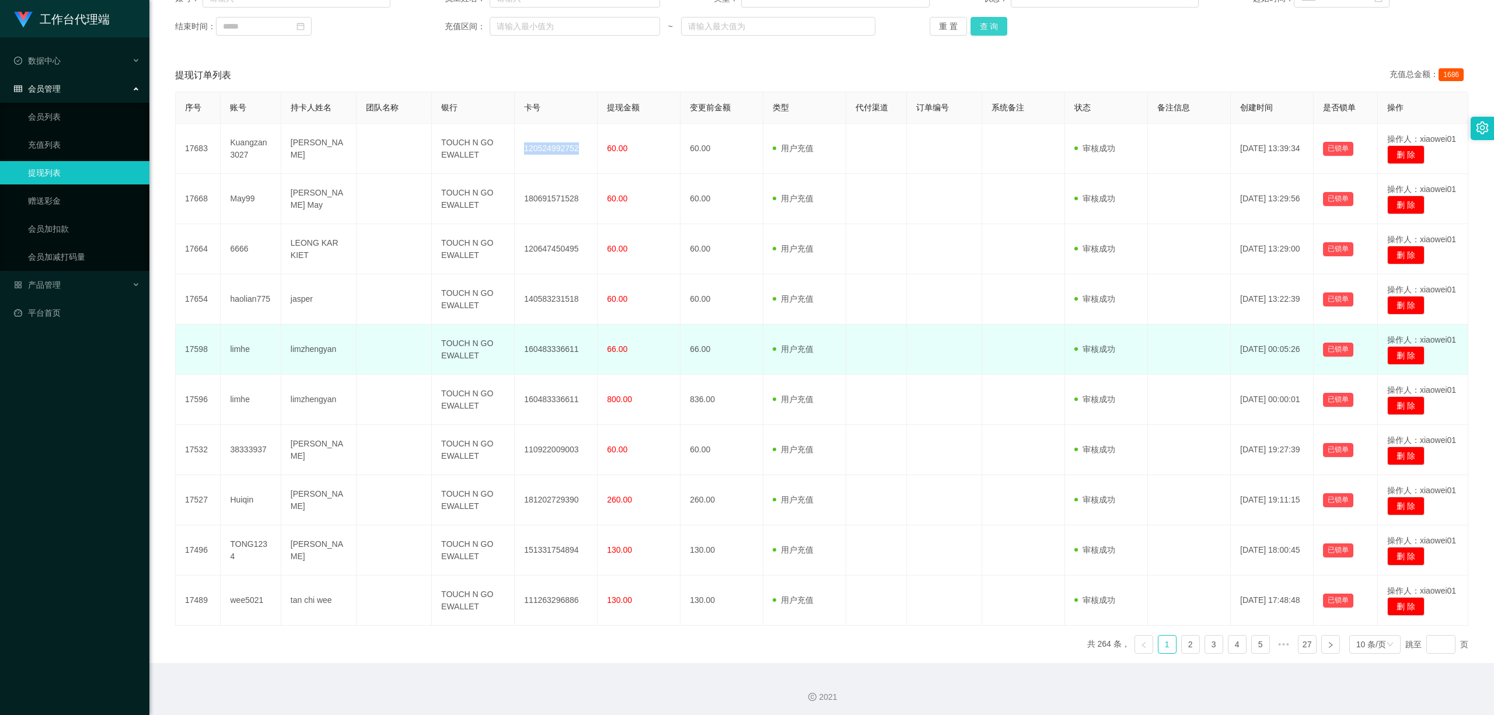
scroll to position [176, 0]
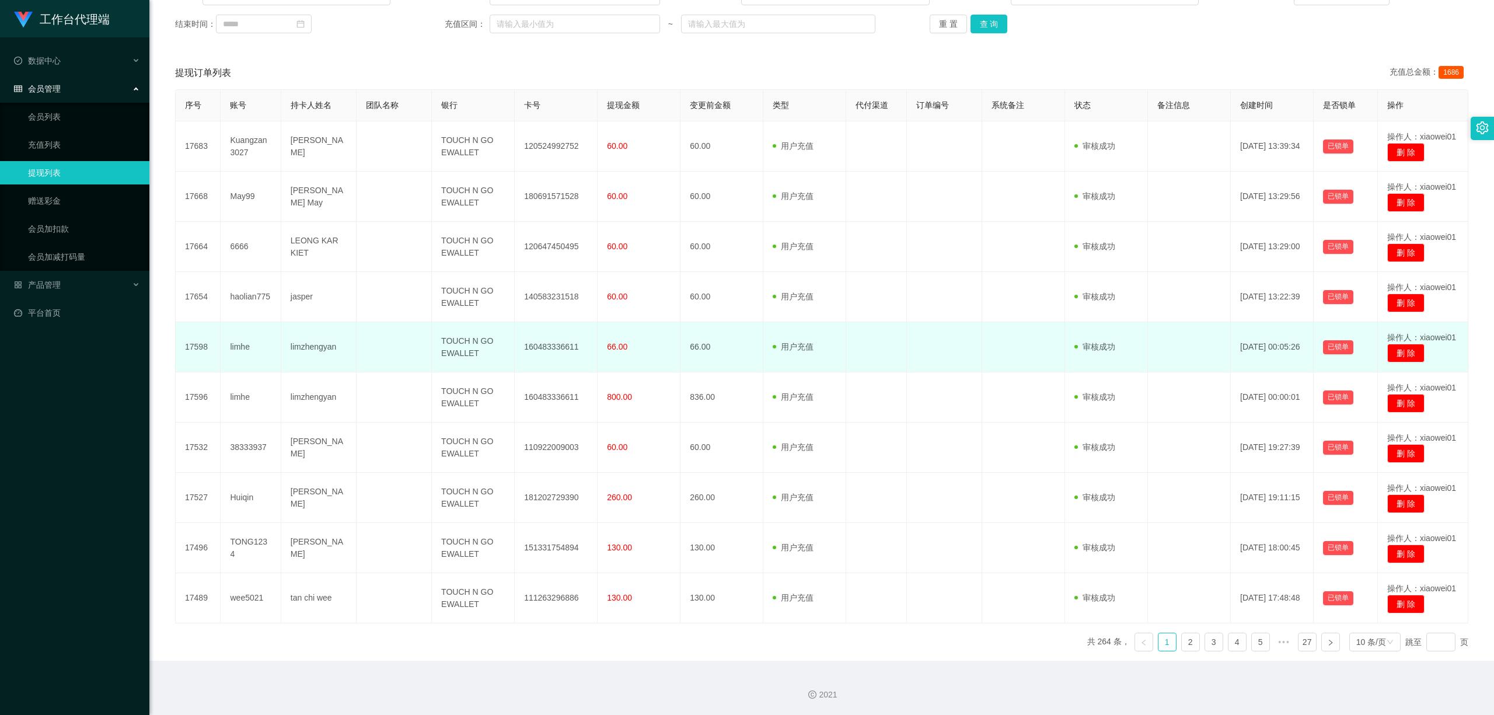
click at [236, 342] on td "limhe" at bounding box center [251, 347] width 60 height 50
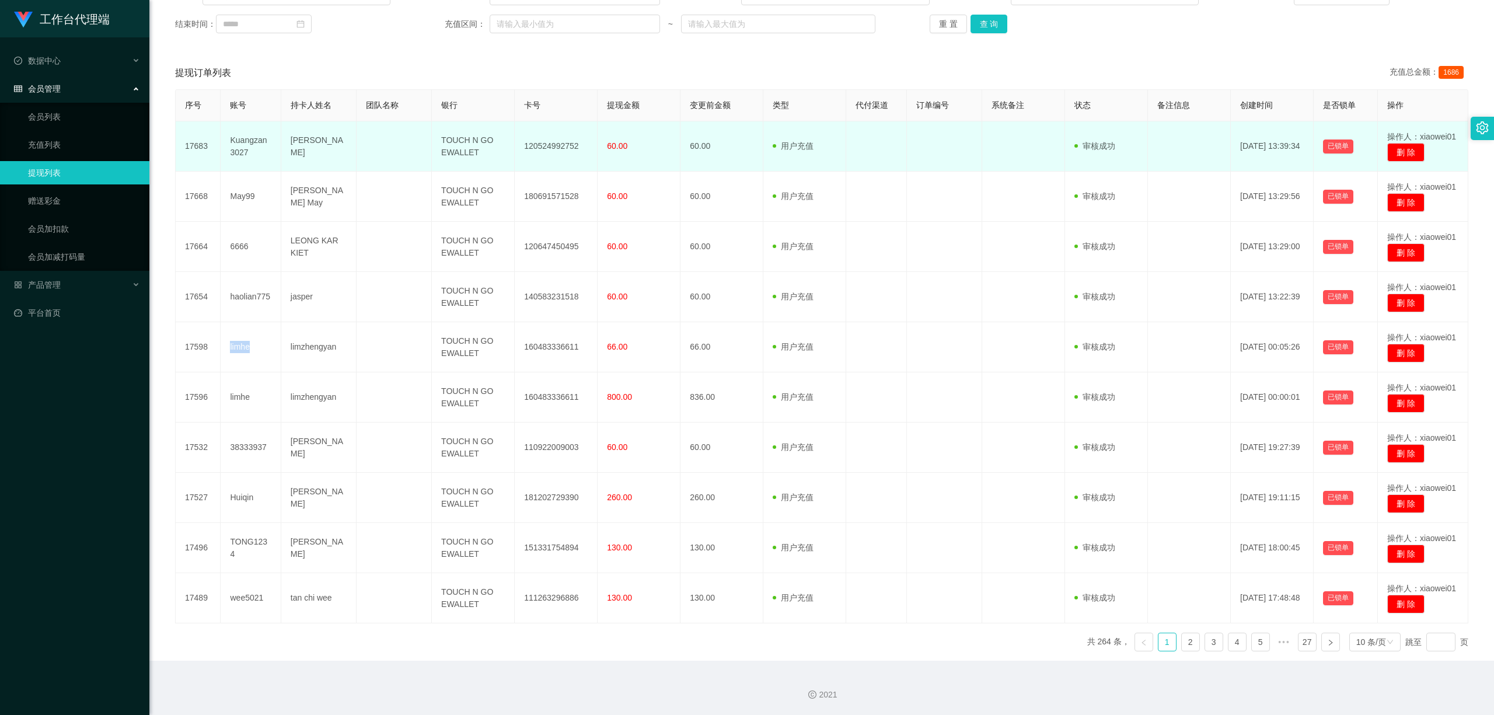
copy td "limhe"
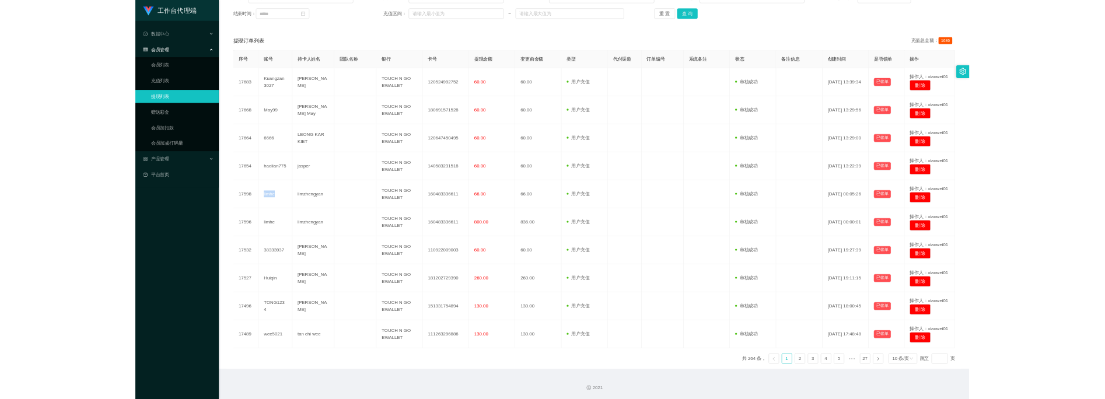
scroll to position [0, 0]
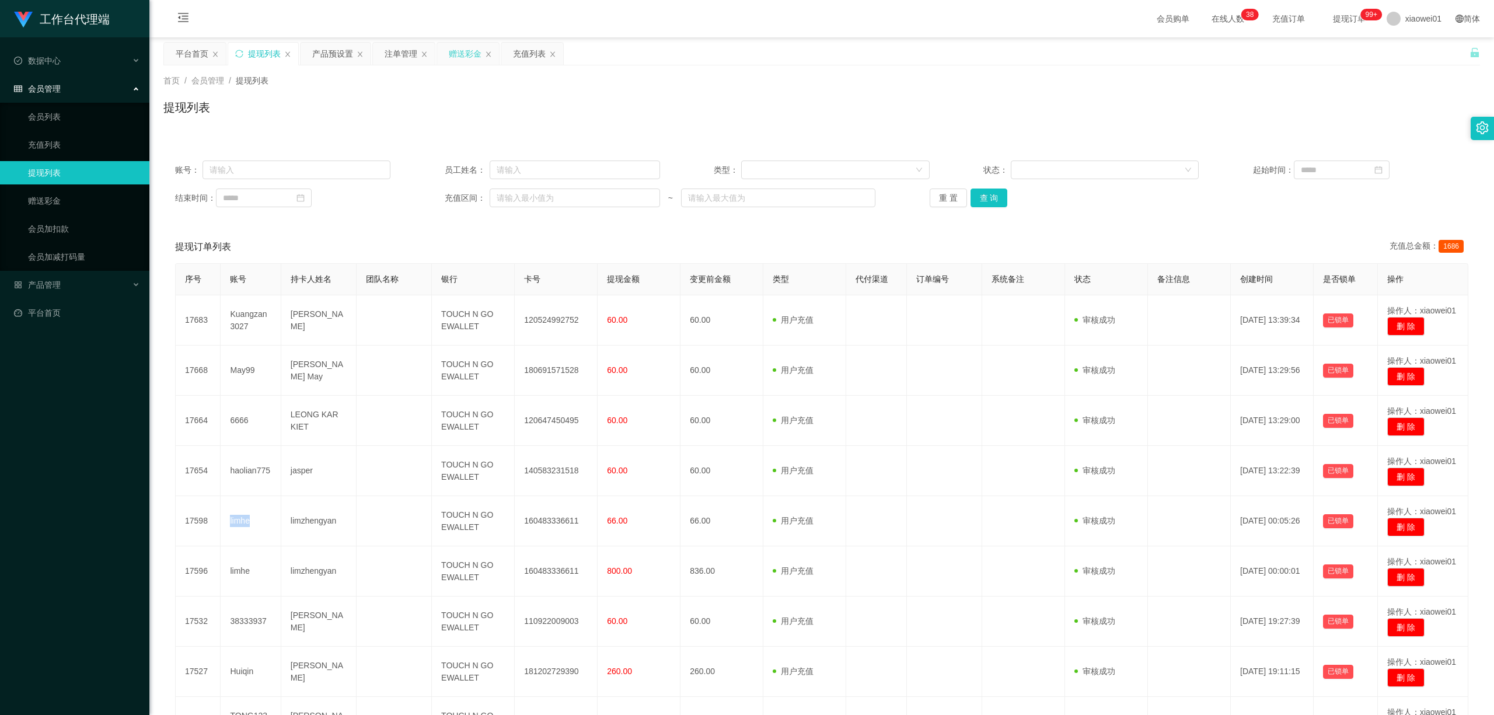
click at [476, 56] on div "赠送彩金" at bounding box center [465, 54] width 33 height 22
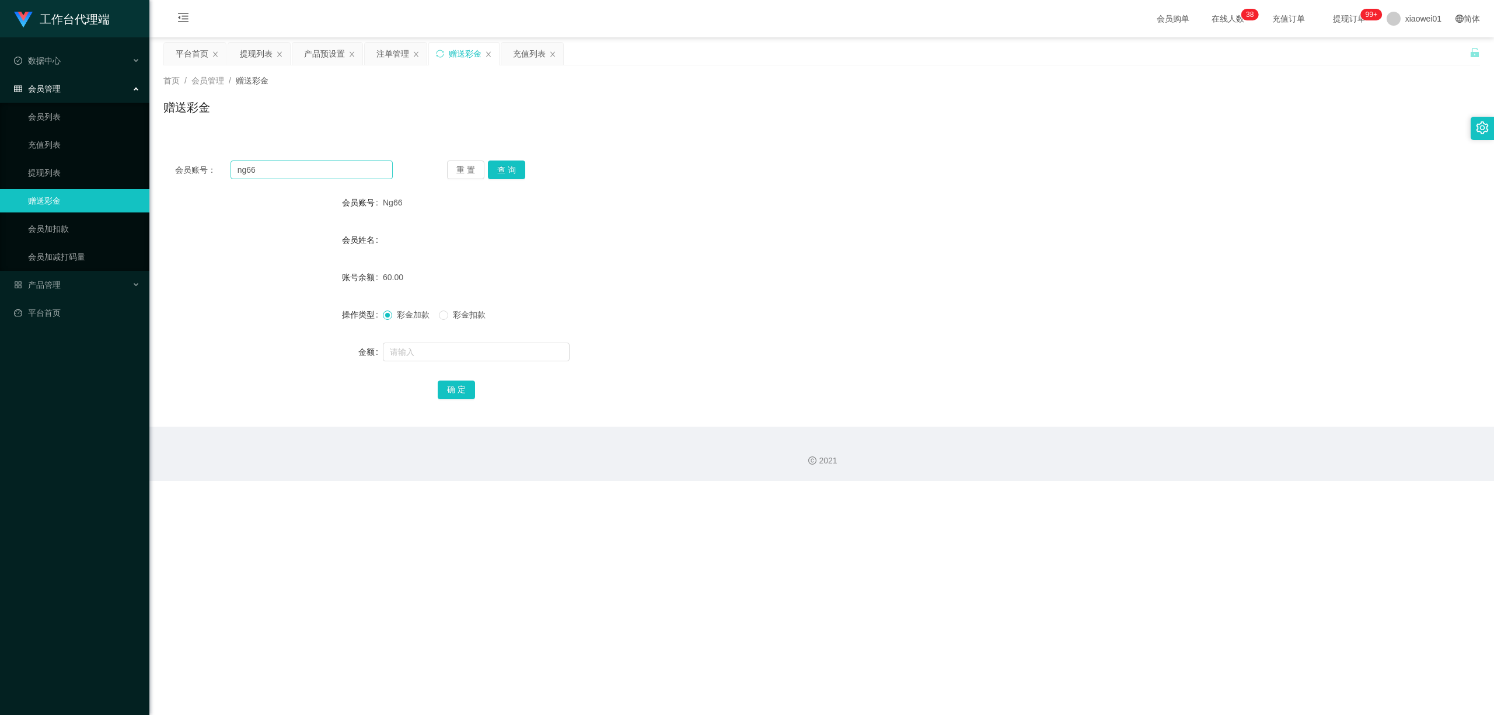
drag, startPoint x: 340, startPoint y: 180, endPoint x: 342, endPoint y: 171, distance: 9.1
click at [339, 180] on div "会员账号： ng66 重 置 查 询 会员账号 Ng66 会员姓名 账号余额 60.00 操作类型 彩金加款 彩金扣款 金额 确 定" at bounding box center [821, 288] width 1316 height 278
drag, startPoint x: 341, startPoint y: 166, endPoint x: 0, endPoint y: 187, distance: 342.0
click at [0, 187] on section "工作台代理端 数据中心 会员管理 会员列表 充值列表 提现列表 赠送彩金 会员加扣款 会员加减打码量 产品管理 开奖记录 注单管理 产品列表 即时注单 产品预…" at bounding box center [747, 240] width 1494 height 481
paste input "limhe"
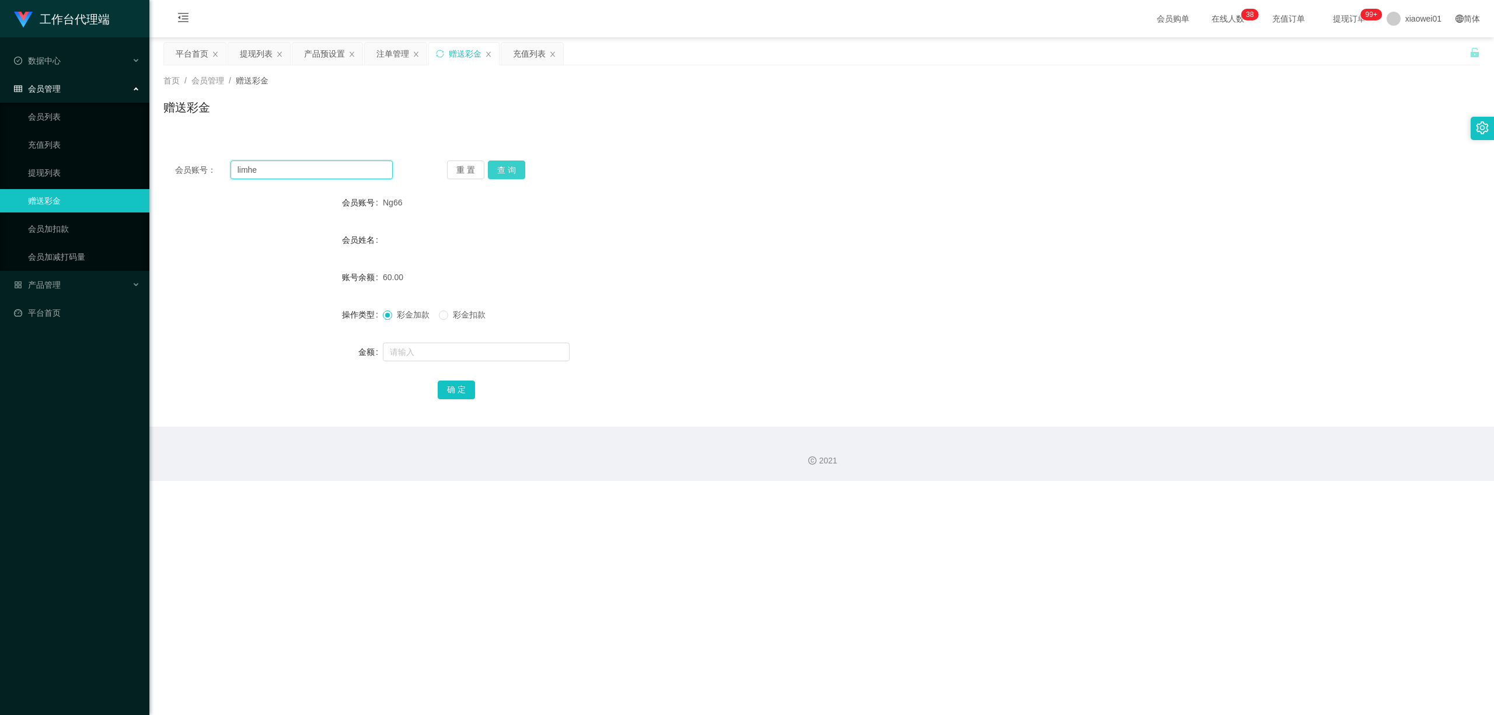
type input "limhe"
click at [508, 172] on button "查 询" at bounding box center [506, 169] width 37 height 19
click at [407, 237] on span "limzhengyan" at bounding box center [406, 239] width 46 height 9
copy span "limzhengyan"
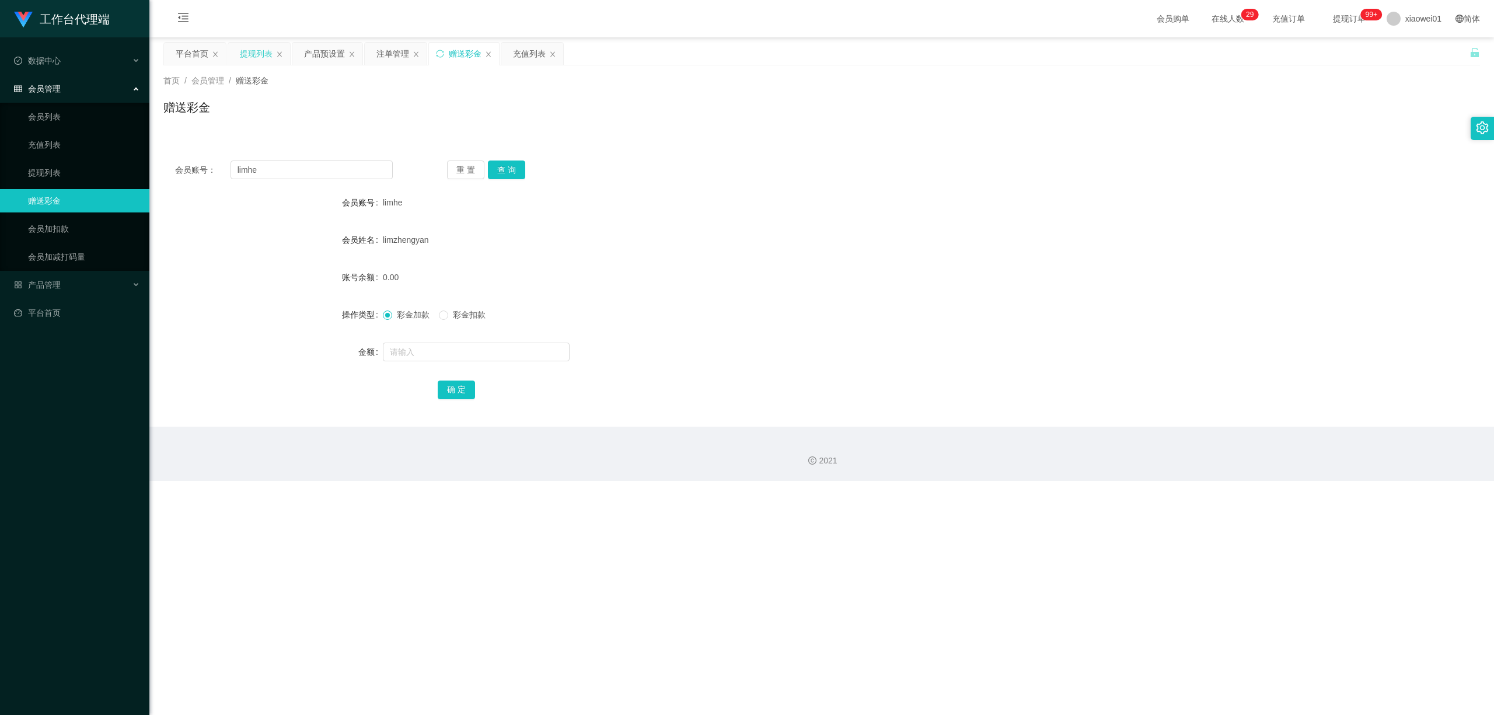
click at [257, 50] on div "提现列表" at bounding box center [256, 54] width 33 height 22
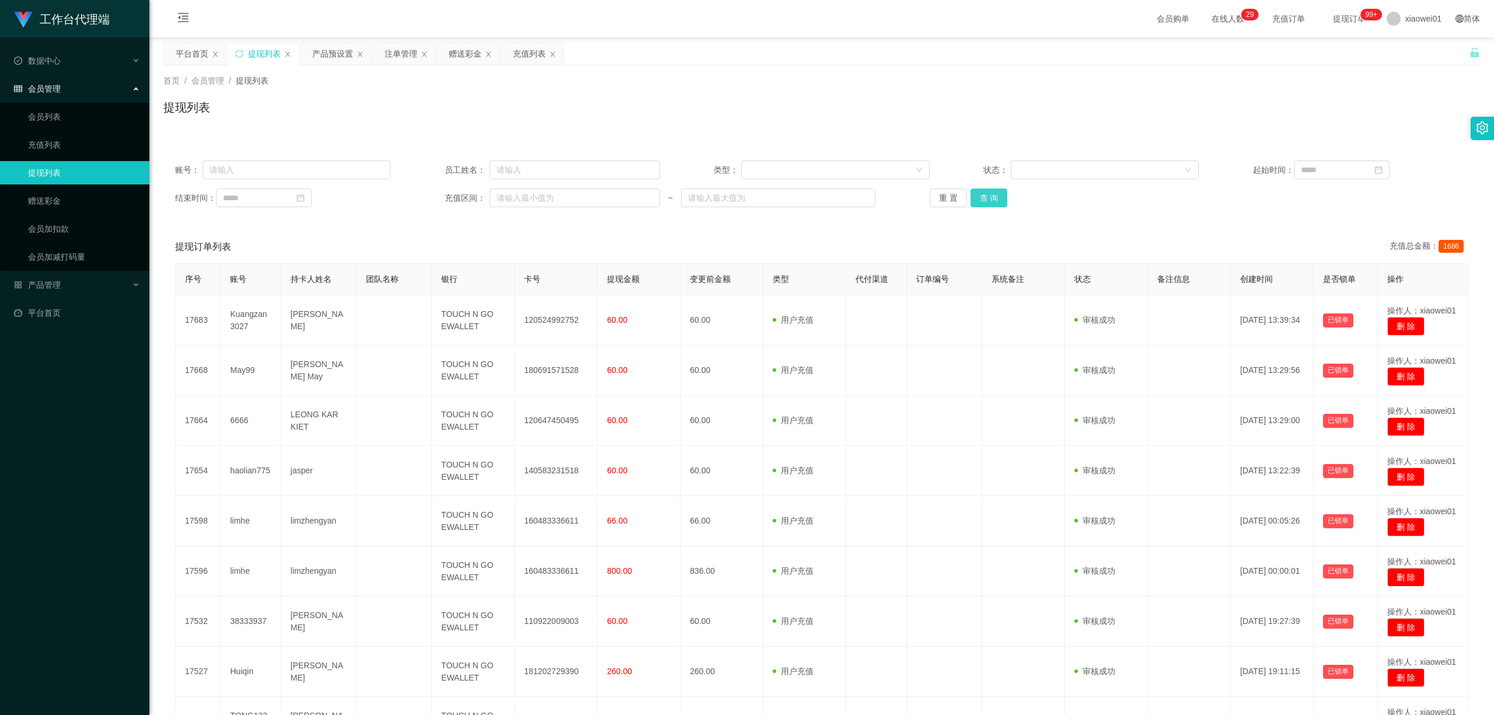
click at [991, 201] on button "查 询" at bounding box center [988, 197] width 37 height 19
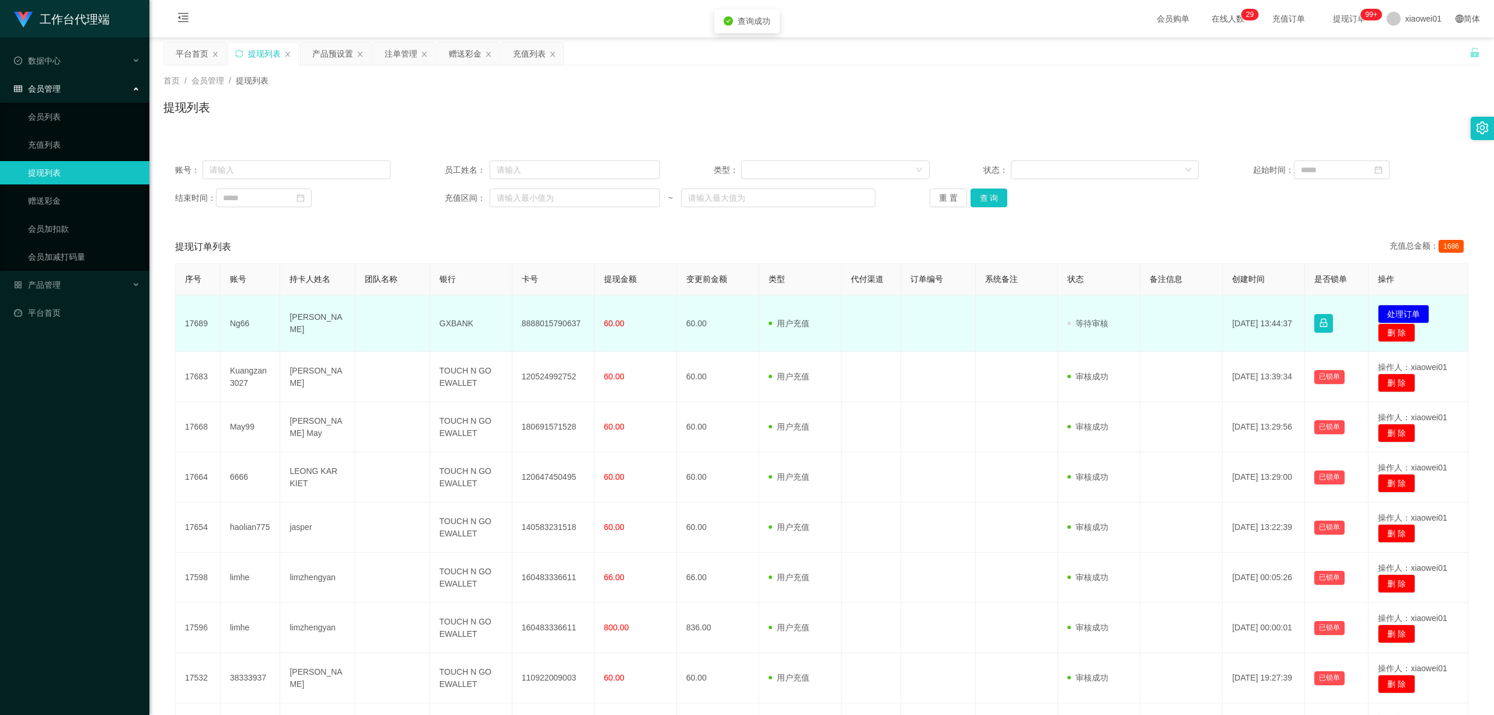
click at [555, 316] on td "8888015790637" at bounding box center [553, 323] width 82 height 57
copy td "8888015790637"
click at [1384, 304] on td "发起代付 处理订单 删 除" at bounding box center [1418, 323] width 100 height 57
click at [1405, 307] on button "处理订单" at bounding box center [1402, 314] width 51 height 19
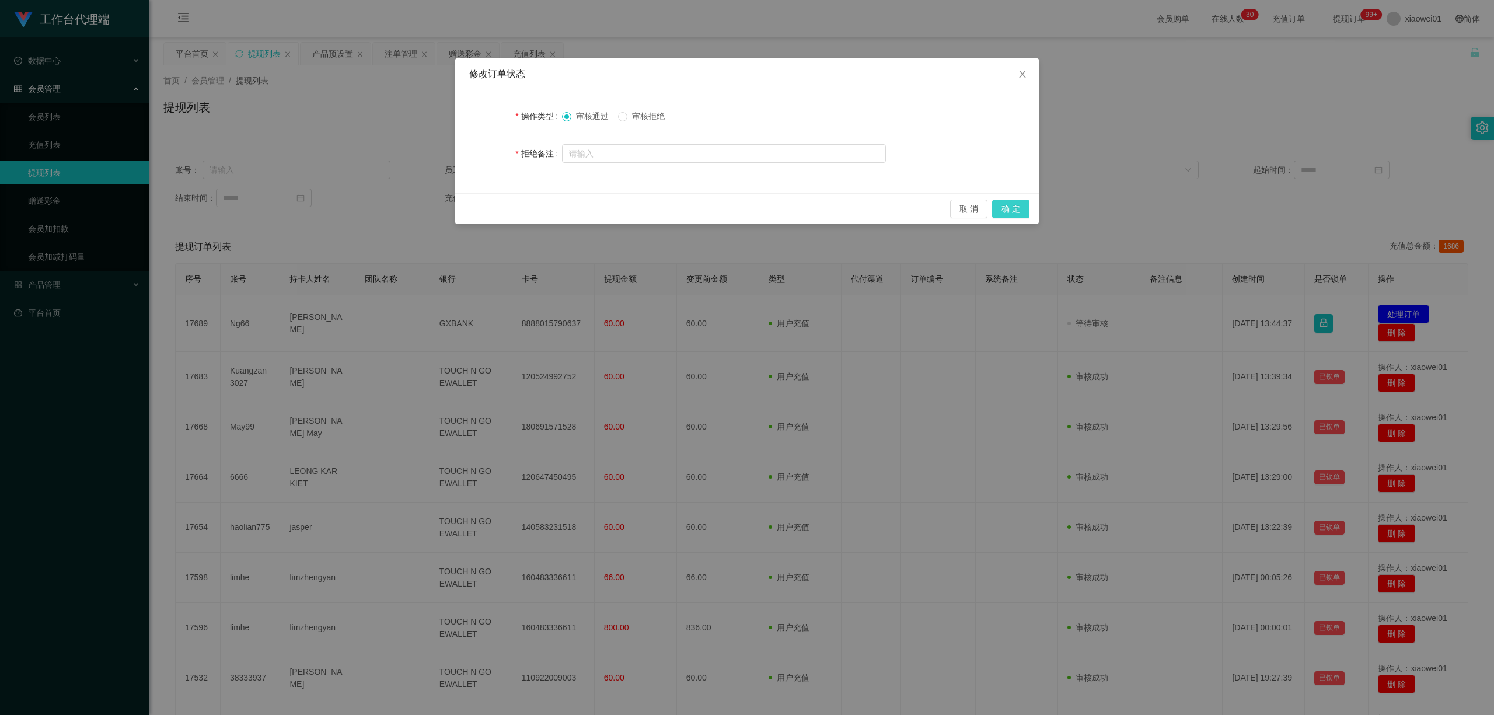
click at [1019, 207] on button "确 定" at bounding box center [1010, 209] width 37 height 19
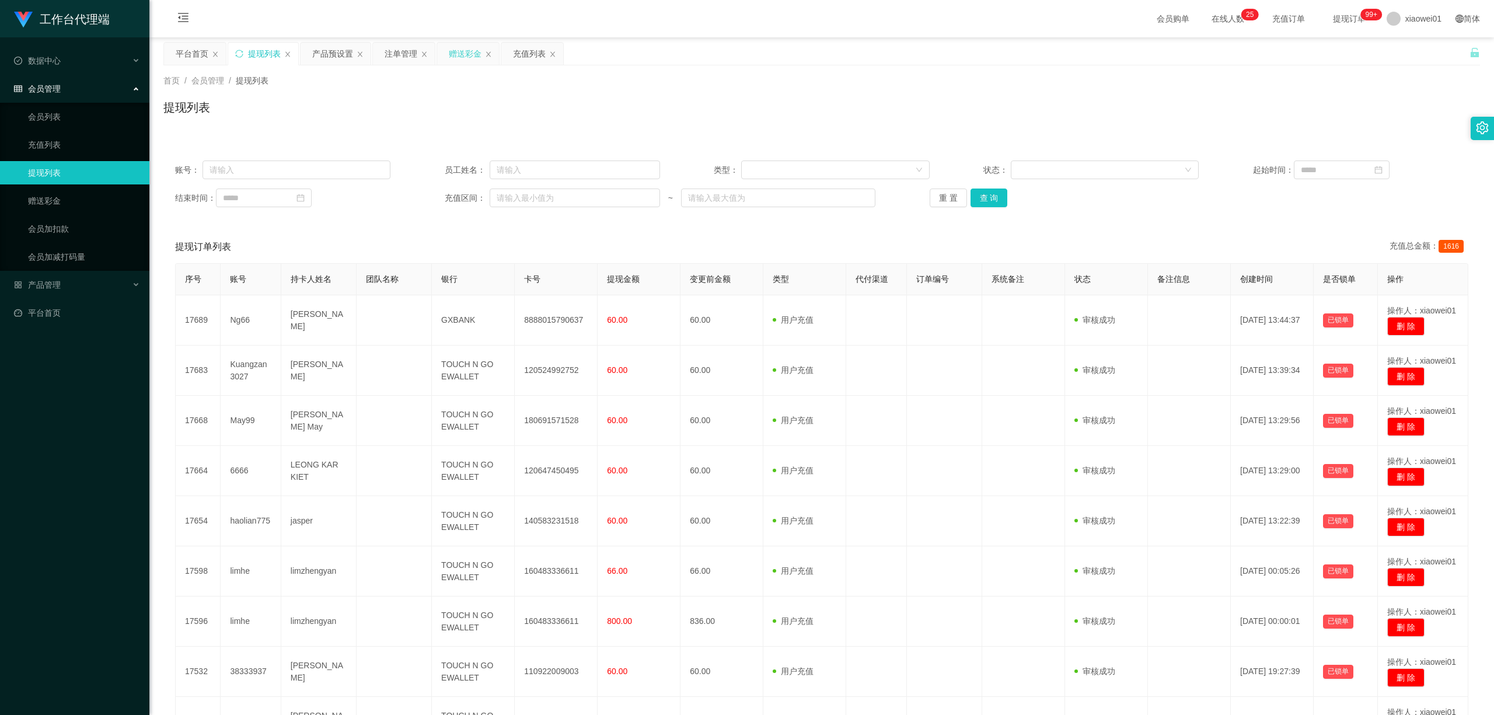
click at [453, 60] on div "赠送彩金" at bounding box center [465, 54] width 33 height 22
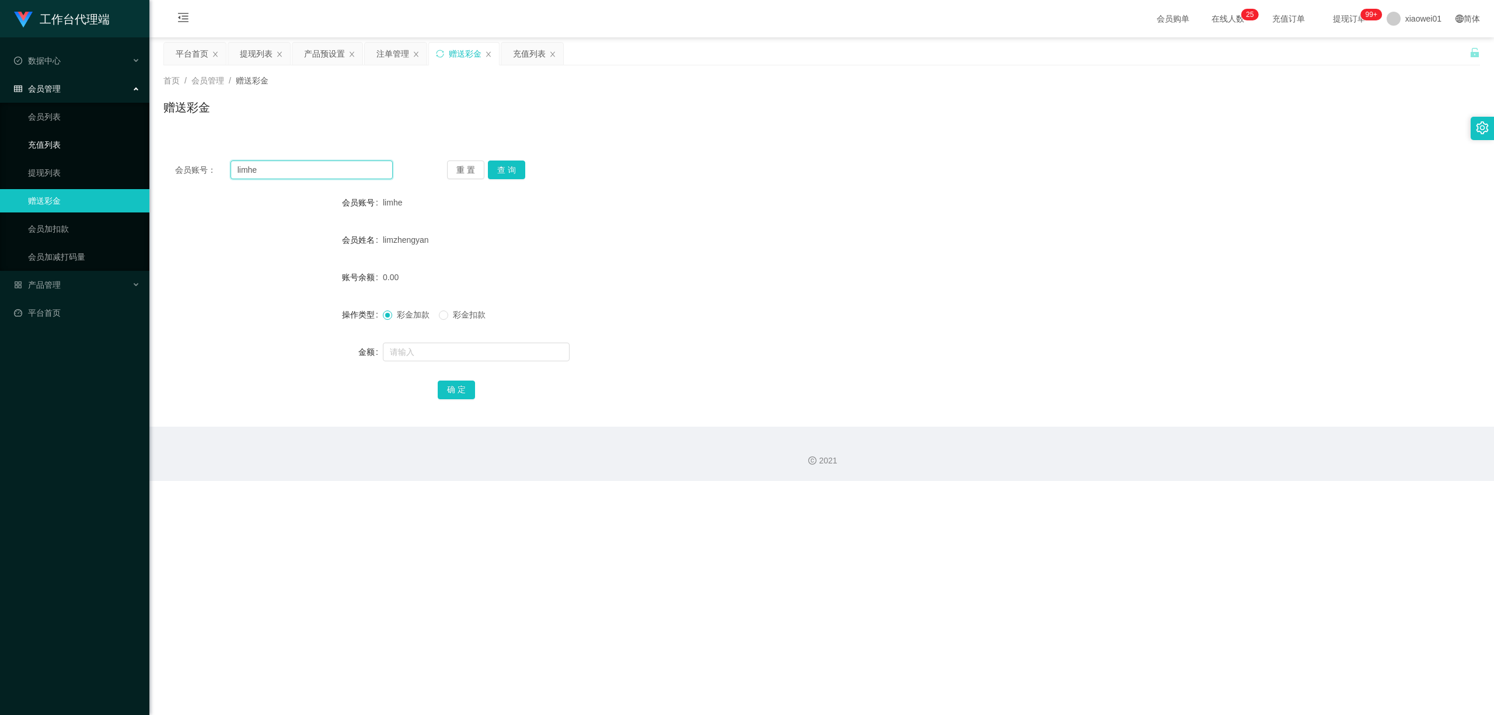
drag, startPoint x: 309, startPoint y: 166, endPoint x: 96, endPoint y: 149, distance: 214.2
click at [51, 141] on section "工作台代理端 数据中心 会员管理 会员列表 充值列表 提现列表 赠送彩金 会员加扣款 会员加减打码量 产品管理 开奖记录 注单管理 产品列表 即时注单 产品预…" at bounding box center [747, 240] width 1494 height 481
paste input "A0606"
type input "A0606"
click at [511, 166] on button "查 询" at bounding box center [506, 169] width 37 height 19
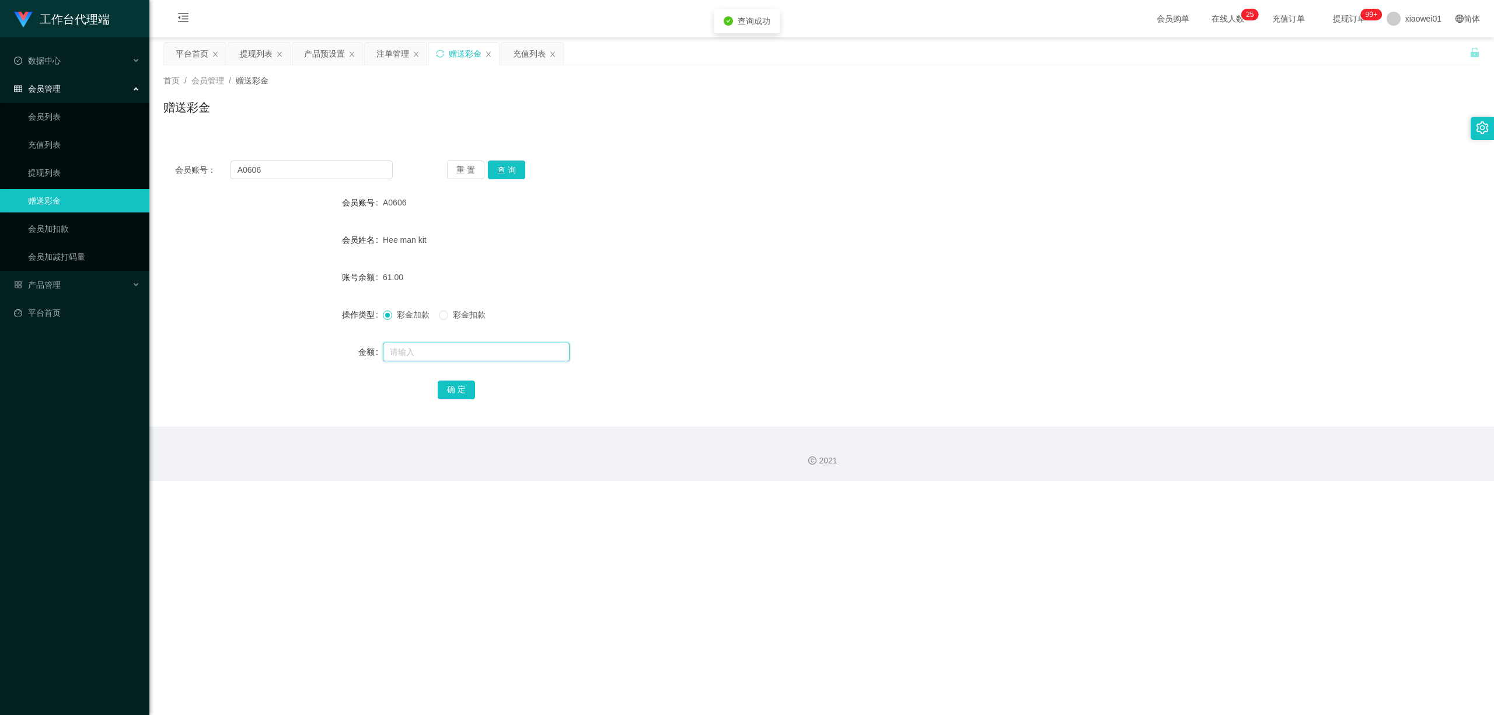
click at [447, 351] on input "text" at bounding box center [476, 351] width 187 height 19
click at [386, 57] on div "注单管理" at bounding box center [392, 54] width 33 height 22
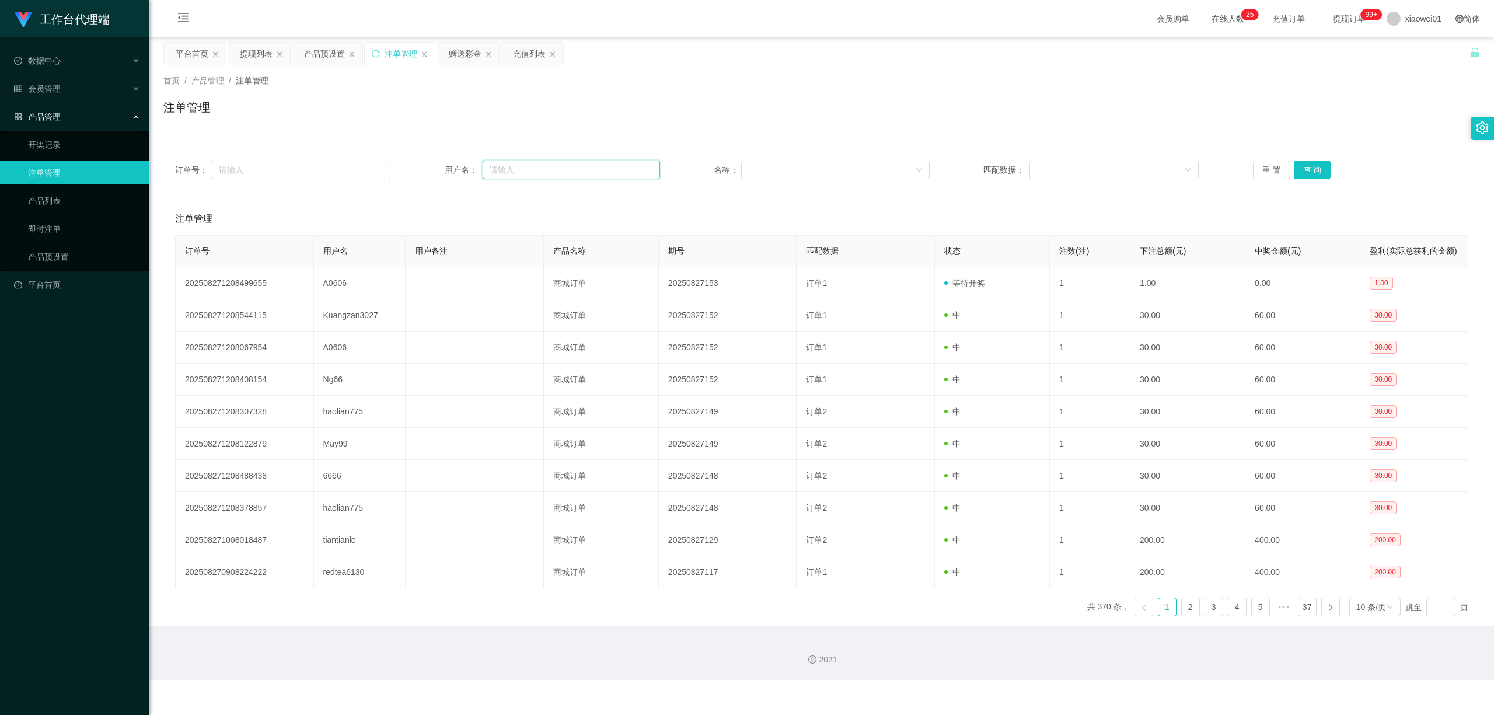
click at [503, 167] on input "text" at bounding box center [570, 169] width 177 height 19
click at [1312, 159] on div "订单号： 用户名： 名称： 匹配数据： 重 置 查 询" at bounding box center [821, 170] width 1316 height 42
click at [1314, 167] on button "查 询" at bounding box center [1311, 169] width 37 height 19
click at [472, 57] on div "赠送彩金" at bounding box center [465, 54] width 33 height 22
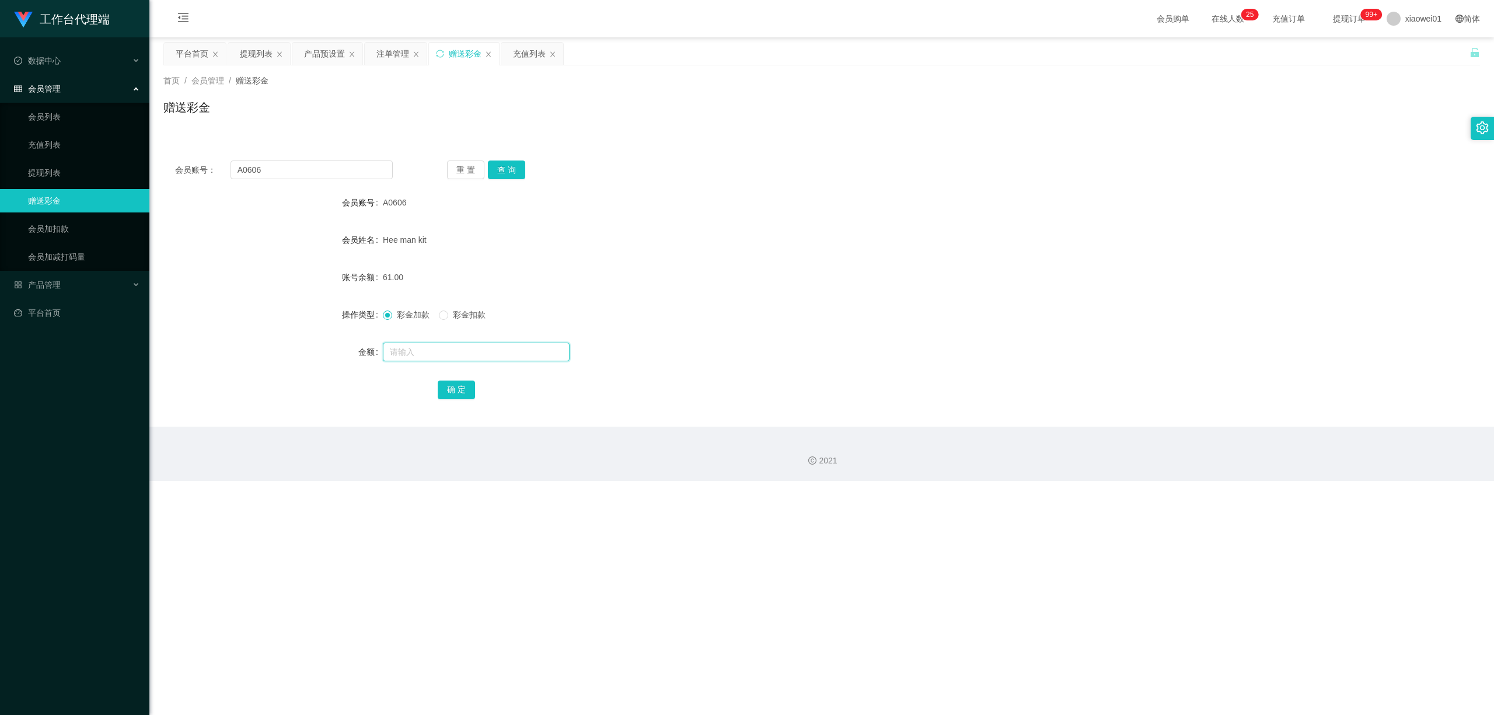
click at [451, 354] on input "text" at bounding box center [476, 351] width 187 height 19
click at [507, 174] on button "查 询" at bounding box center [506, 169] width 37 height 19
click at [457, 313] on span "彩金扣款" at bounding box center [469, 314] width 42 height 9
click at [501, 180] on div "会员账号： A0606 重 置 查 询 会员账号 A0606 会员姓名 Hee man kit 账号余额 61.00 操作类型 彩金加款 彩金扣款 金额 确 定" at bounding box center [821, 288] width 1316 height 278
click at [502, 175] on button "查 询" at bounding box center [506, 169] width 37 height 19
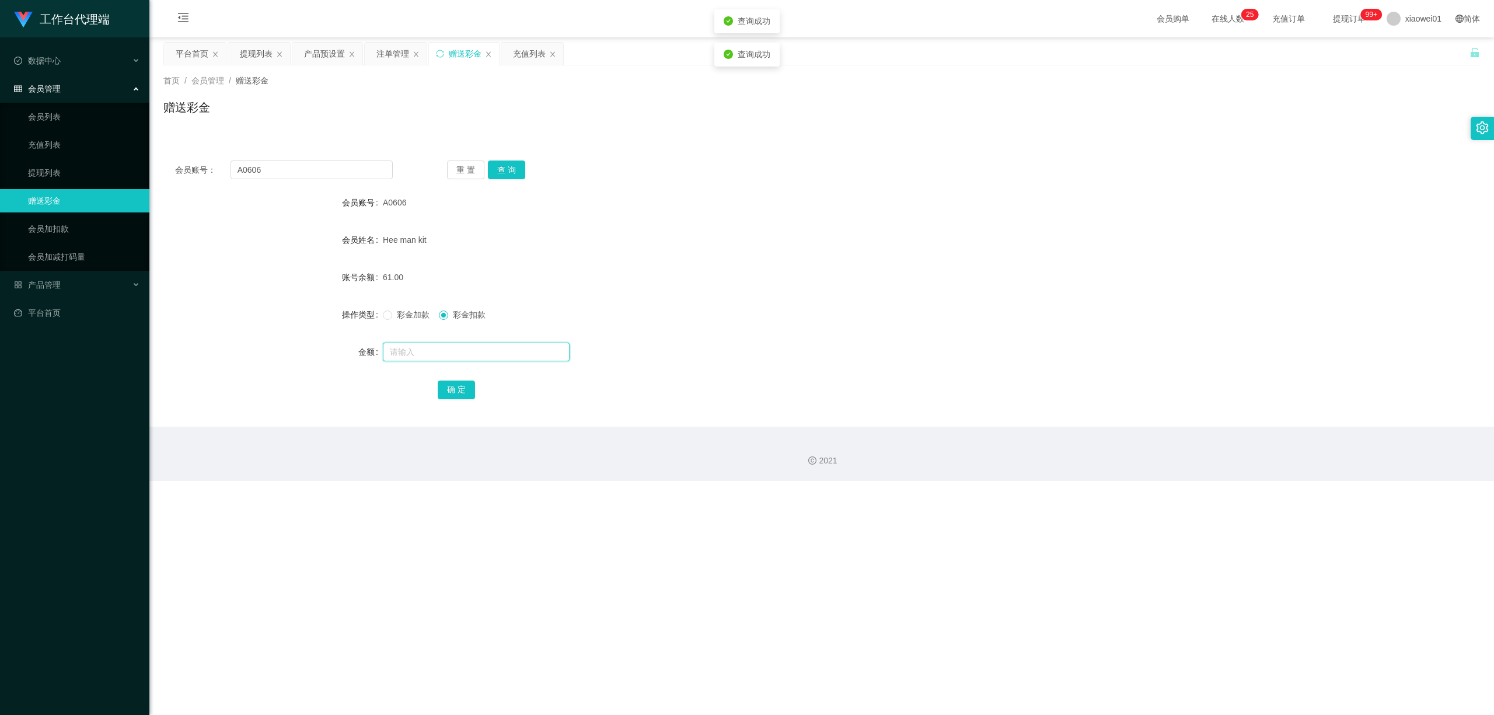
click at [449, 359] on input "text" at bounding box center [476, 351] width 187 height 19
click at [246, 47] on div "提现列表" at bounding box center [256, 54] width 33 height 22
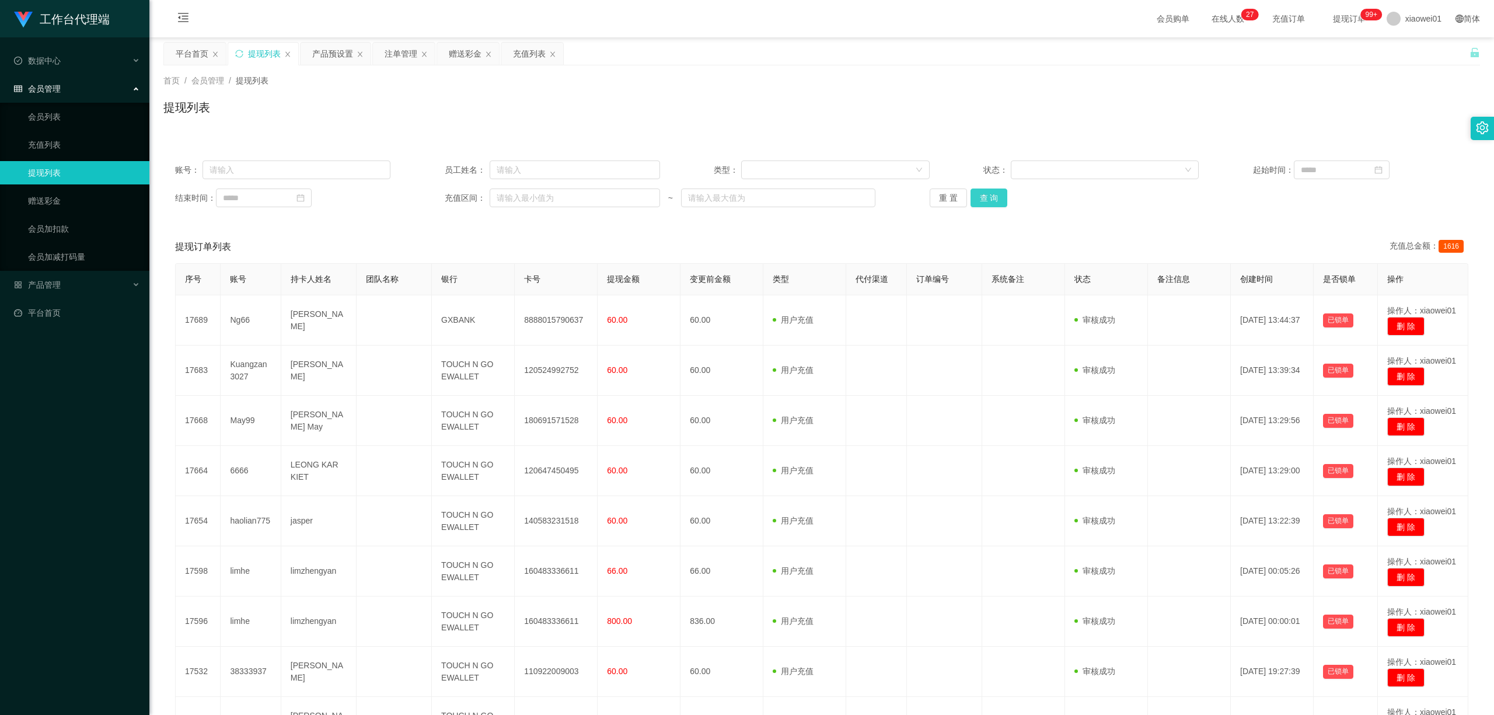
click at [990, 200] on button "查 询" at bounding box center [988, 197] width 37 height 19
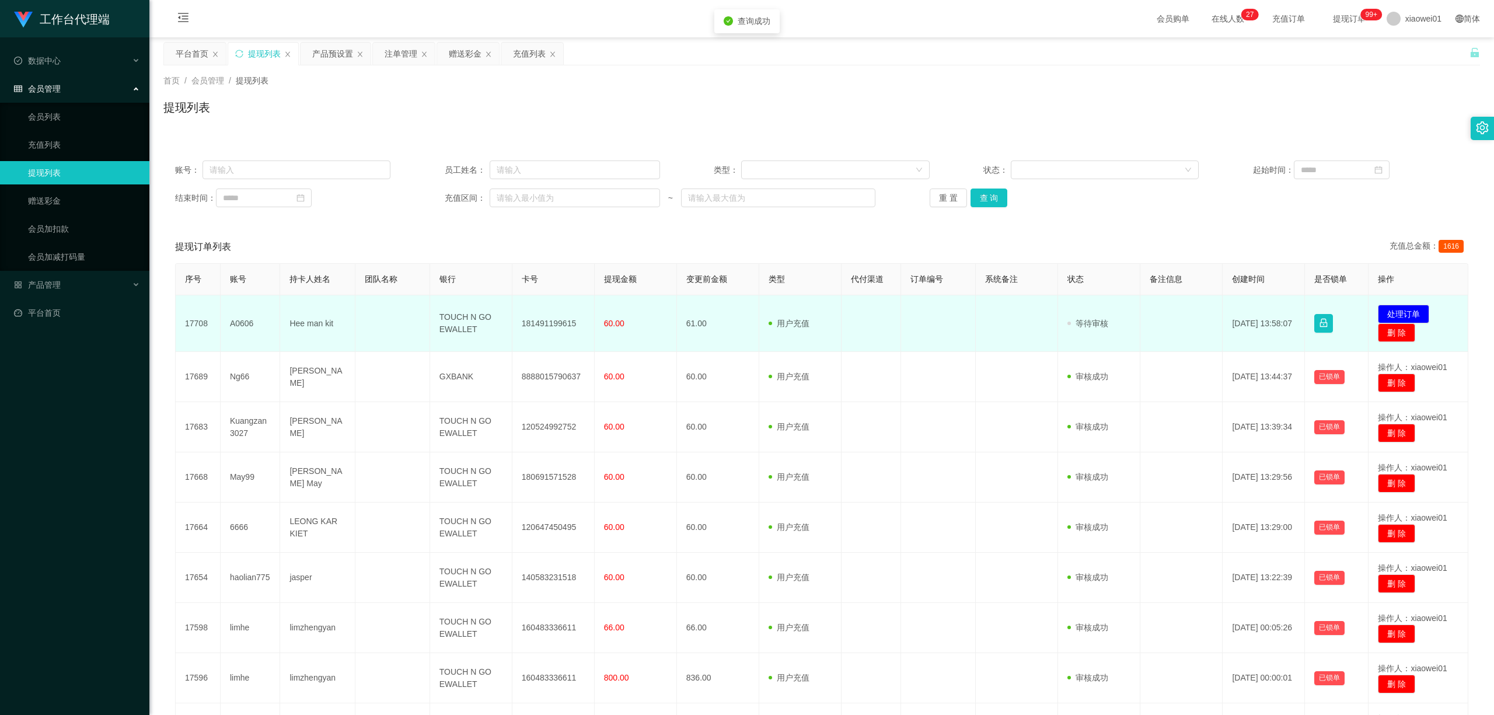
click at [543, 315] on td "181491199615" at bounding box center [553, 323] width 82 height 57
click at [542, 315] on td "181491199615" at bounding box center [553, 323] width 82 height 57
copy td "181491199615"
click at [1405, 308] on button "处理订单" at bounding box center [1402, 314] width 51 height 19
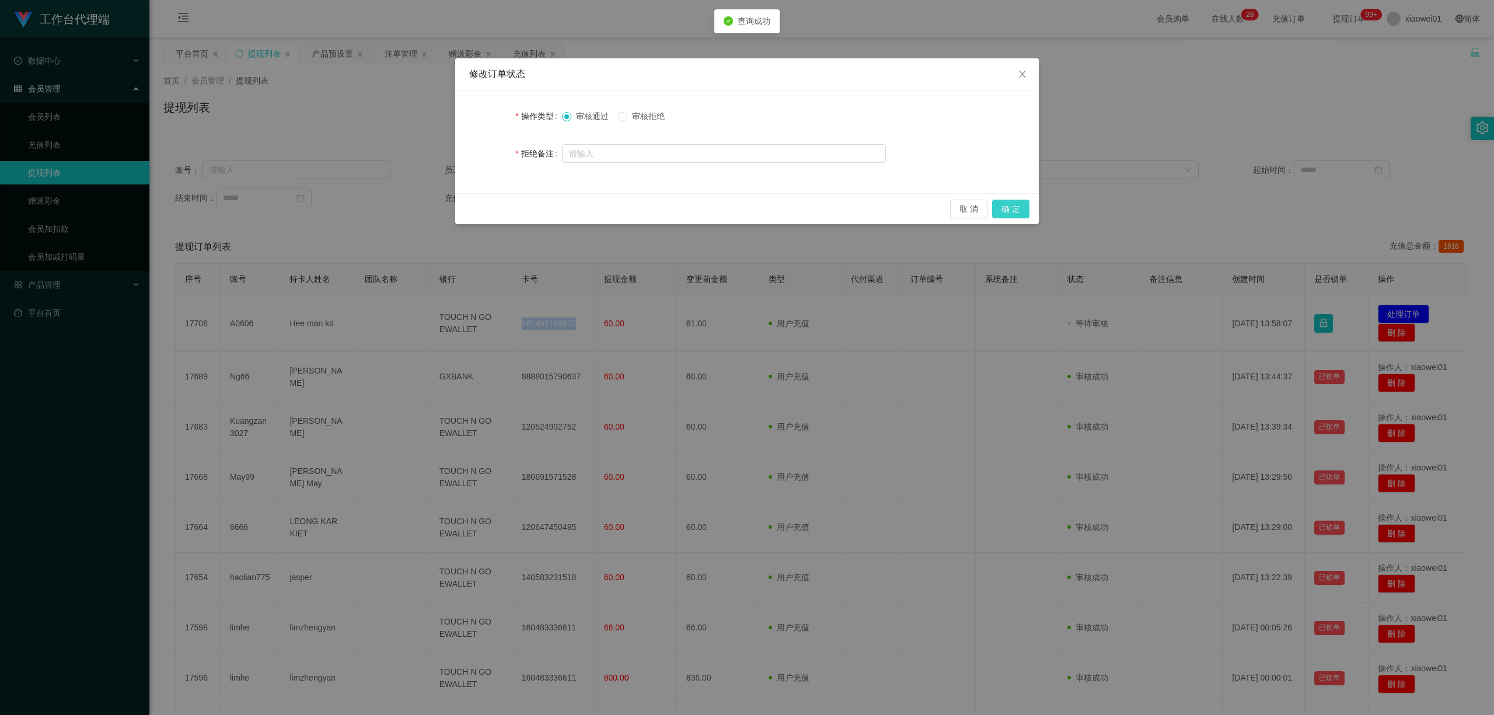
click at [1016, 212] on button "确 定" at bounding box center [1010, 209] width 37 height 19
